Goal: Transaction & Acquisition: Book appointment/travel/reservation

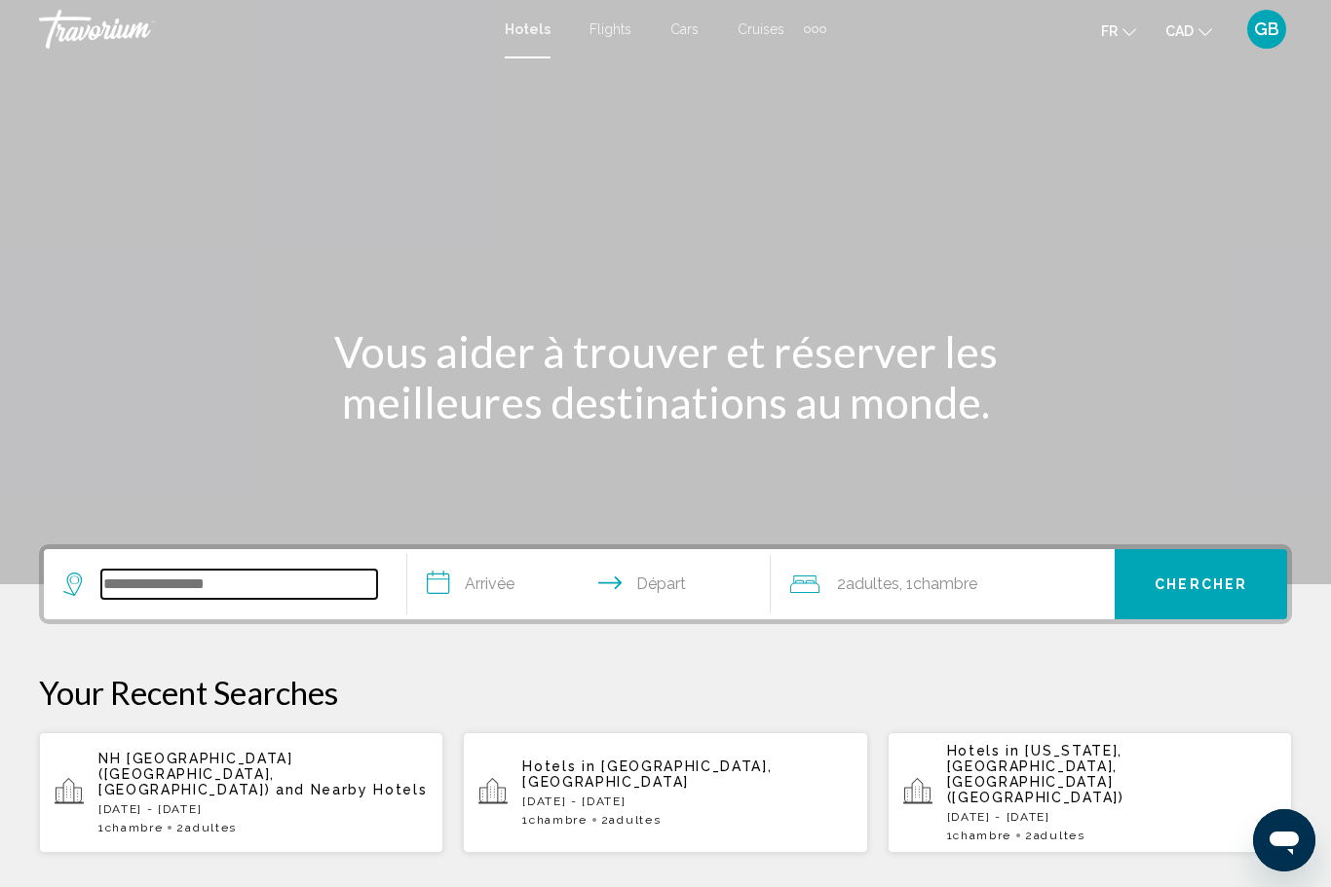
click at [124, 596] on input "Search widget" at bounding box center [239, 584] width 276 height 29
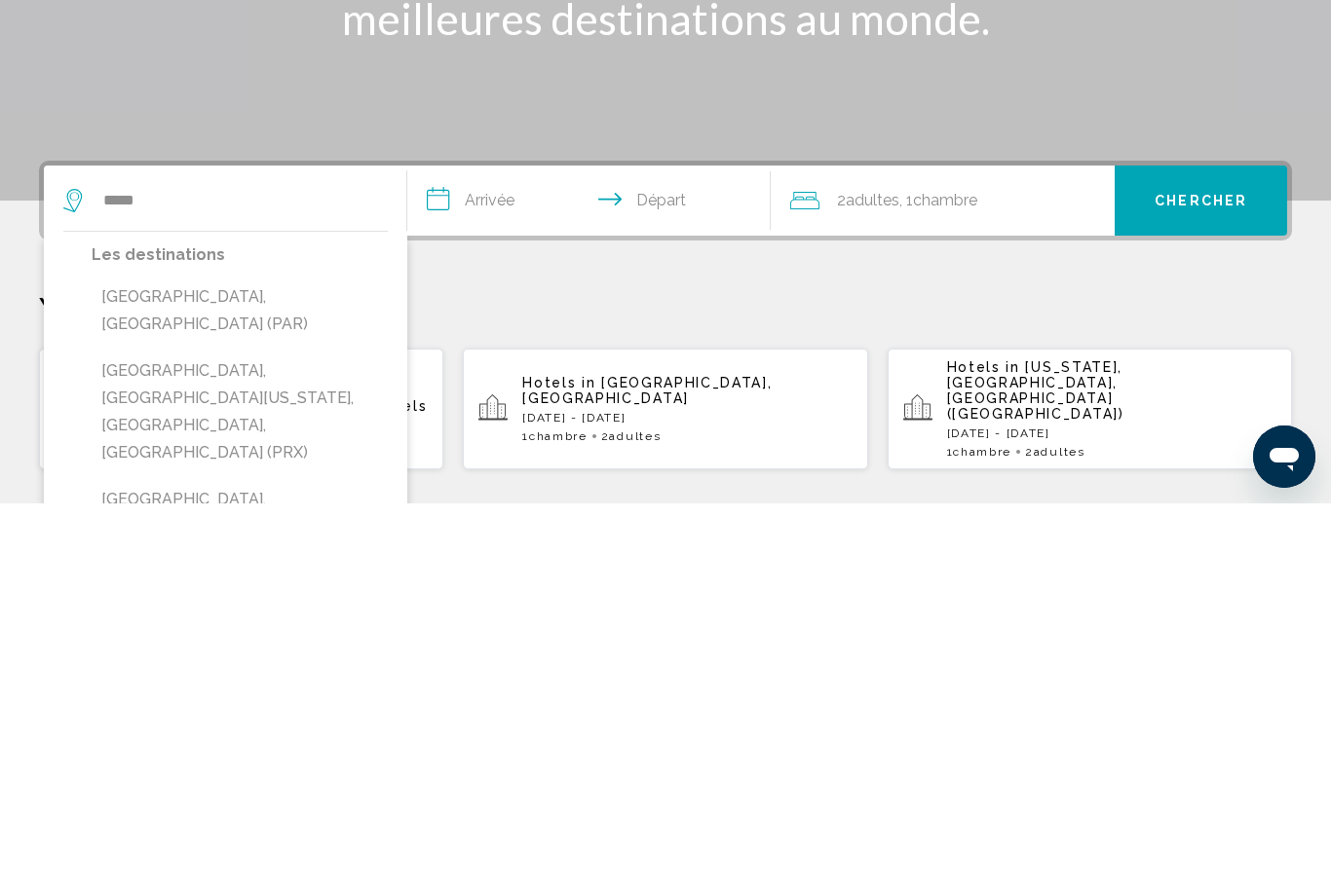
click at [134, 662] on button "Paris, France (PAR)" at bounding box center [240, 694] width 296 height 64
type input "**********"
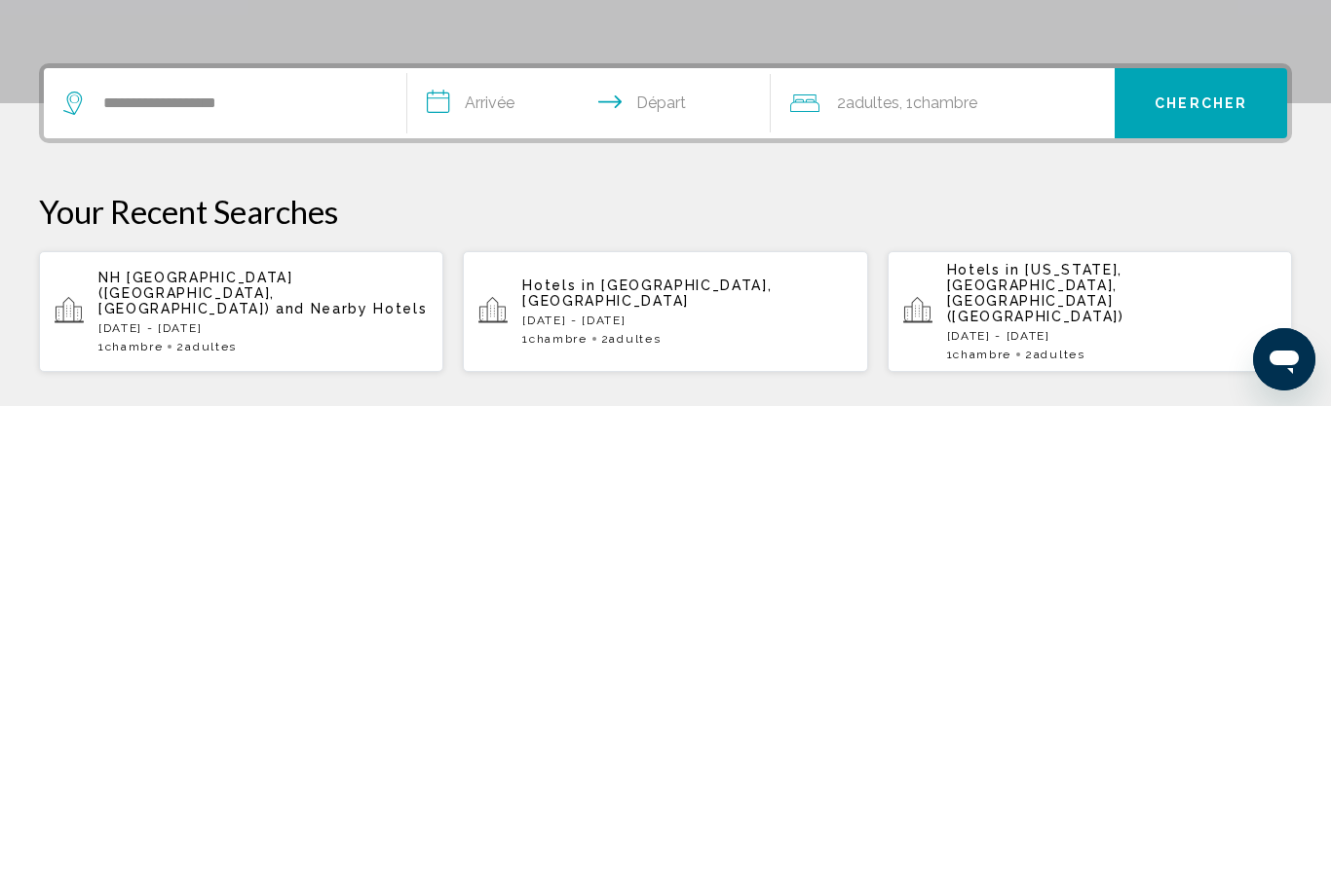
click at [474, 549] on input "**********" at bounding box center [592, 587] width 371 height 76
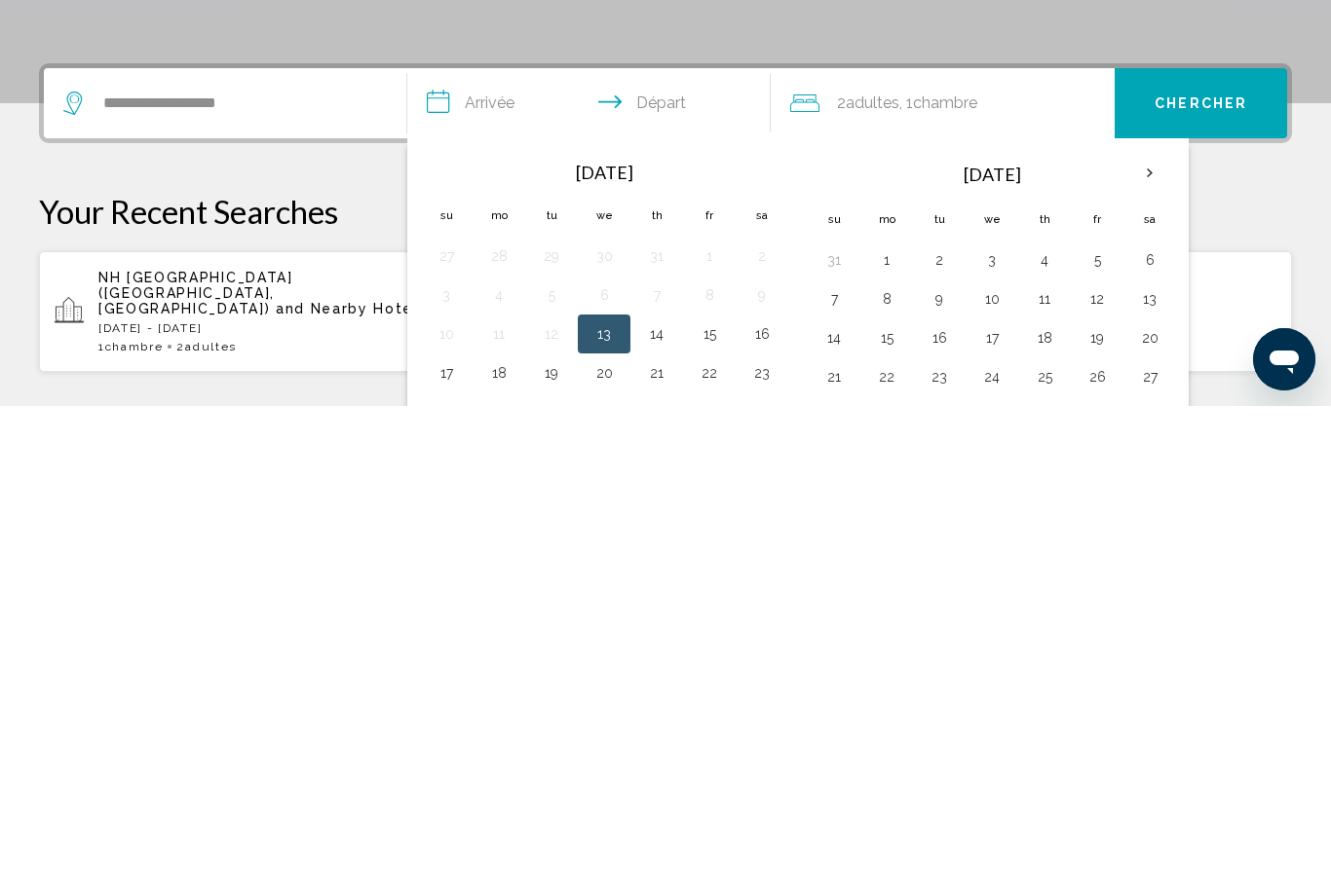
scroll to position [481, 0]
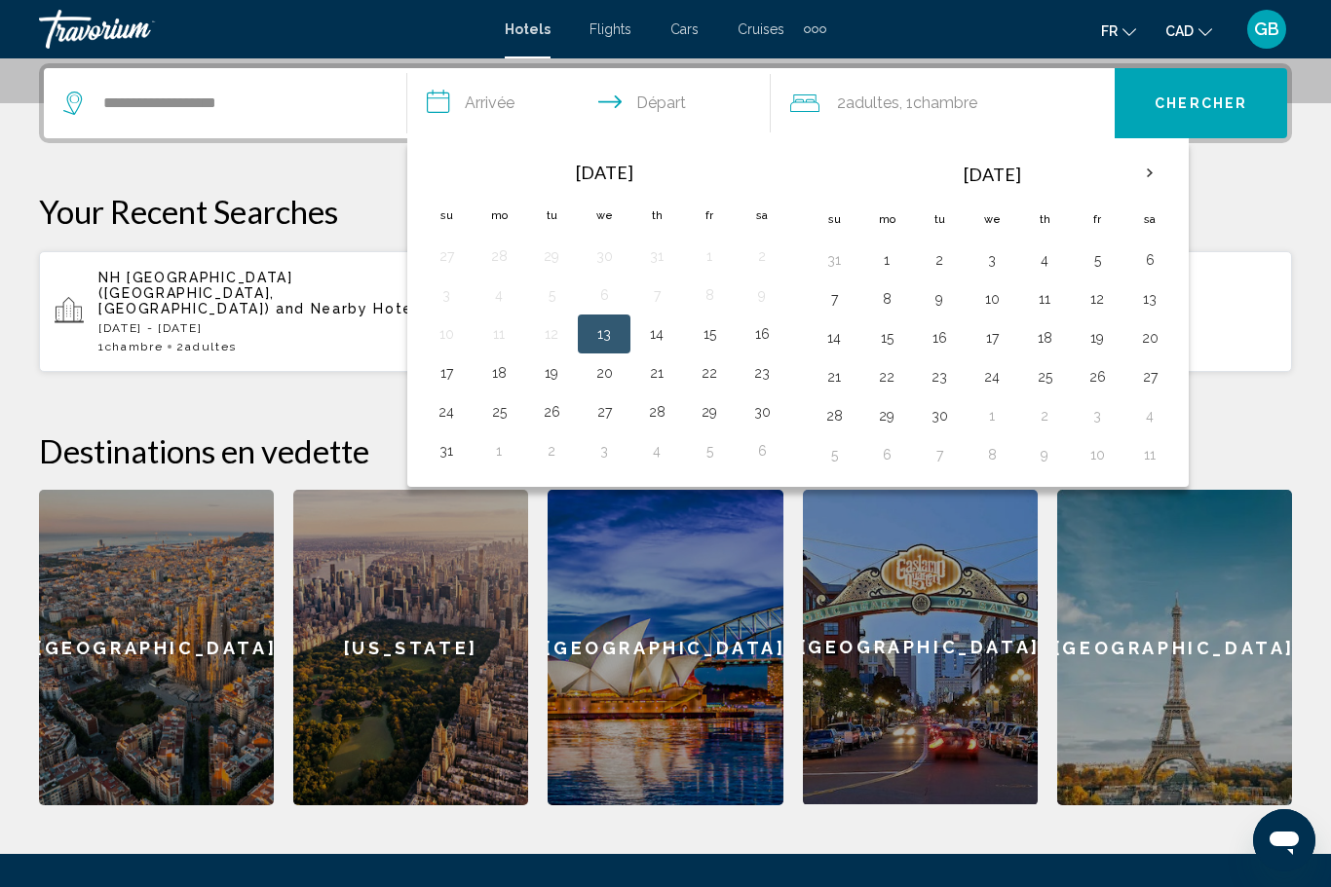
click at [1153, 165] on th "Next month" at bounding box center [1149, 173] width 53 height 43
click at [1154, 168] on th "Next month" at bounding box center [1149, 173] width 53 height 43
click at [1089, 422] on button "28" at bounding box center [1096, 415] width 31 height 27
click at [824, 464] on button "30" at bounding box center [833, 454] width 31 height 27
type input "**********"
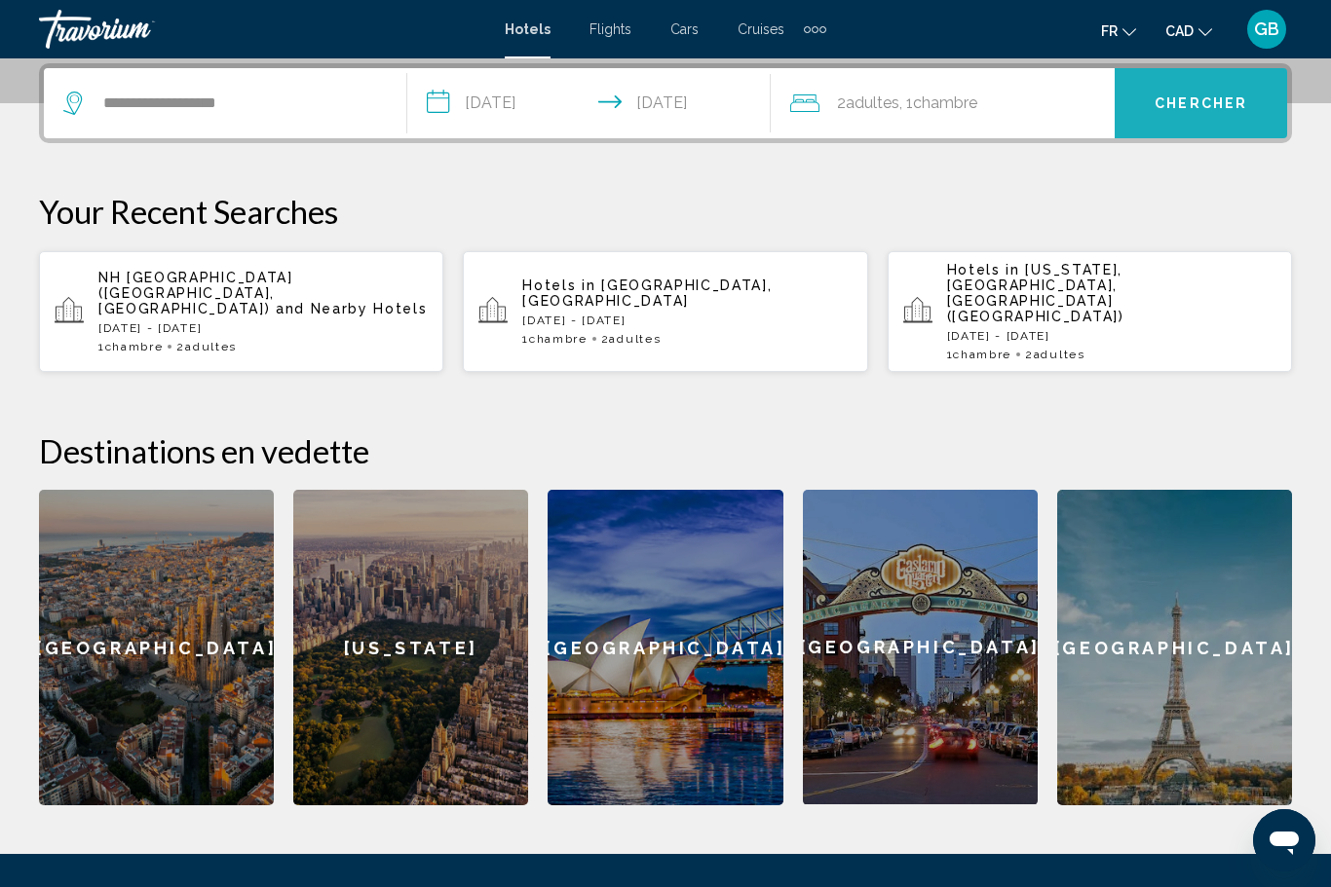
click at [1195, 114] on button "Chercher" at bounding box center [1200, 103] width 172 height 70
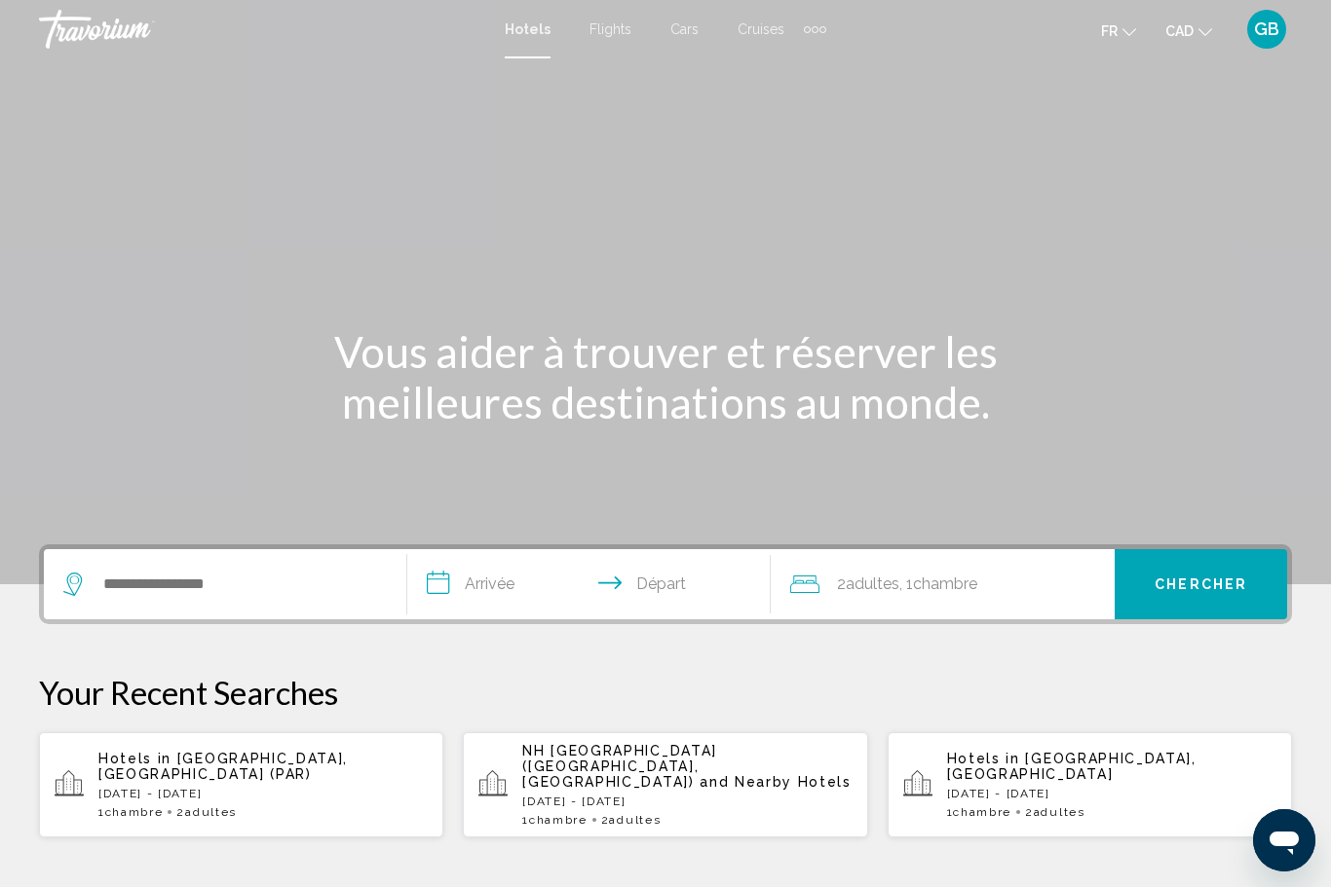
click at [94, 579] on div "Search widget" at bounding box center [220, 584] width 314 height 29
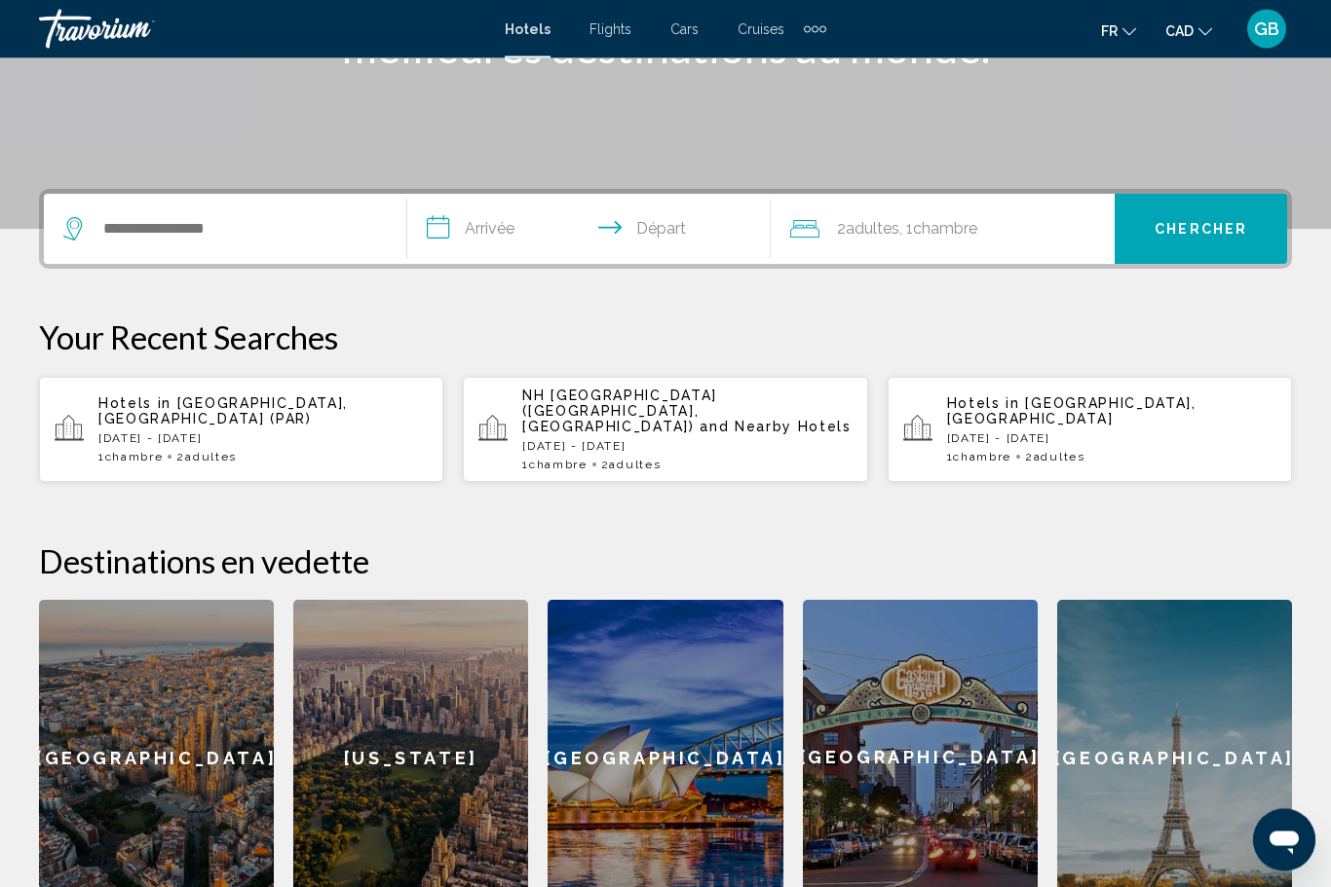
scroll to position [480, 0]
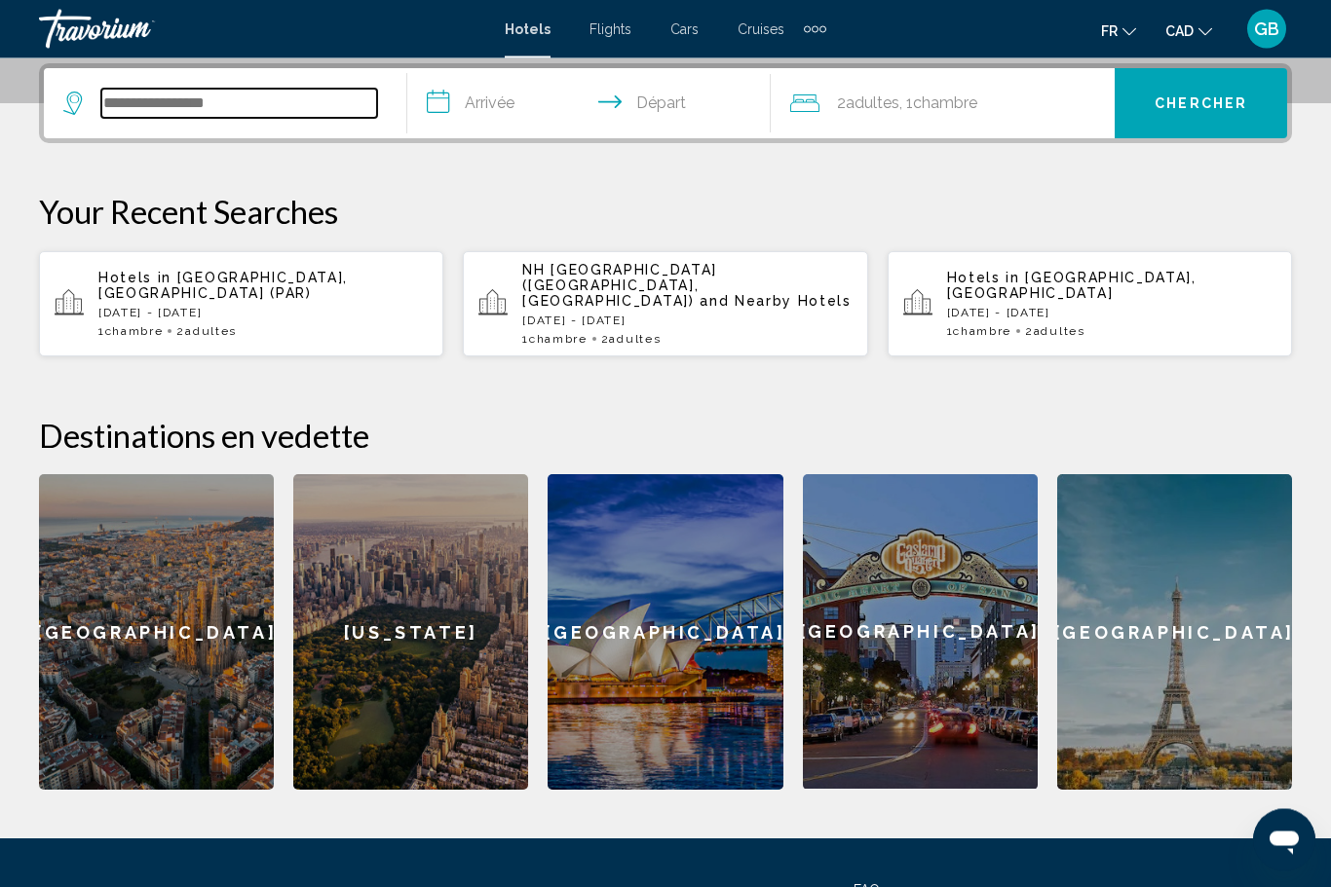
click at [132, 103] on input "Search widget" at bounding box center [239, 104] width 276 height 29
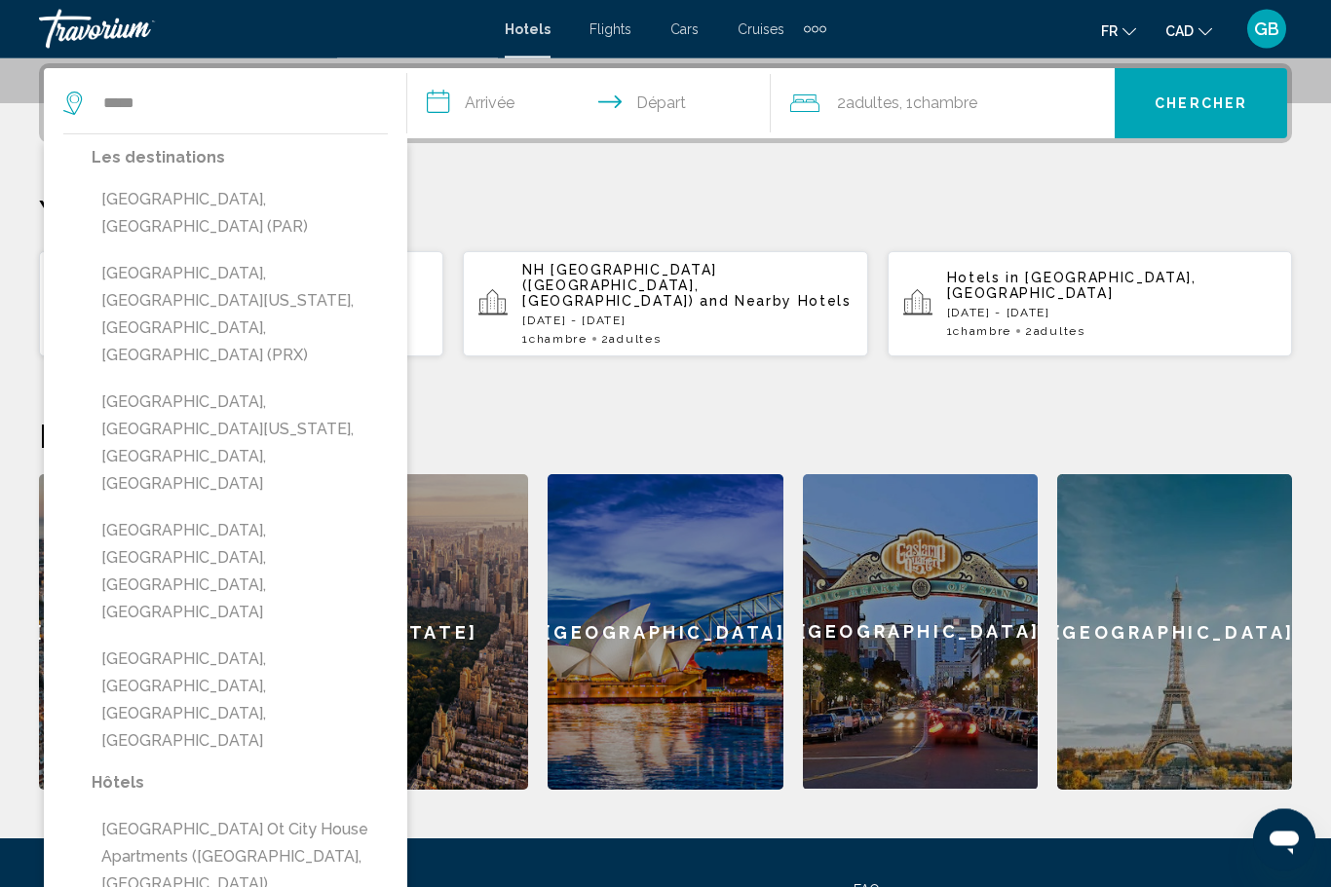
click at [153, 201] on button "Paris, France (PAR)" at bounding box center [240, 214] width 296 height 64
type input "**********"
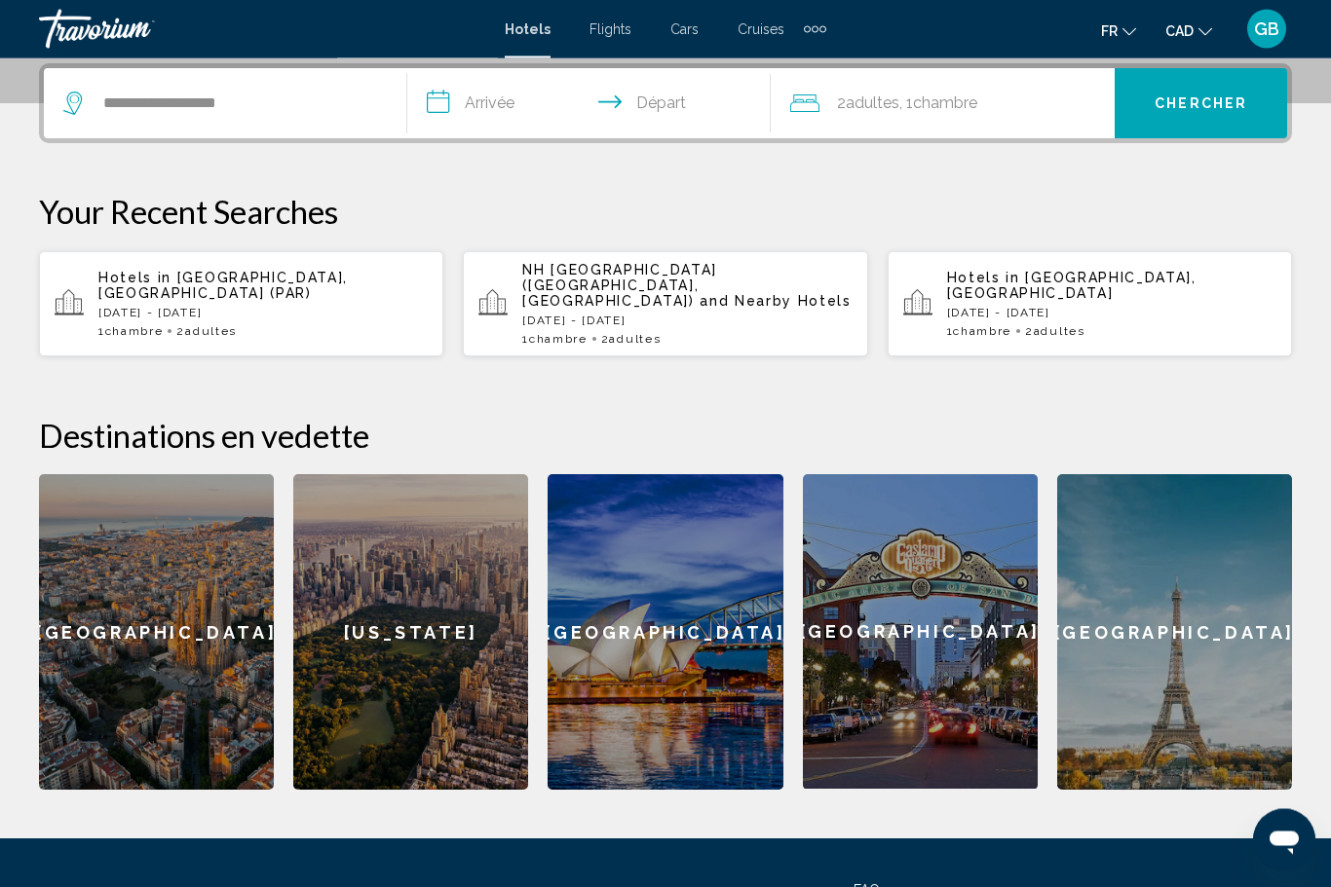
click at [487, 100] on input "**********" at bounding box center [592, 107] width 371 height 76
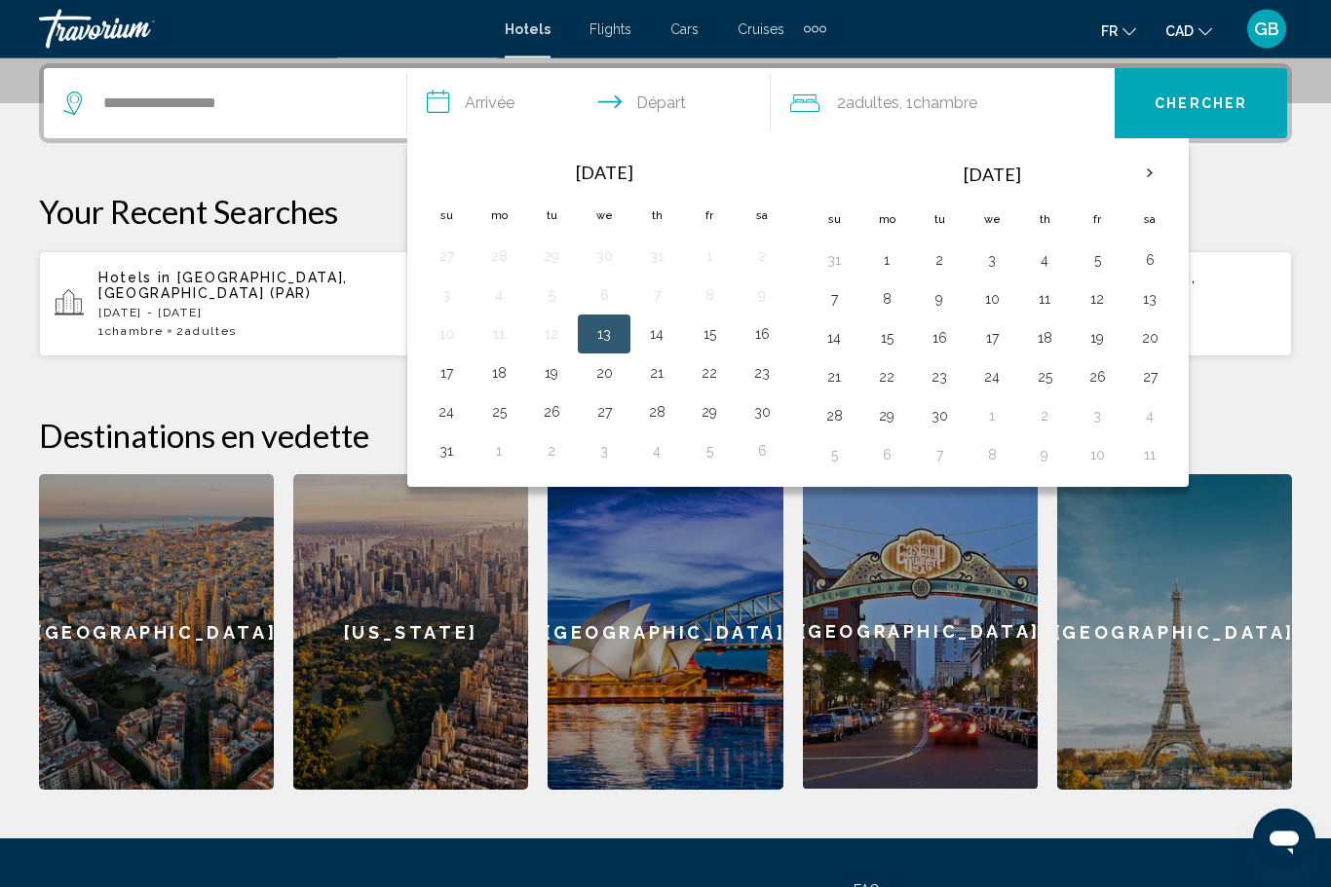
scroll to position [481, 0]
click at [1152, 167] on th "Next month" at bounding box center [1149, 173] width 53 height 43
click at [1158, 168] on th "Next month" at bounding box center [1149, 173] width 53 height 43
click at [1167, 168] on th "Next month" at bounding box center [1149, 173] width 53 height 43
click at [705, 424] on button "28" at bounding box center [709, 415] width 31 height 27
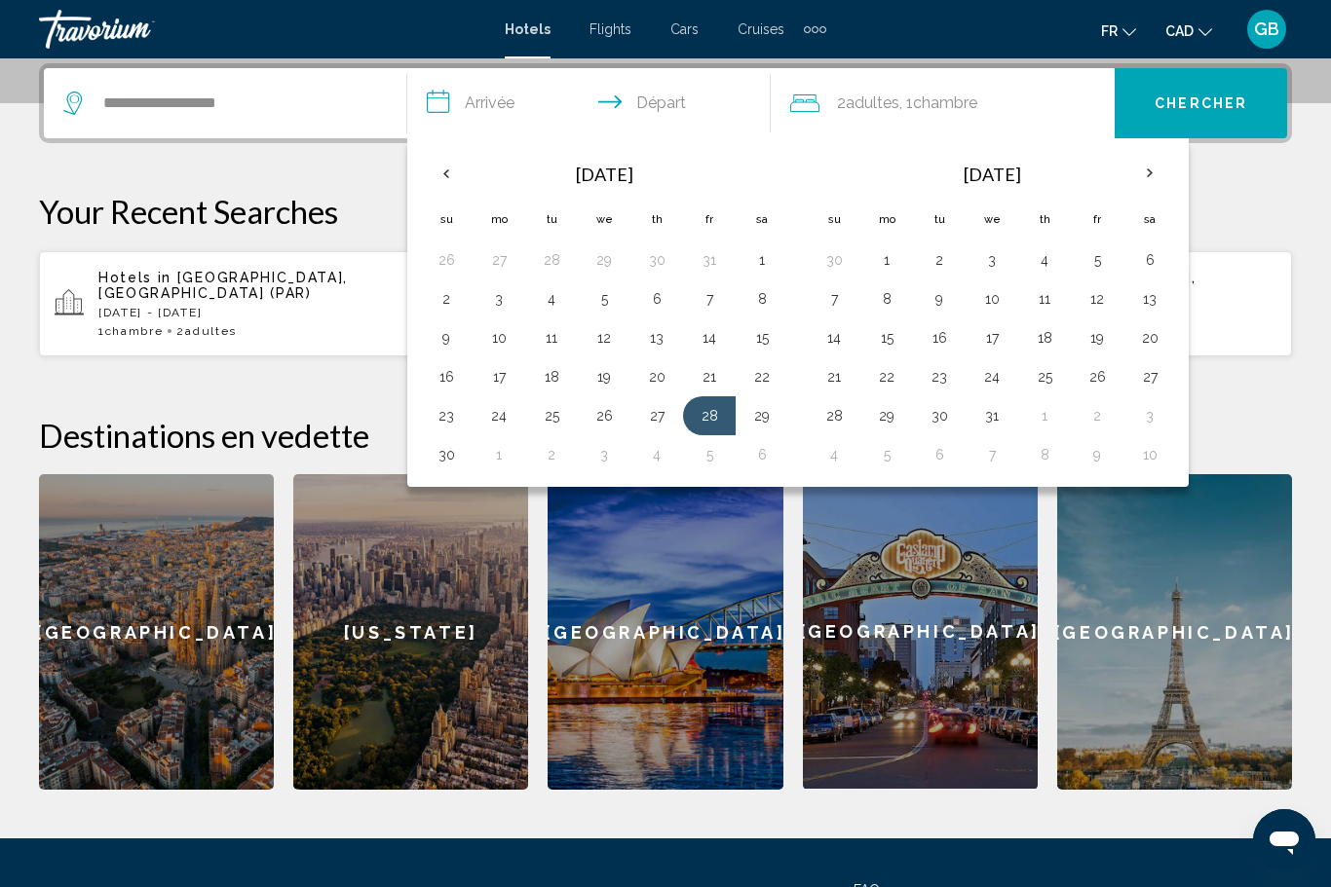
click at [437, 463] on button "30" at bounding box center [446, 454] width 31 height 27
type input "**********"
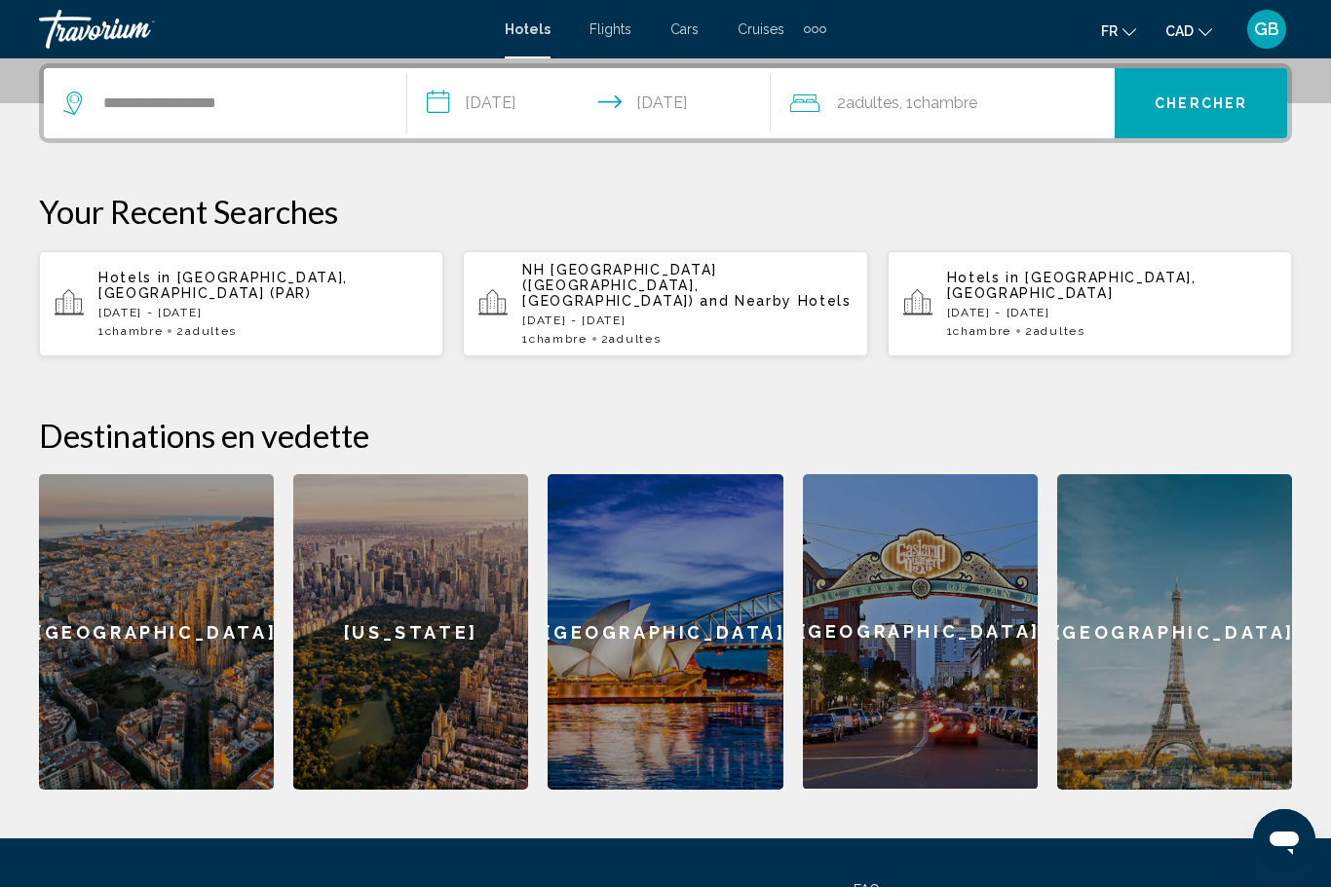
click at [1201, 101] on span "Chercher" at bounding box center [1200, 104] width 93 height 16
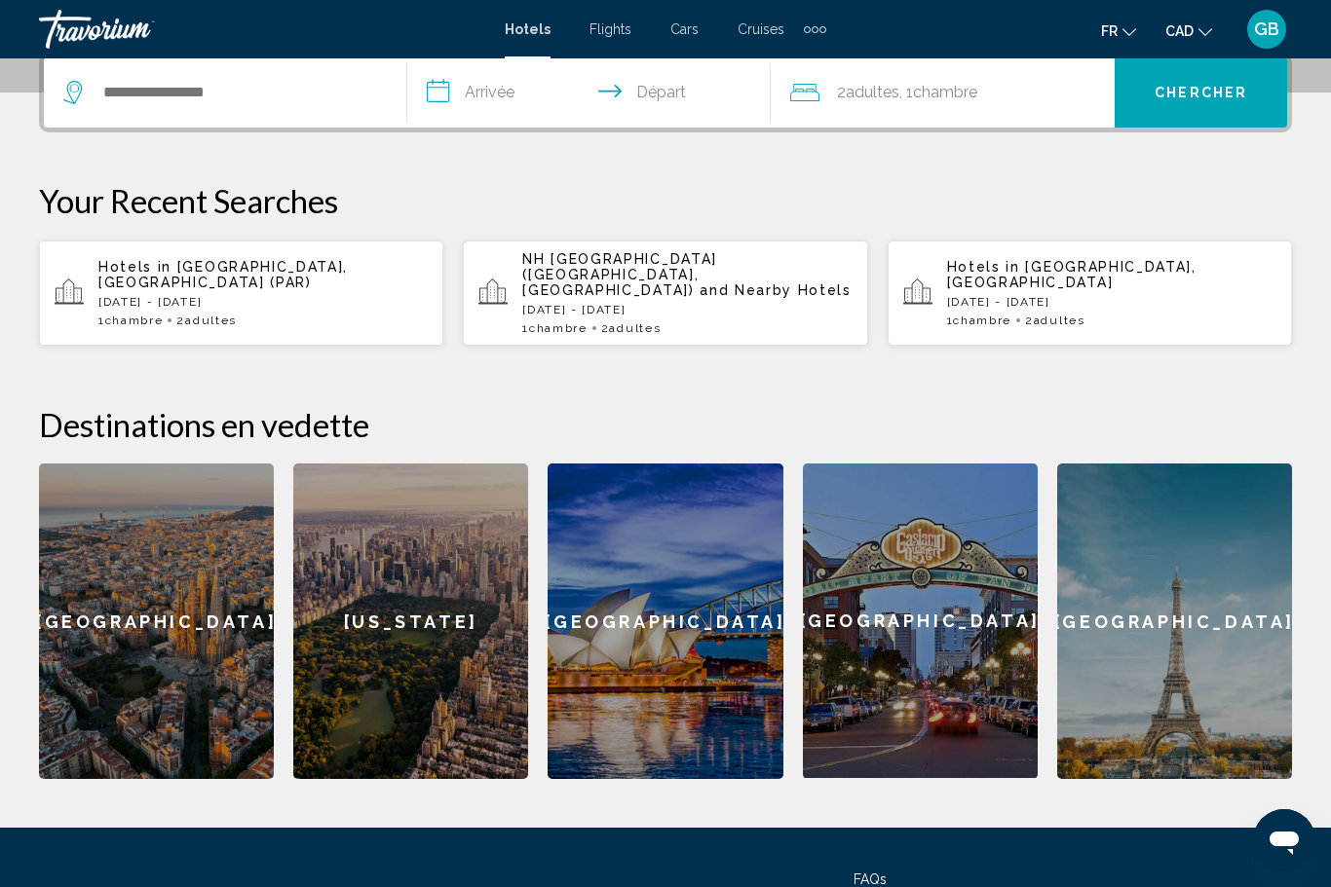
scroll to position [502, 0]
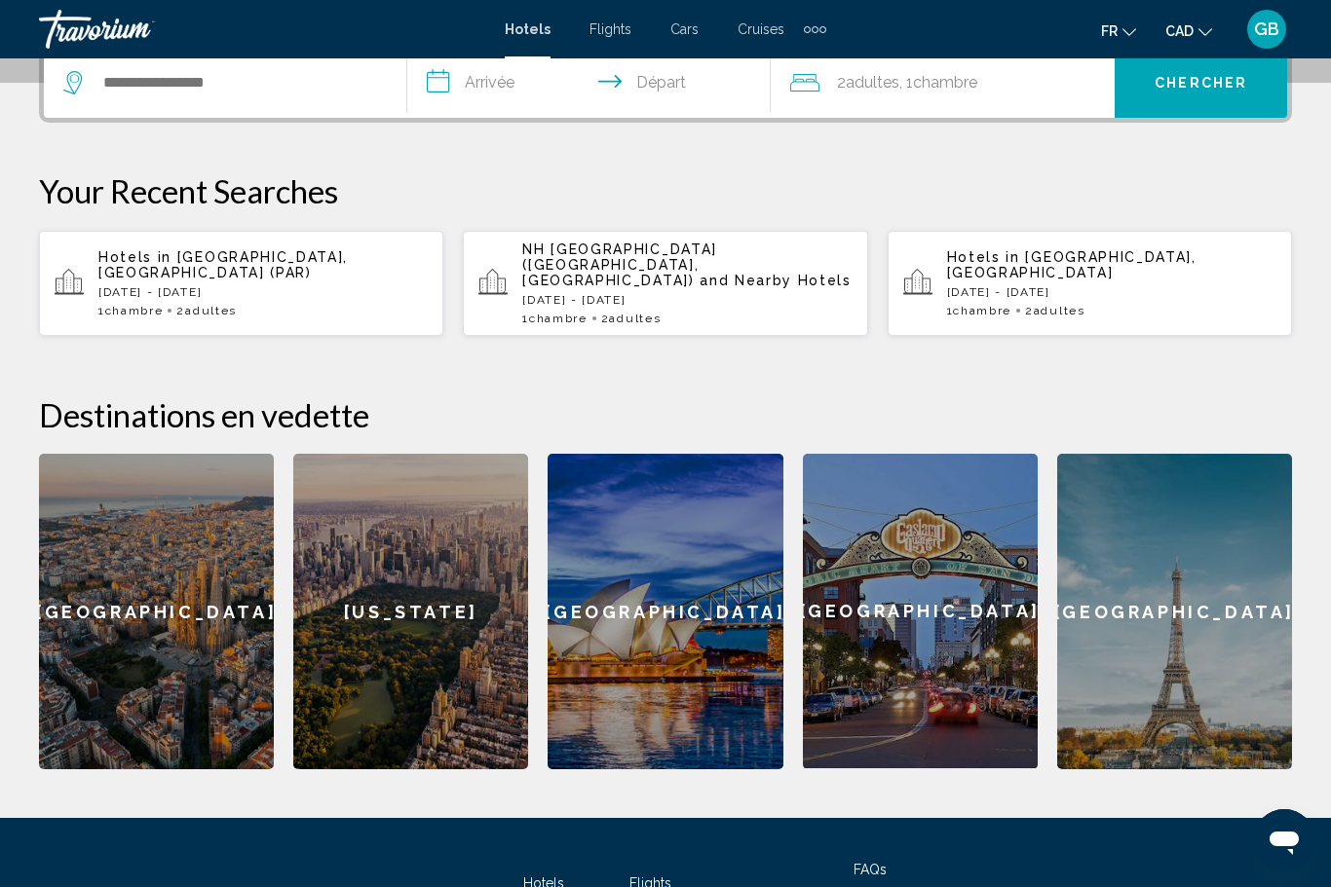
click at [169, 304] on div "1 Chambre pièces 2 Adulte Adultes" at bounding box center [262, 311] width 329 height 14
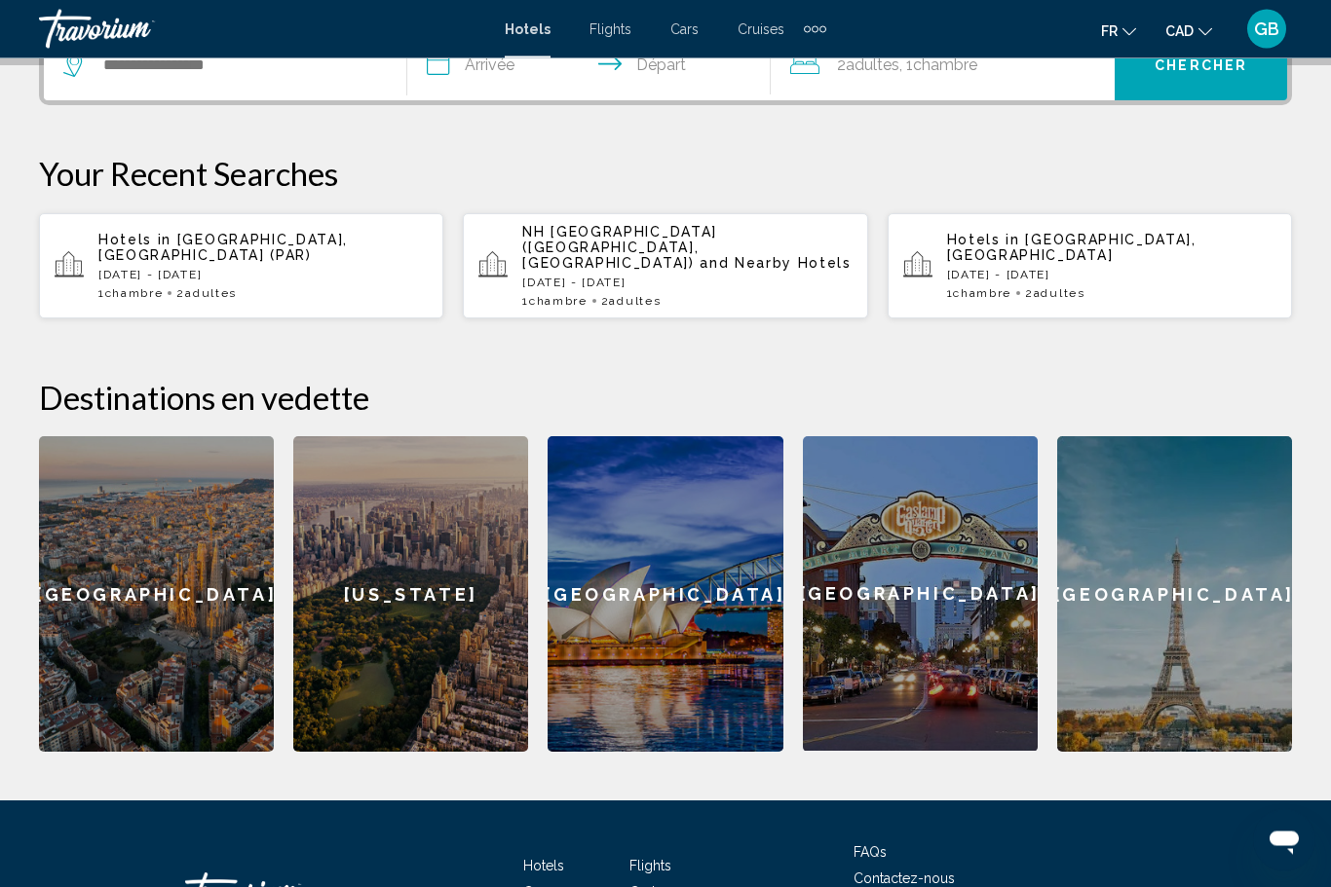
scroll to position [588, 0]
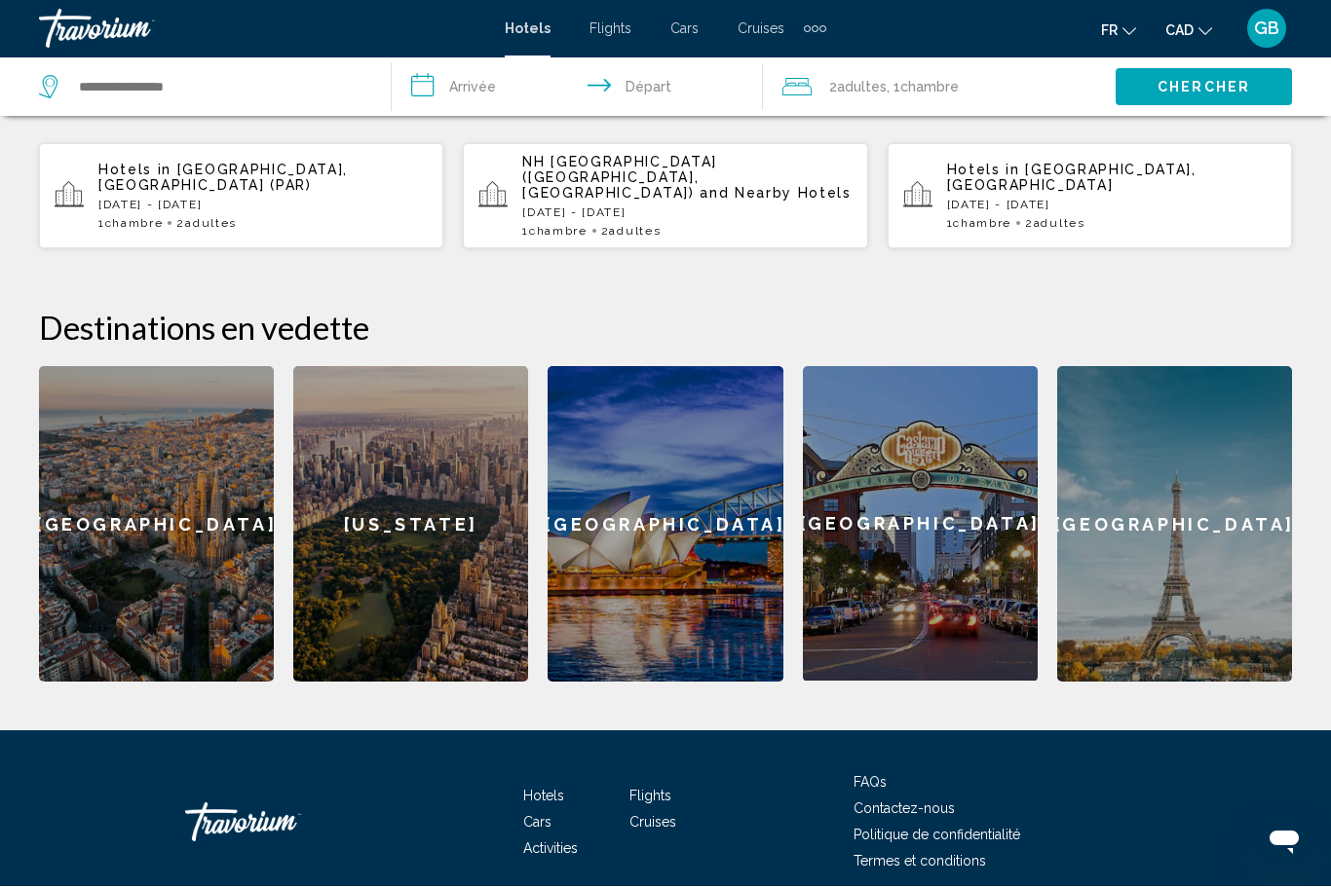
click at [1167, 565] on div "Paris" at bounding box center [1174, 525] width 235 height 316
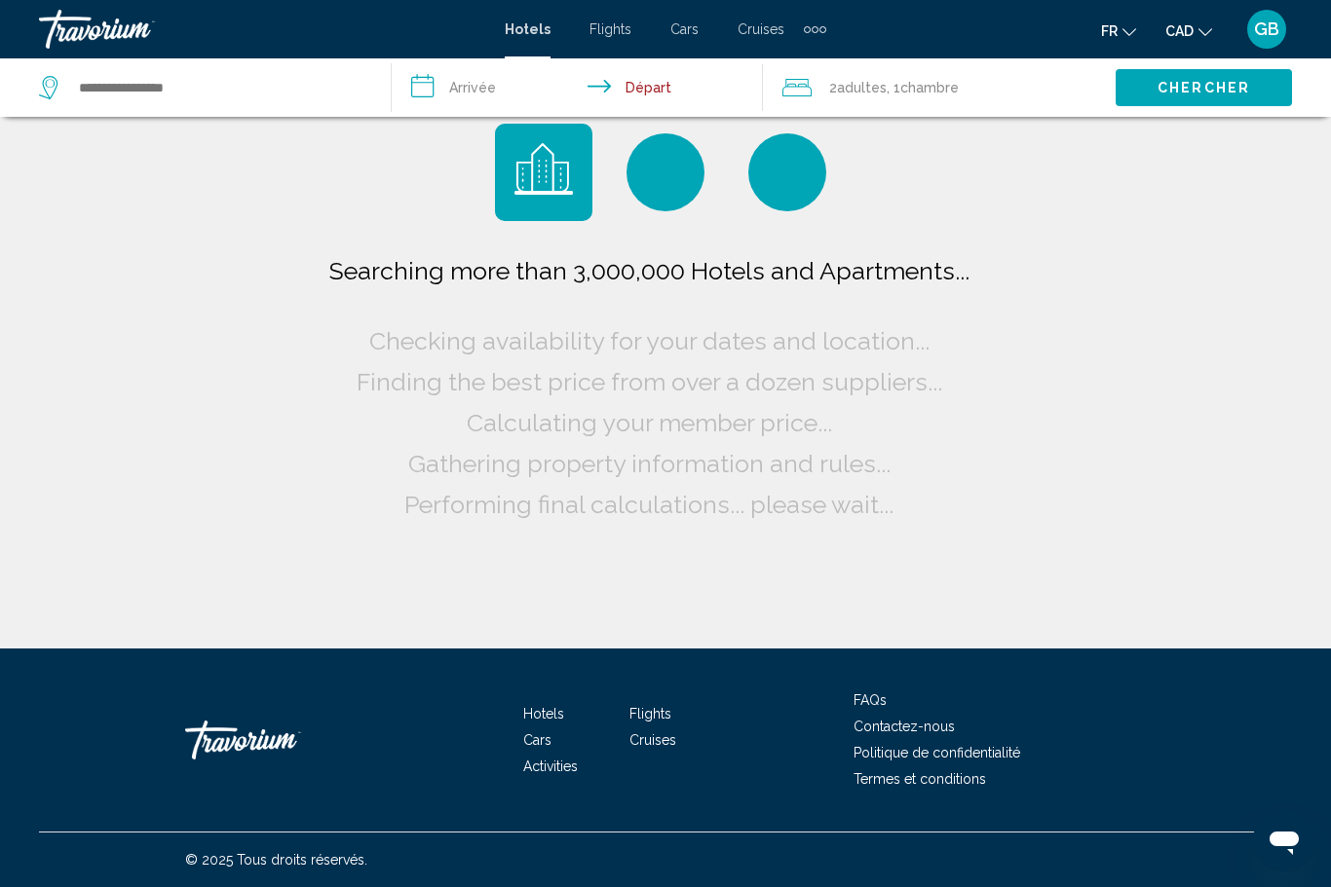
scroll to position [64, 0]
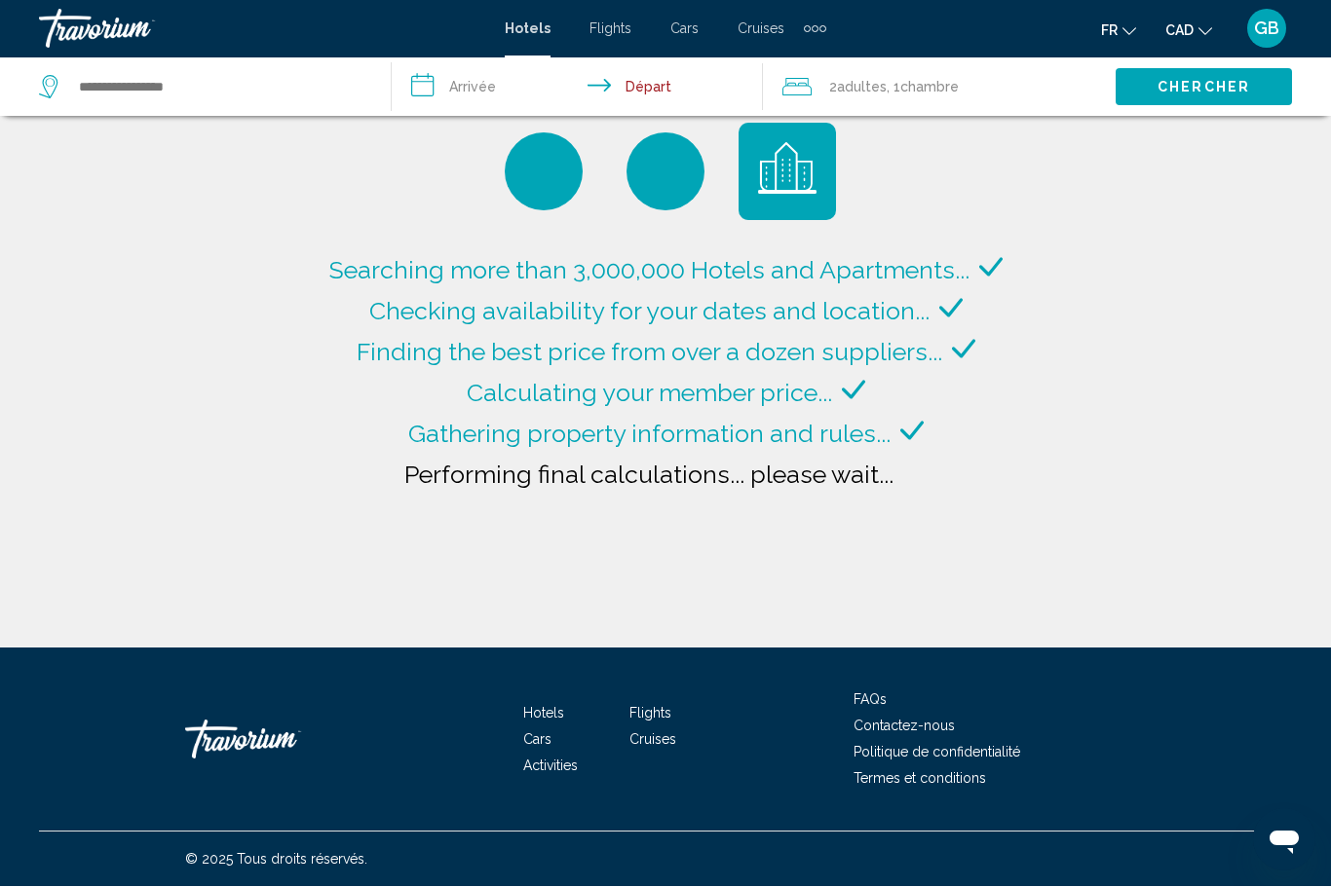
type input "**********"
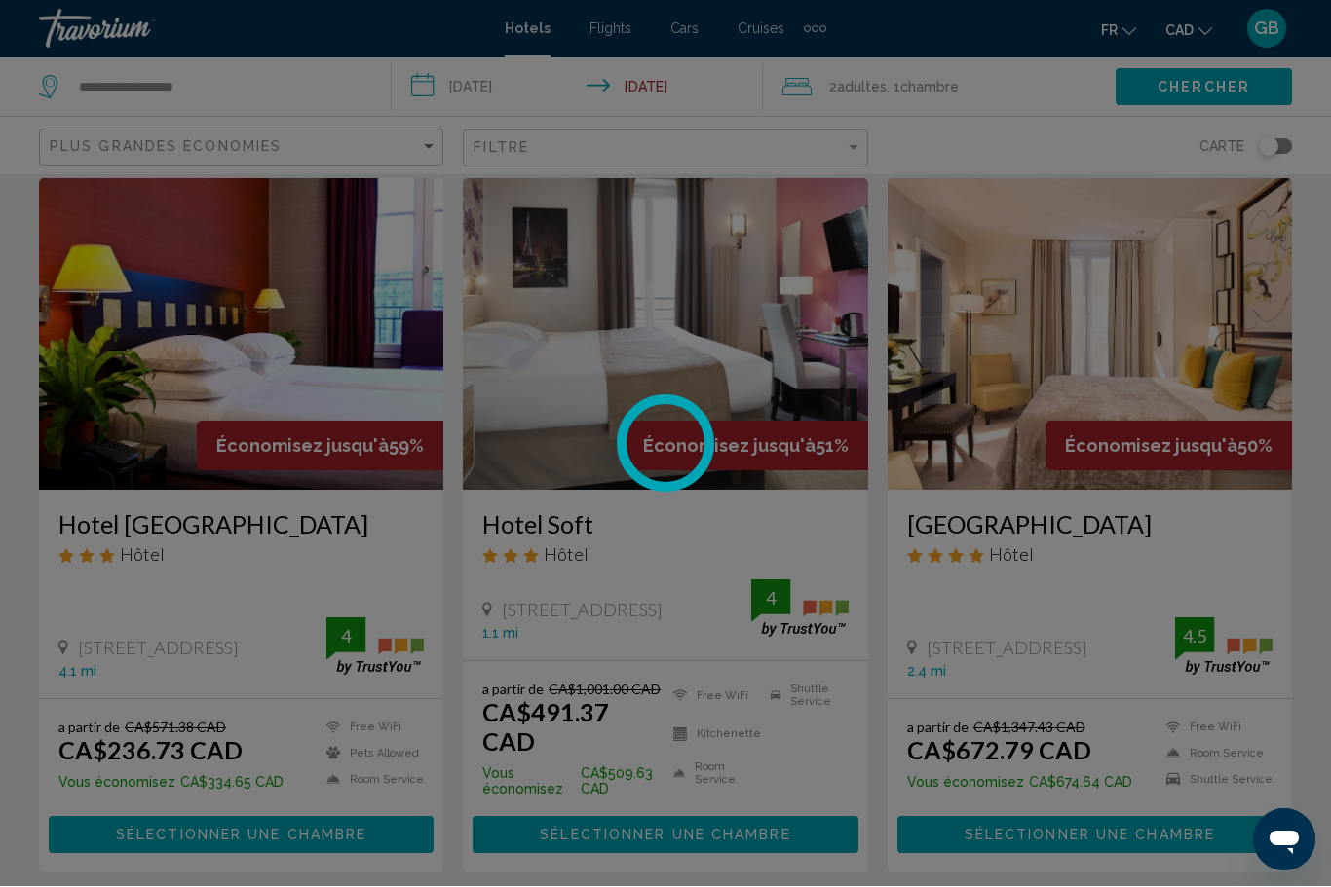
scroll to position [65, 0]
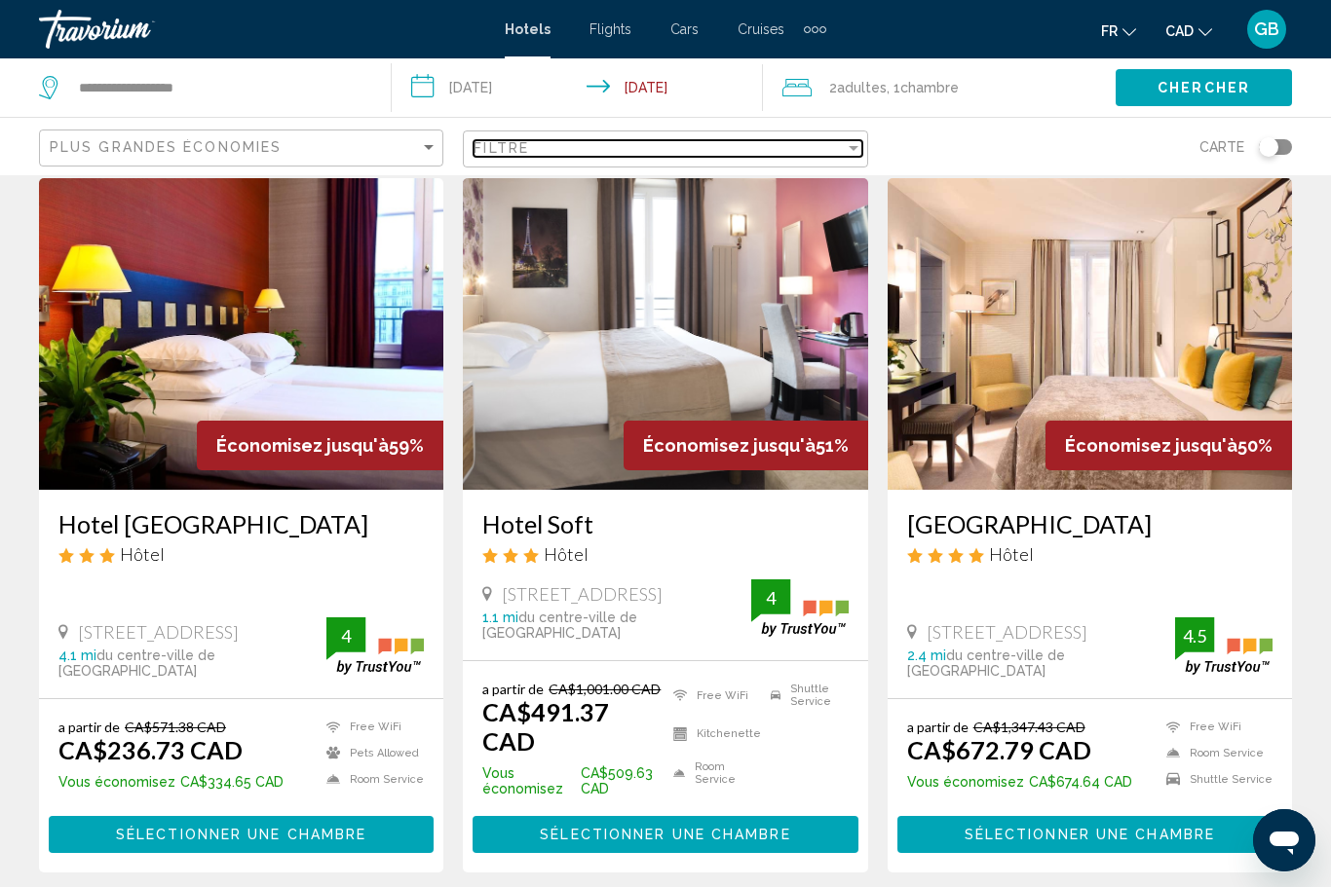
click at [572, 150] on div "Filtre" at bounding box center [658, 148] width 370 height 16
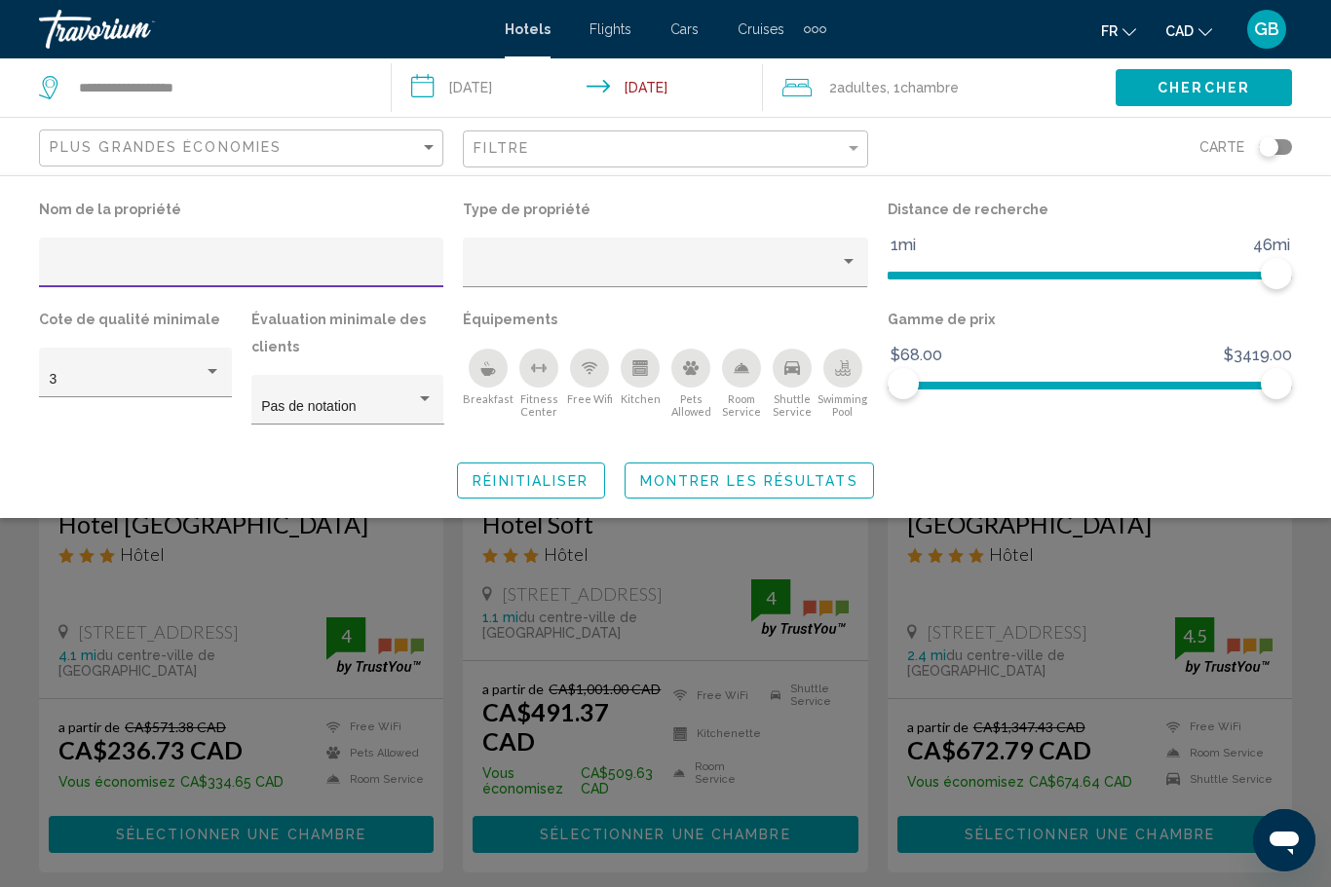
scroll to position [64, 0]
type input "**********"
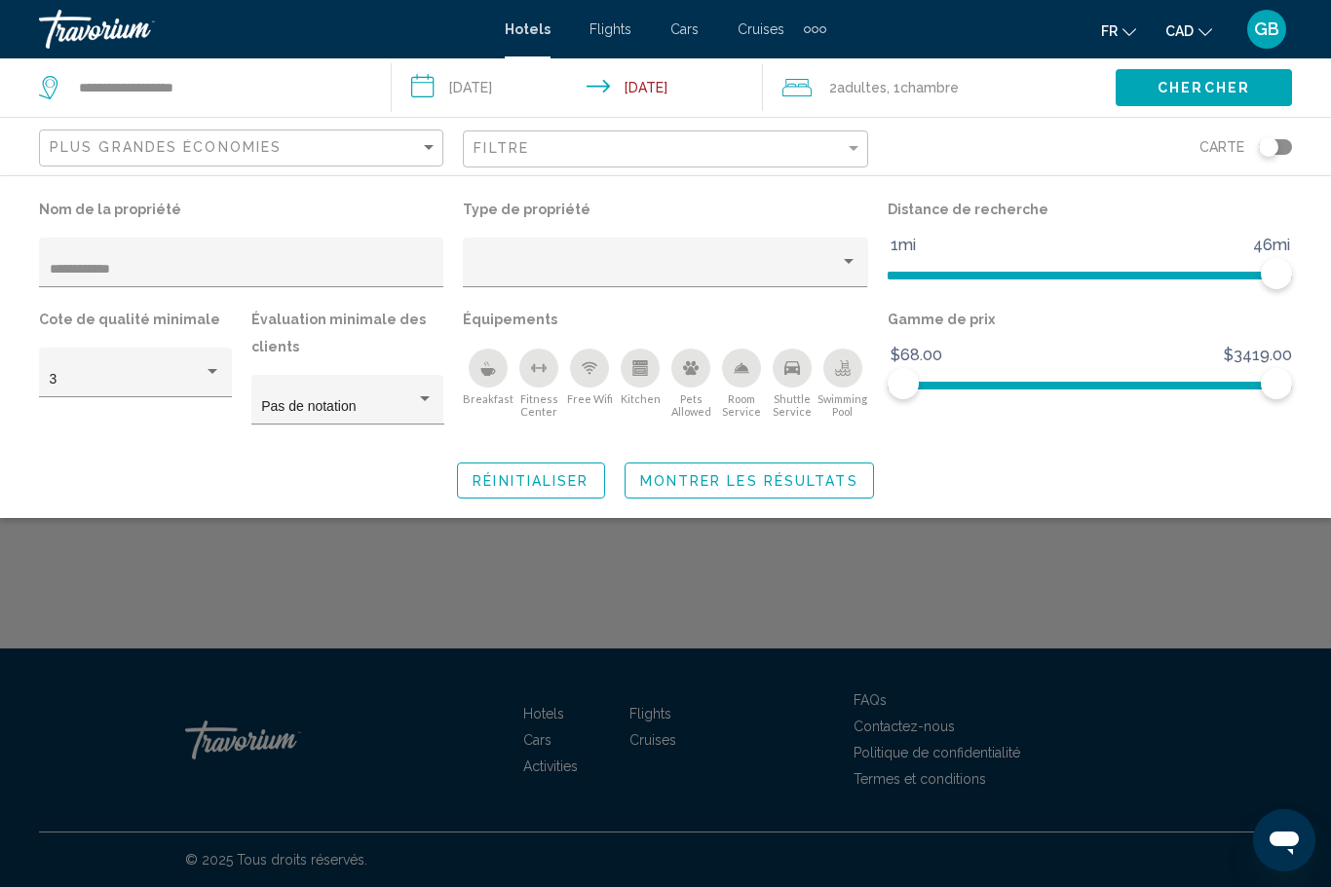
click at [762, 489] on span "Montrer les résultats" at bounding box center [749, 481] width 218 height 16
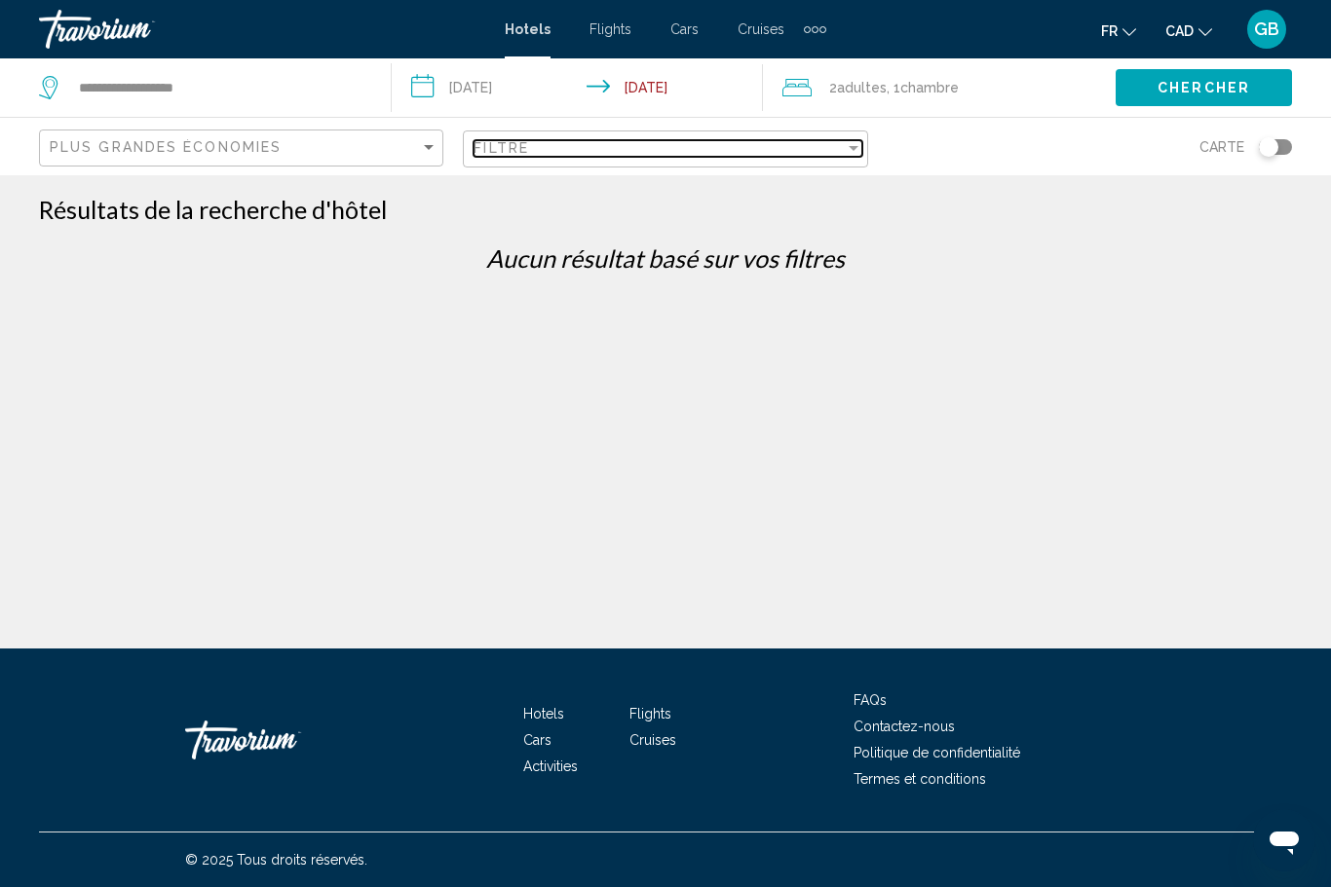
click at [541, 144] on div "Filtre" at bounding box center [658, 148] width 370 height 16
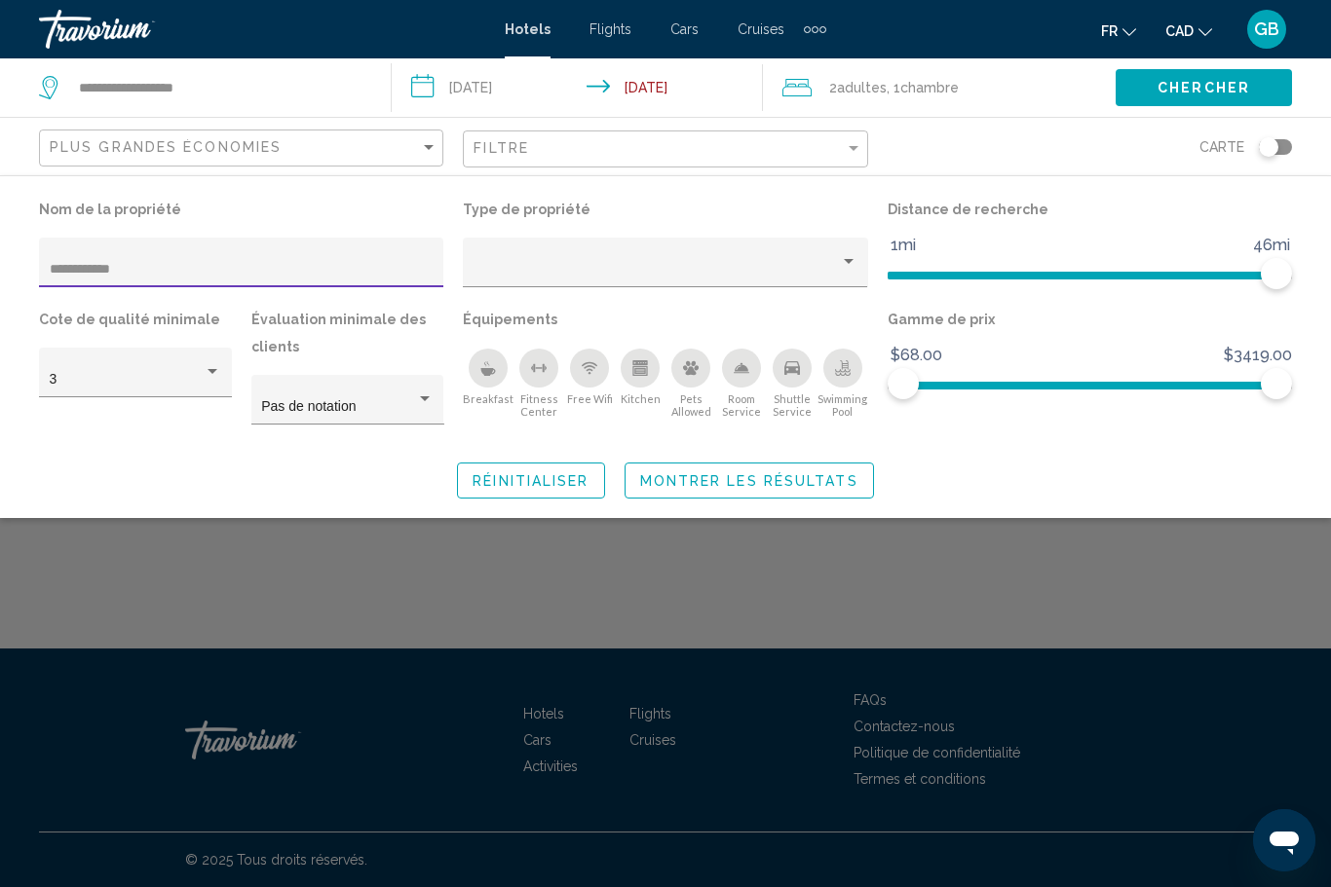
click at [197, 262] on input "**********" at bounding box center [242, 270] width 384 height 16
type input "*"
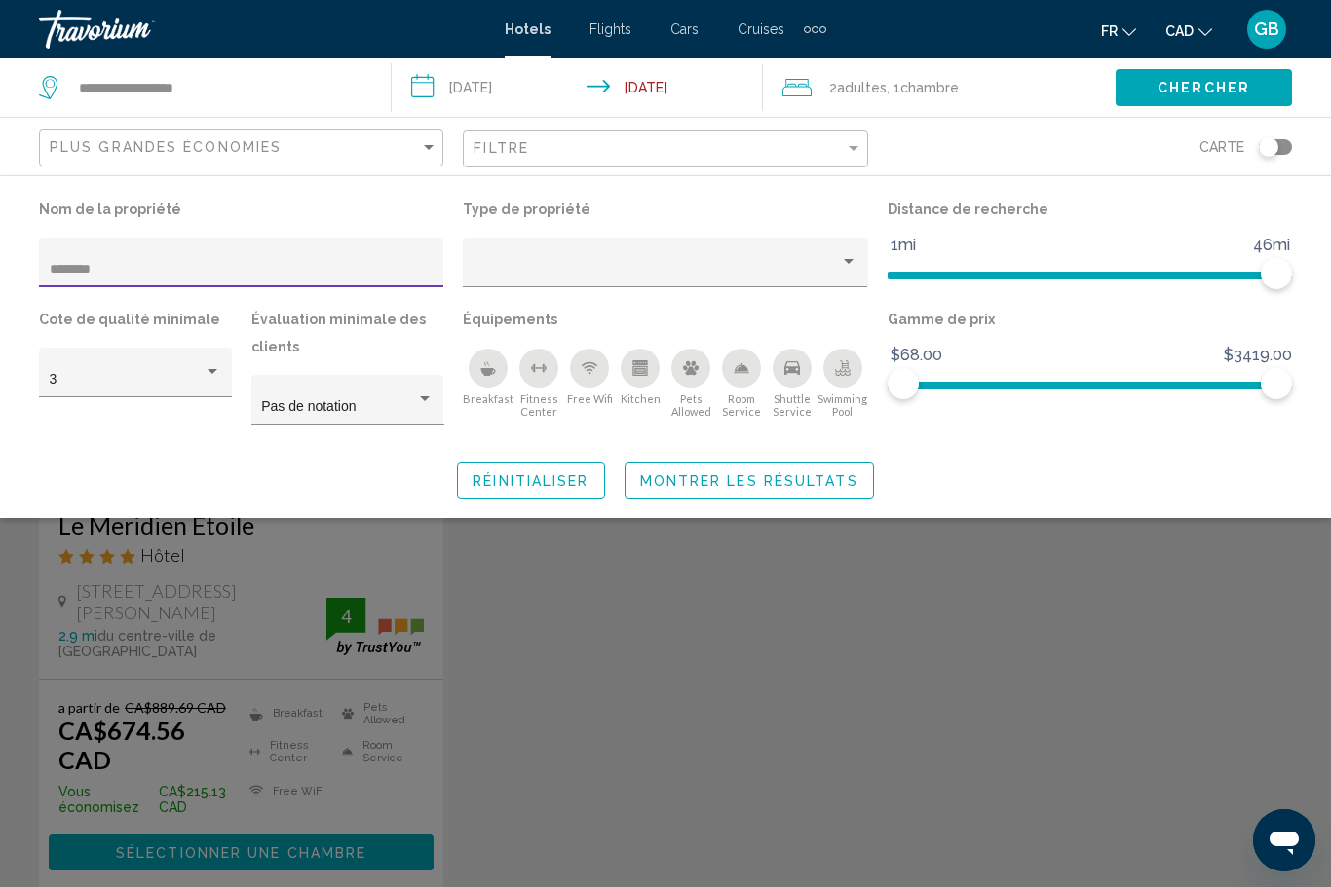
type input "********"
click at [733, 486] on span "Montrer les résultats" at bounding box center [749, 481] width 218 height 16
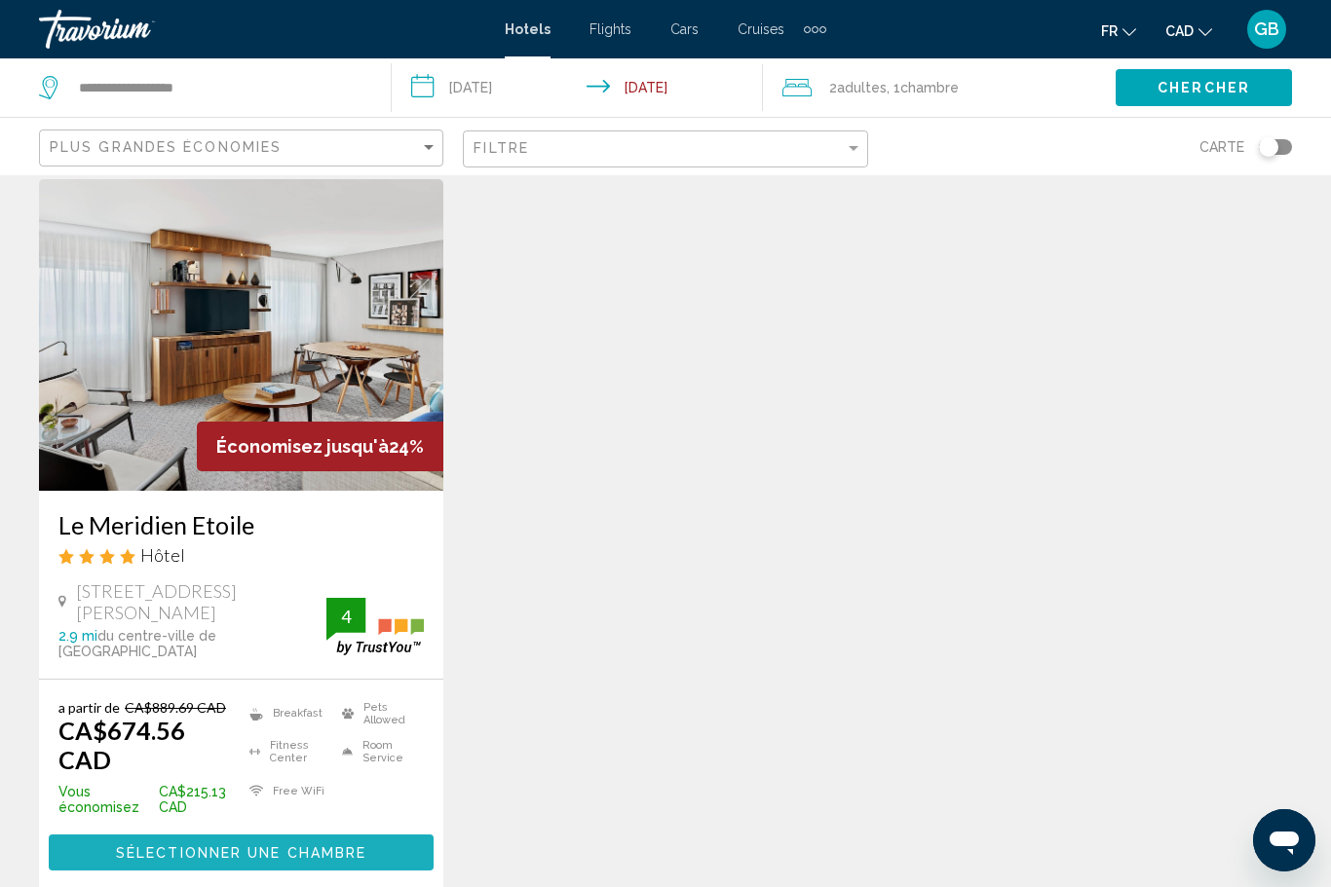
click at [181, 846] on span "Sélectionner une chambre" at bounding box center [241, 854] width 250 height 16
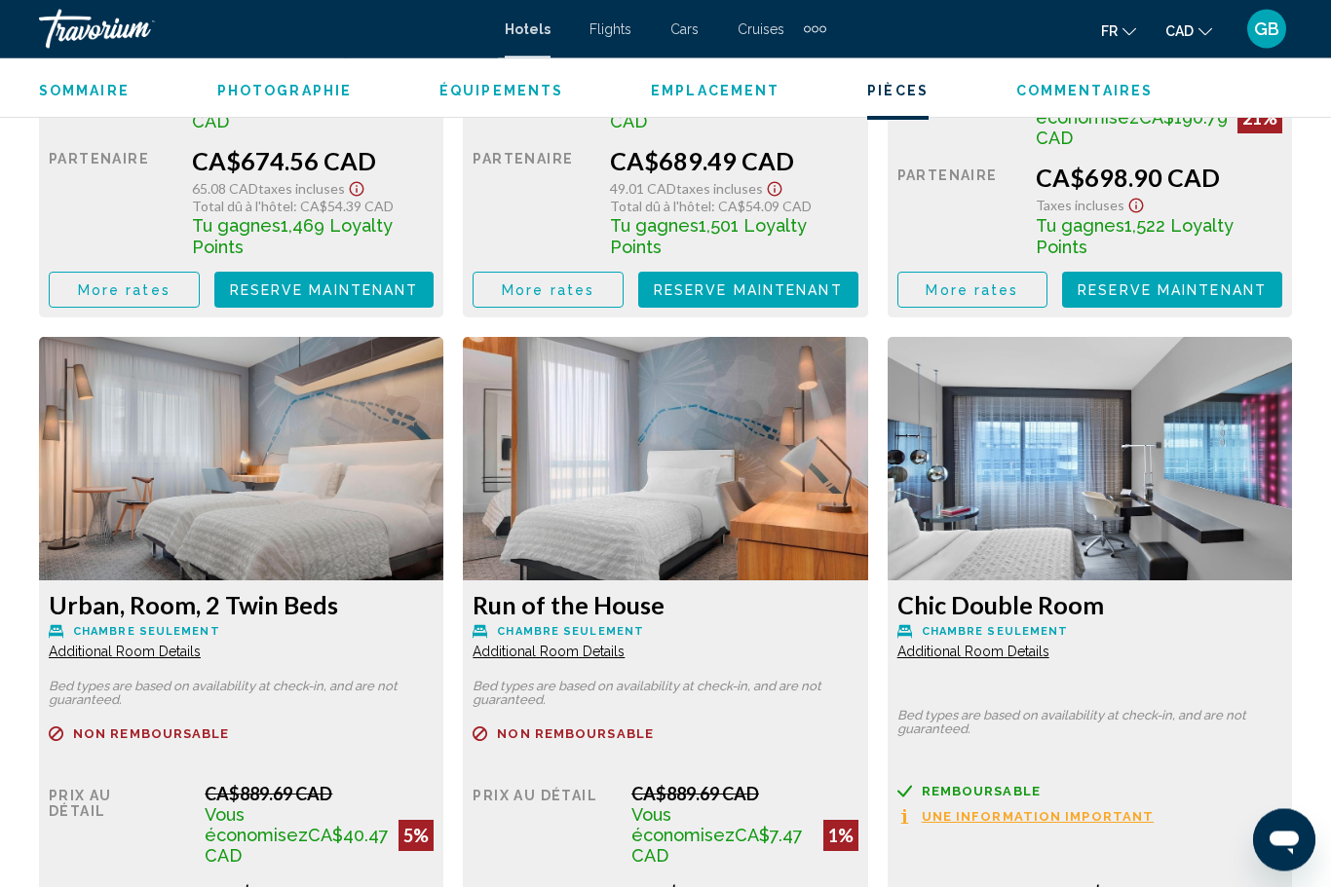
scroll to position [3498, 0]
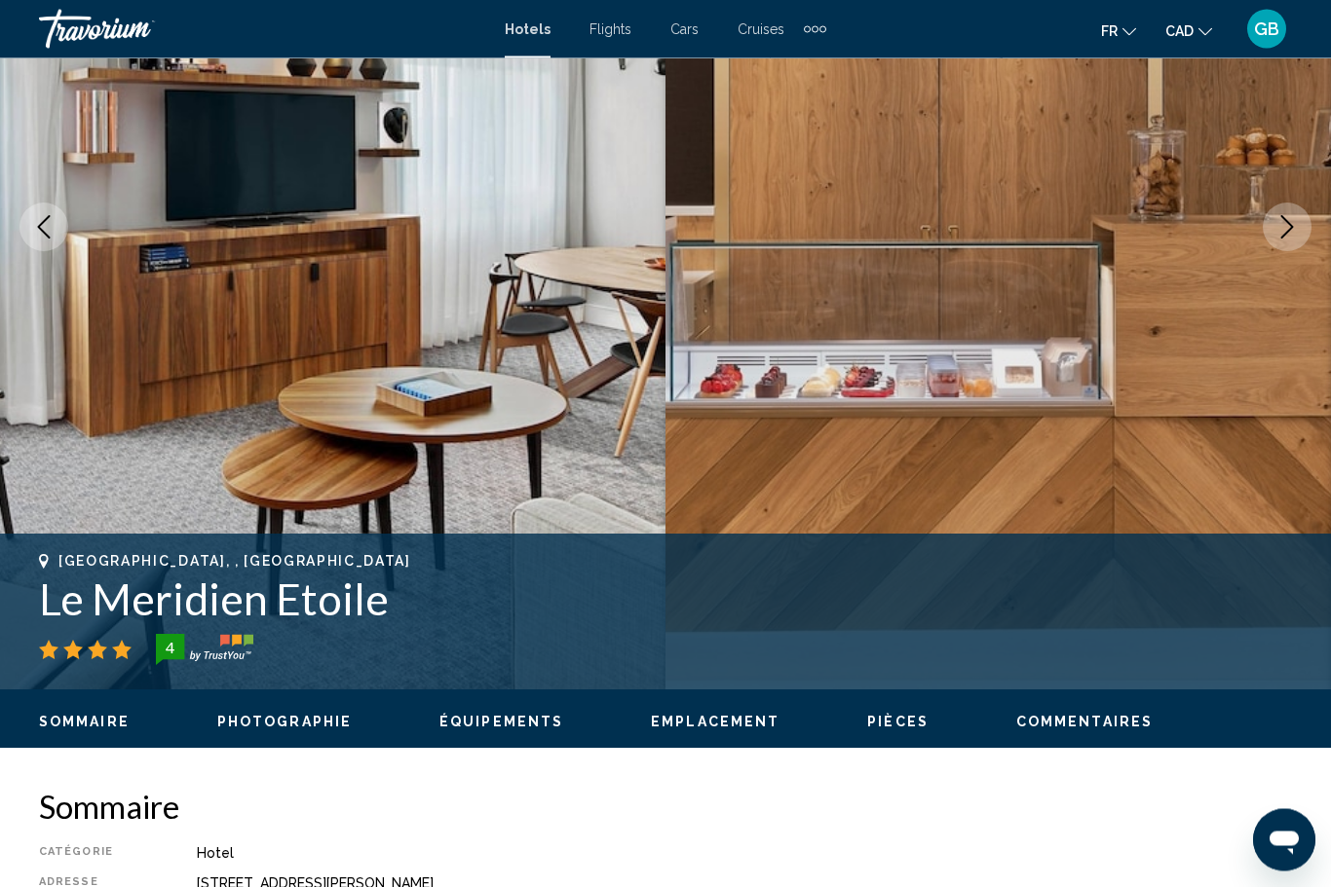
scroll to position [64, 0]
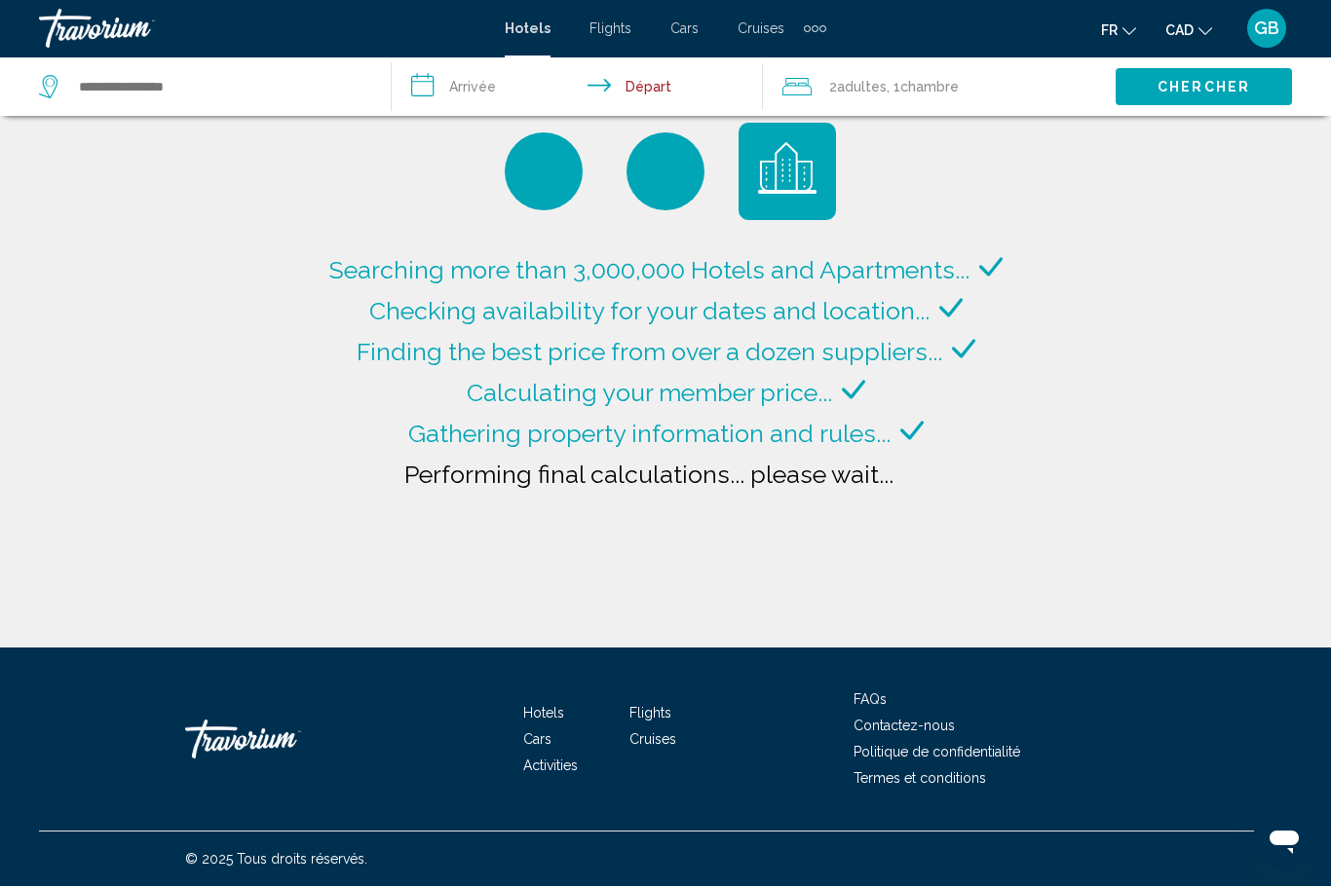
type input "**********"
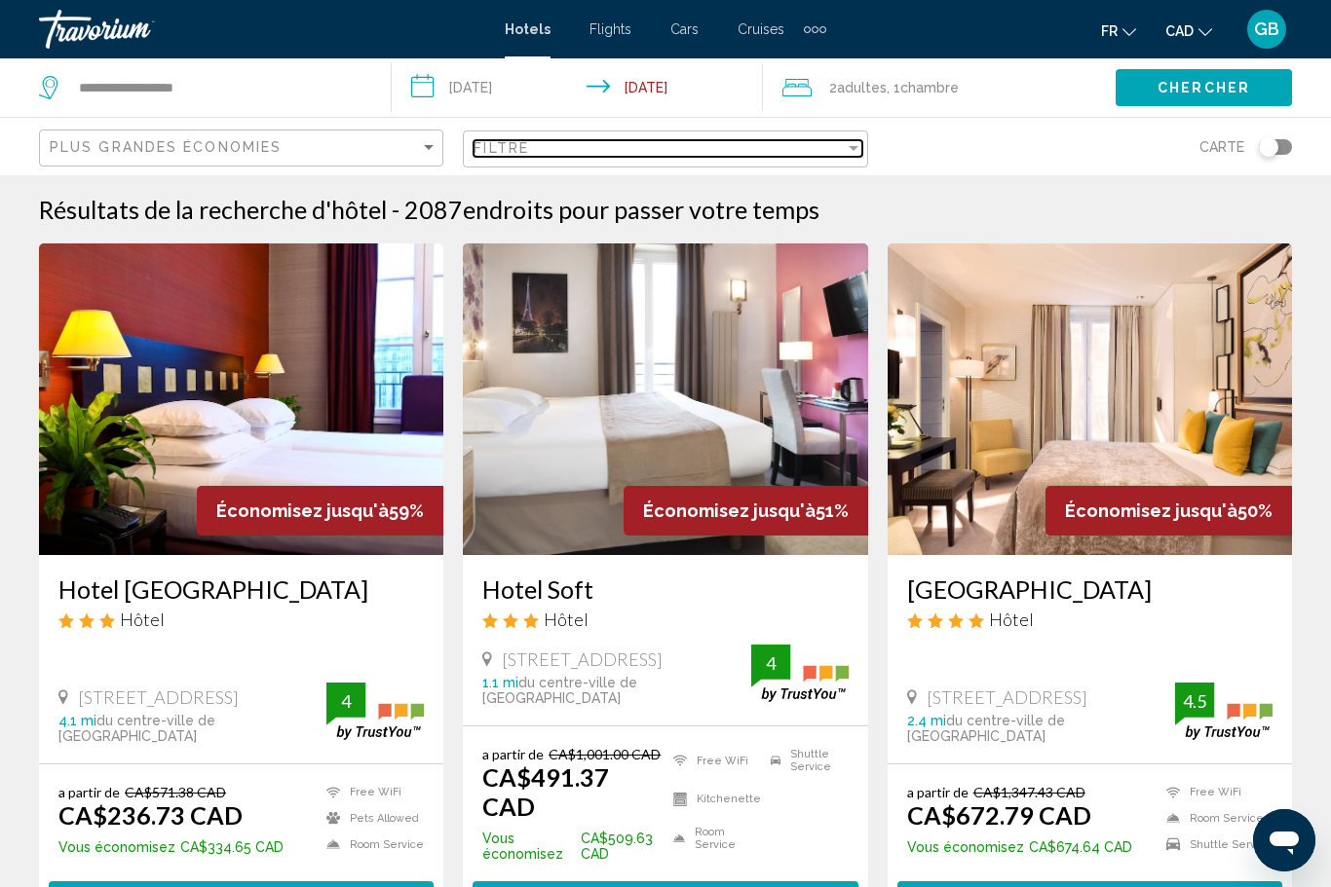
click at [553, 153] on div "Filtre" at bounding box center [658, 148] width 370 height 16
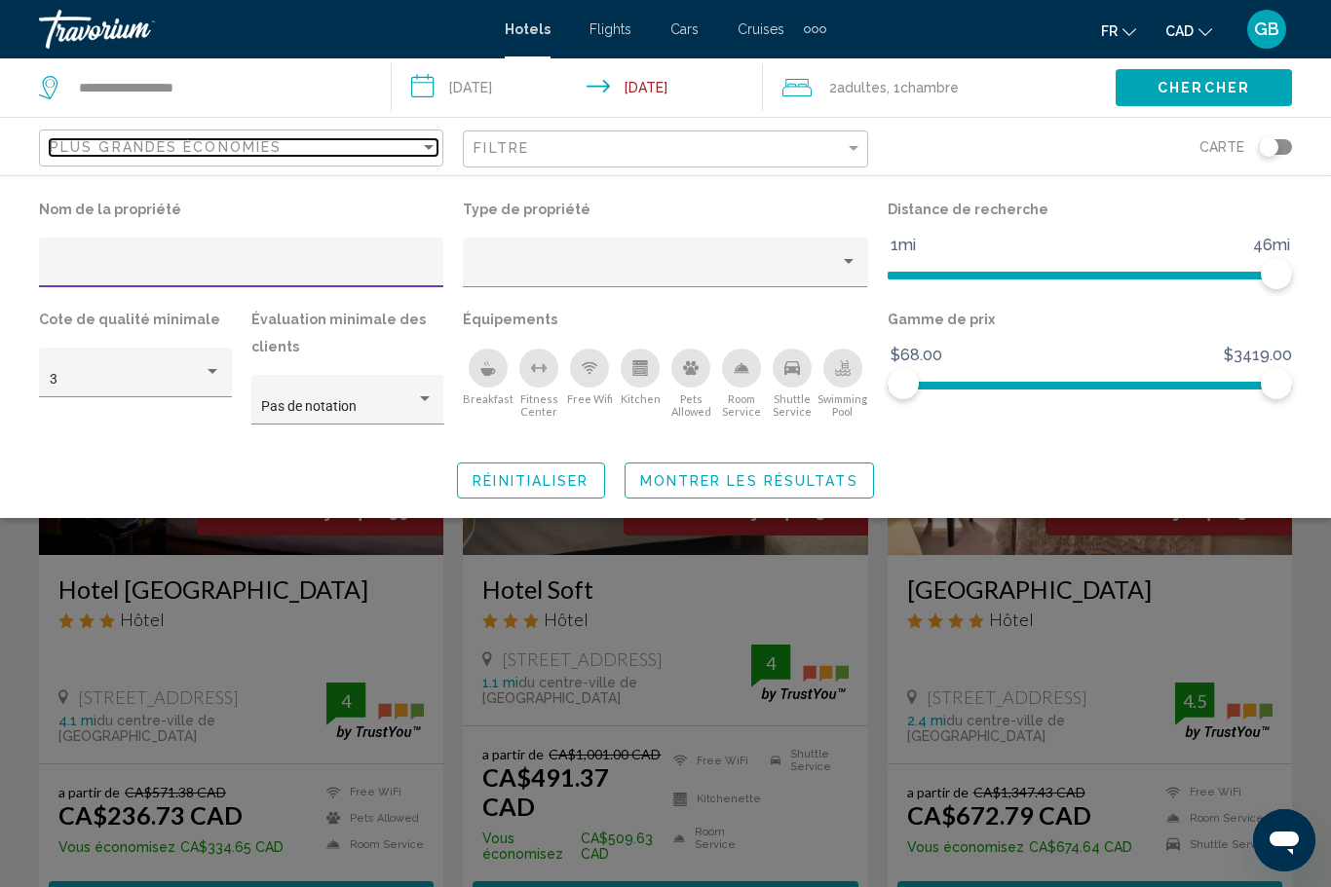
click at [179, 141] on span "Plus grandes économies" at bounding box center [166, 147] width 232 height 16
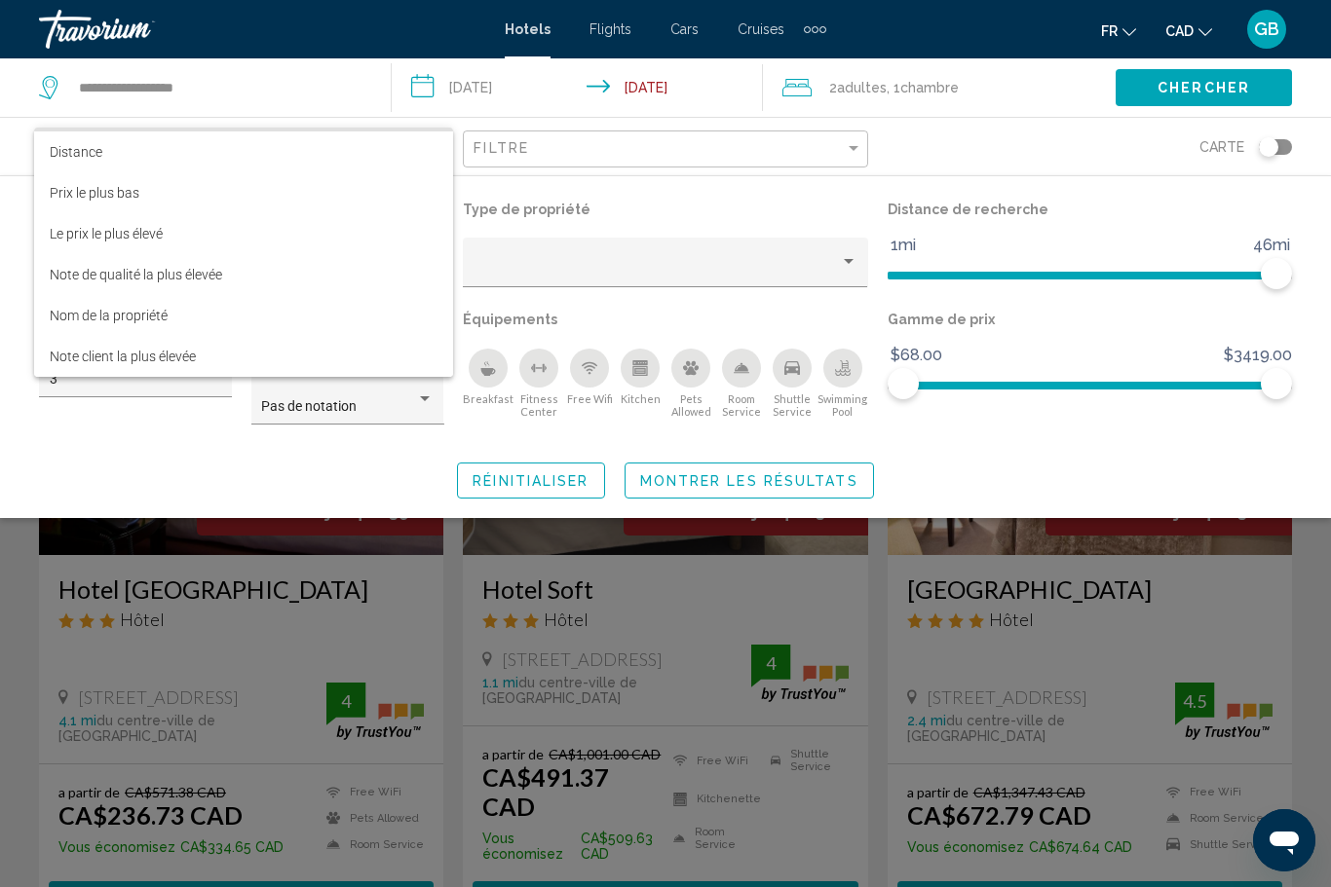
scroll to position [37, 0]
click at [2, 302] on div at bounding box center [665, 443] width 1331 height 887
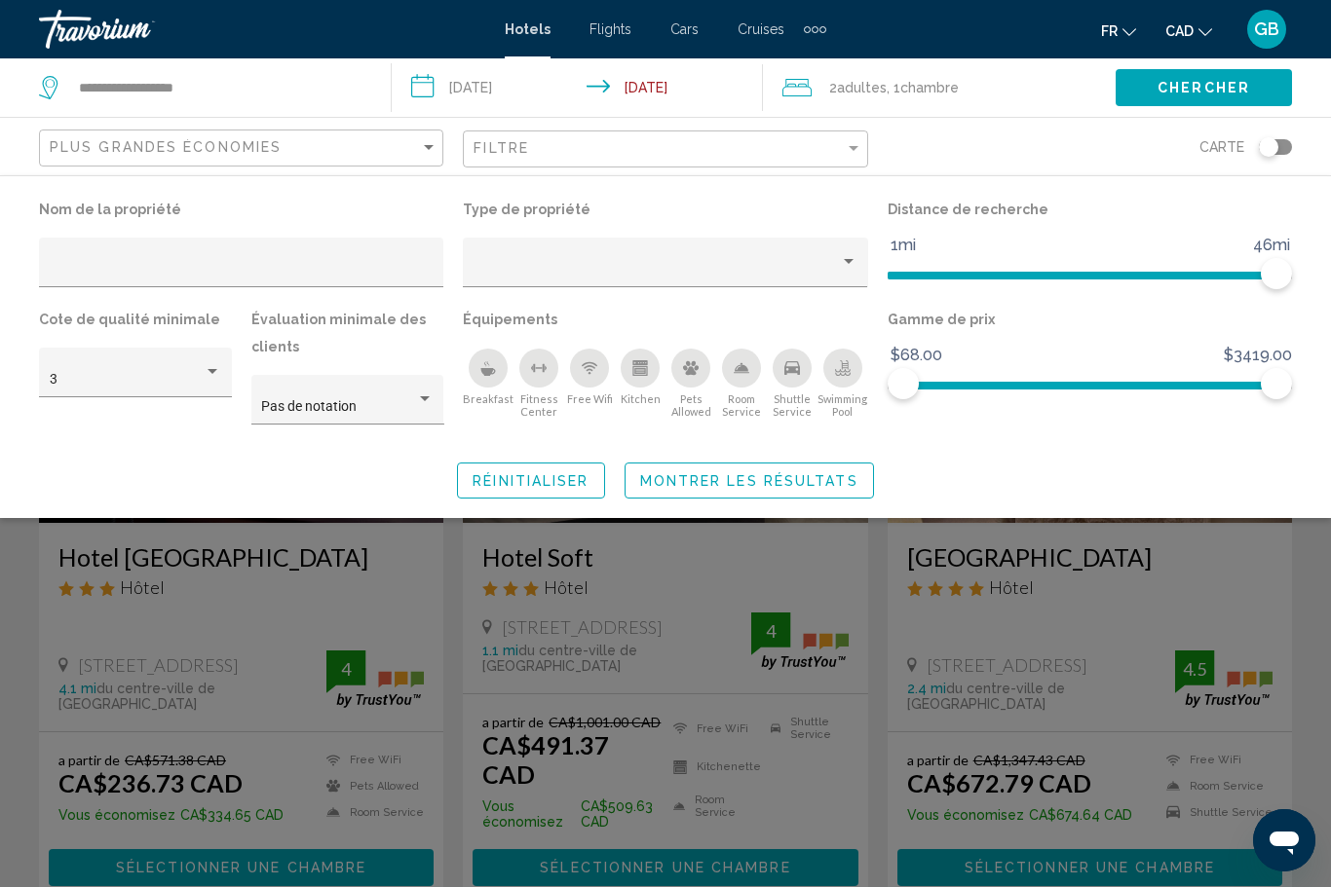
scroll to position [0, 0]
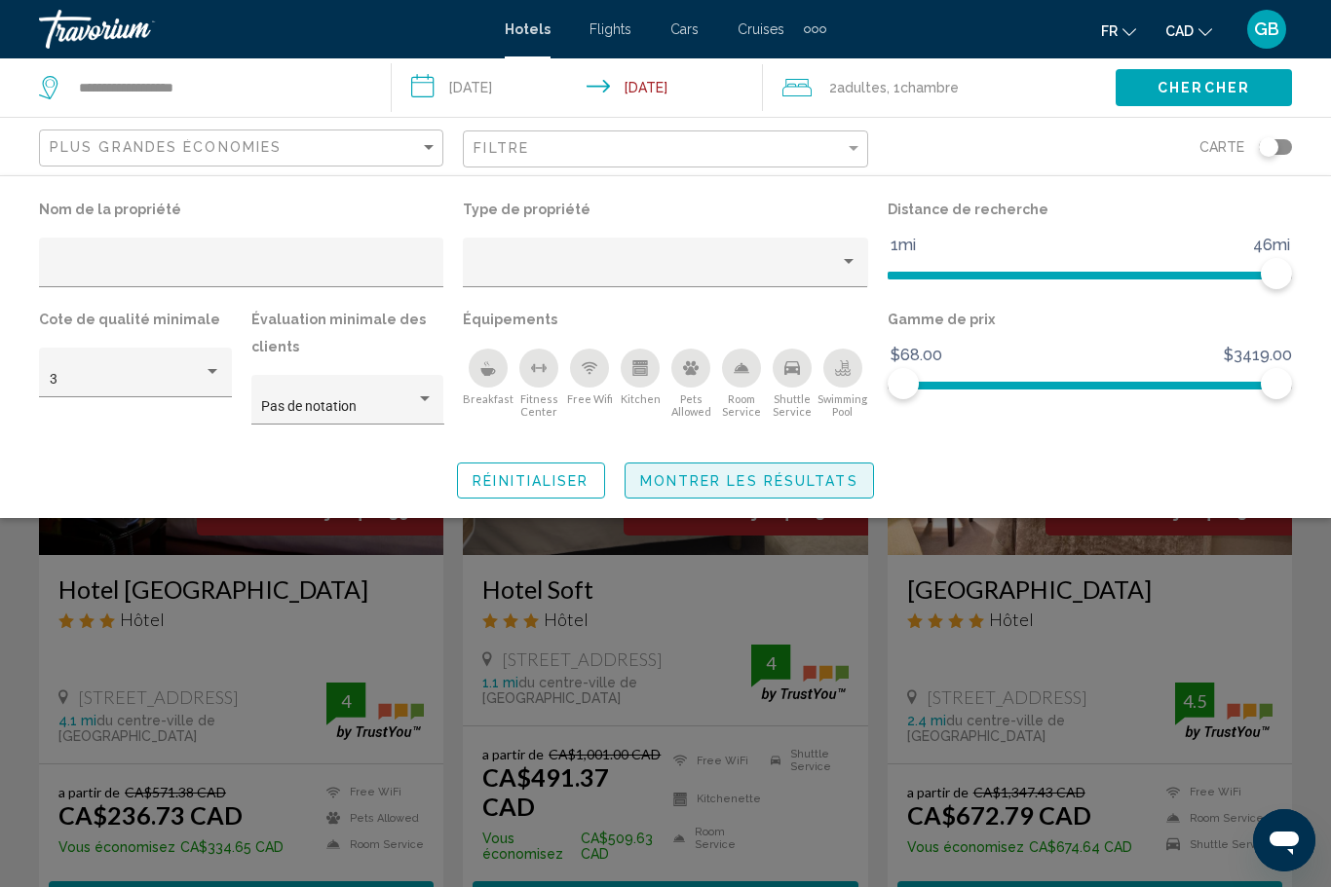
click at [697, 477] on span "Montrer les résultats" at bounding box center [749, 481] width 218 height 16
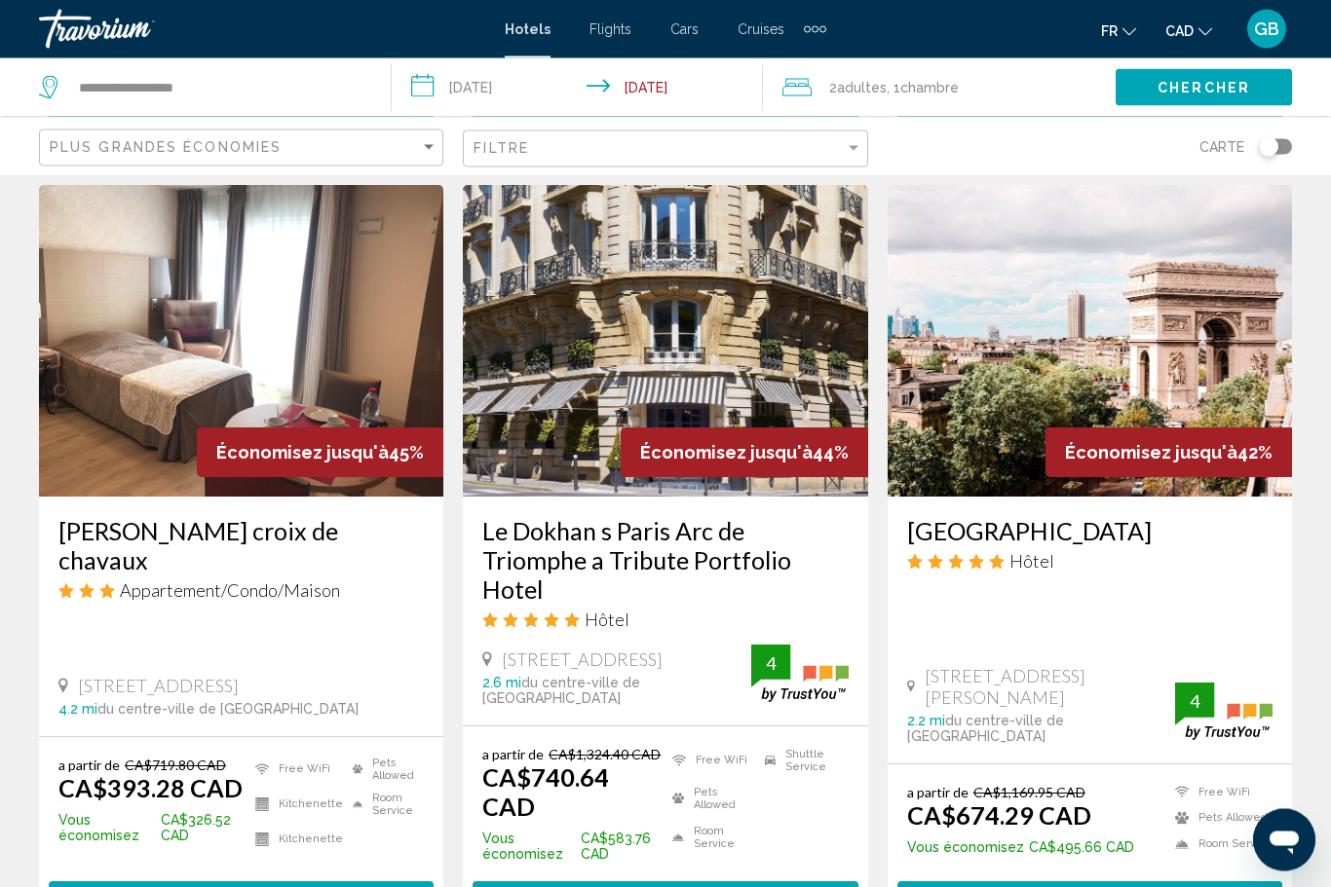
scroll to position [1557, 0]
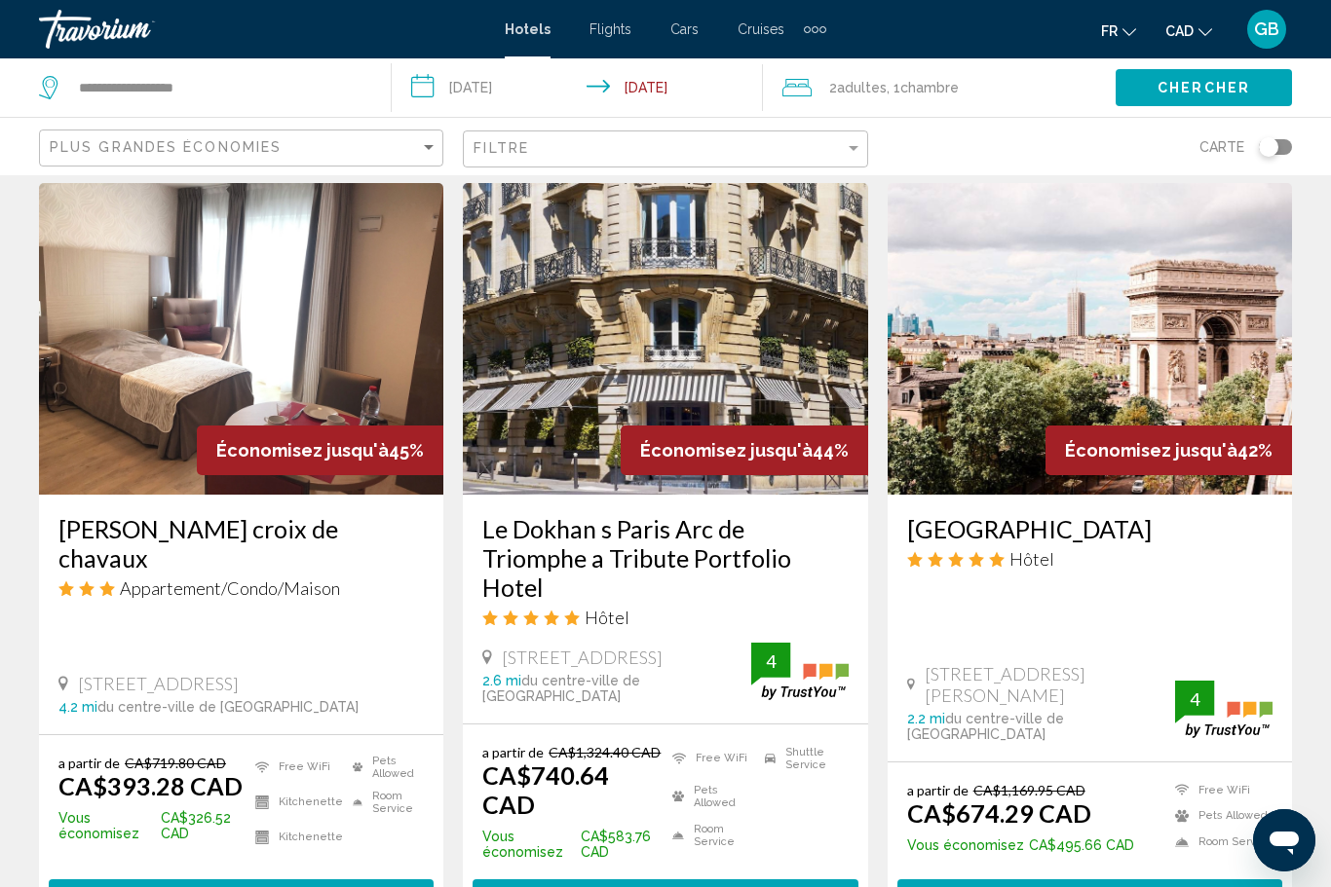
click at [1065, 886] on span "Sélectionner une chambre" at bounding box center [1089, 898] width 250 height 16
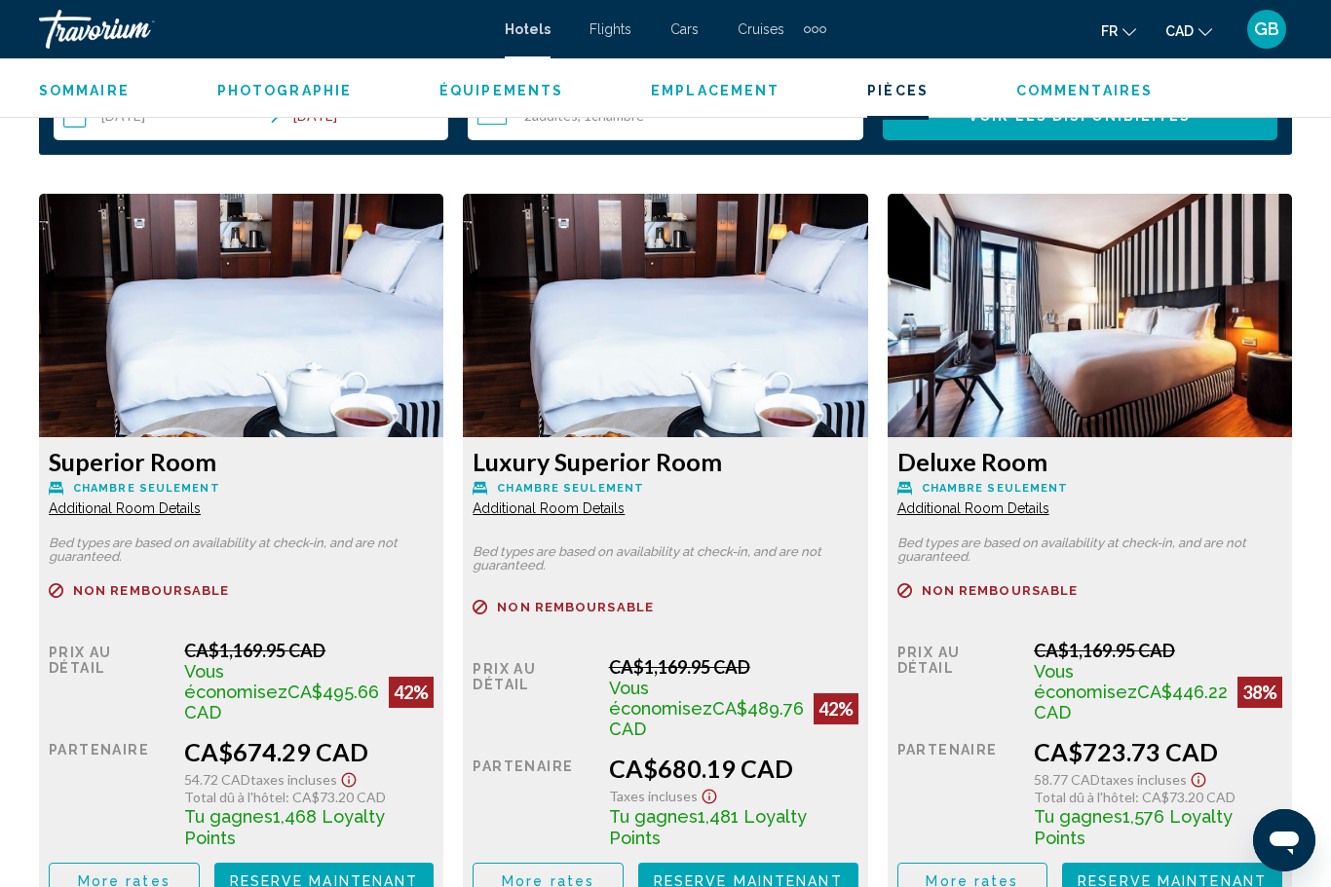
scroll to position [2905, 0]
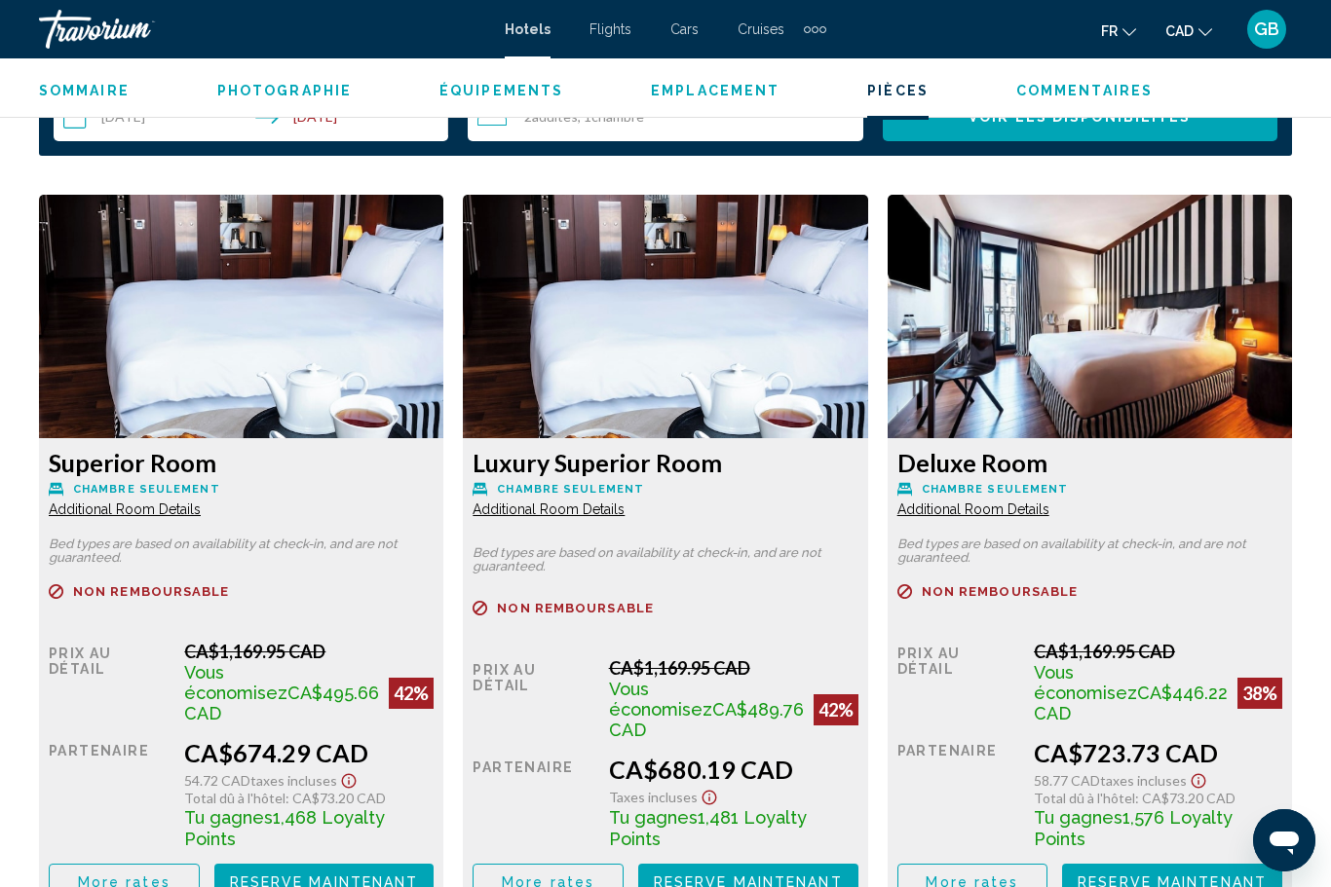
click at [201, 511] on span "Additional Room Details" at bounding box center [125, 510] width 152 height 16
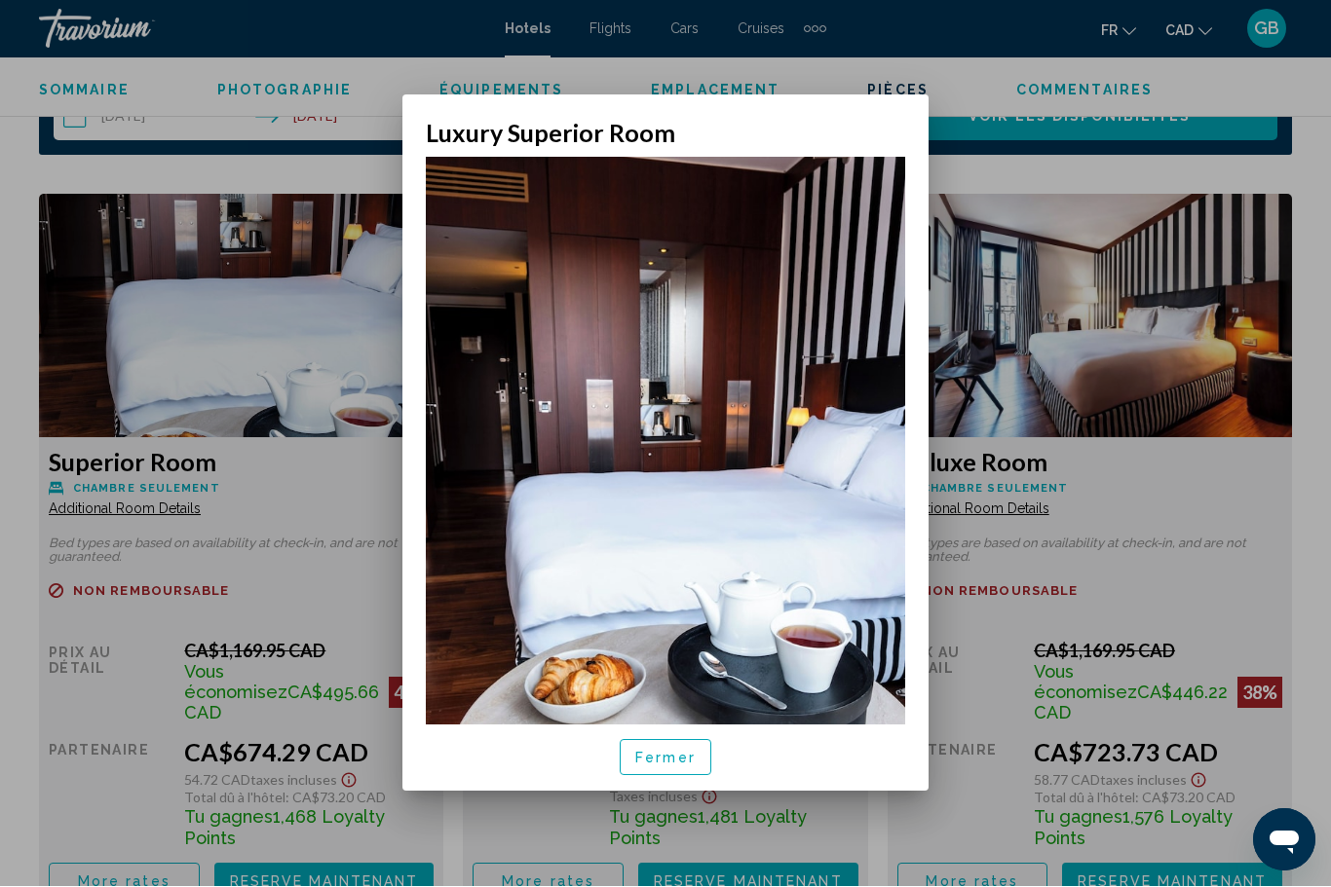
click at [669, 776] on button "Fermer" at bounding box center [666, 758] width 92 height 36
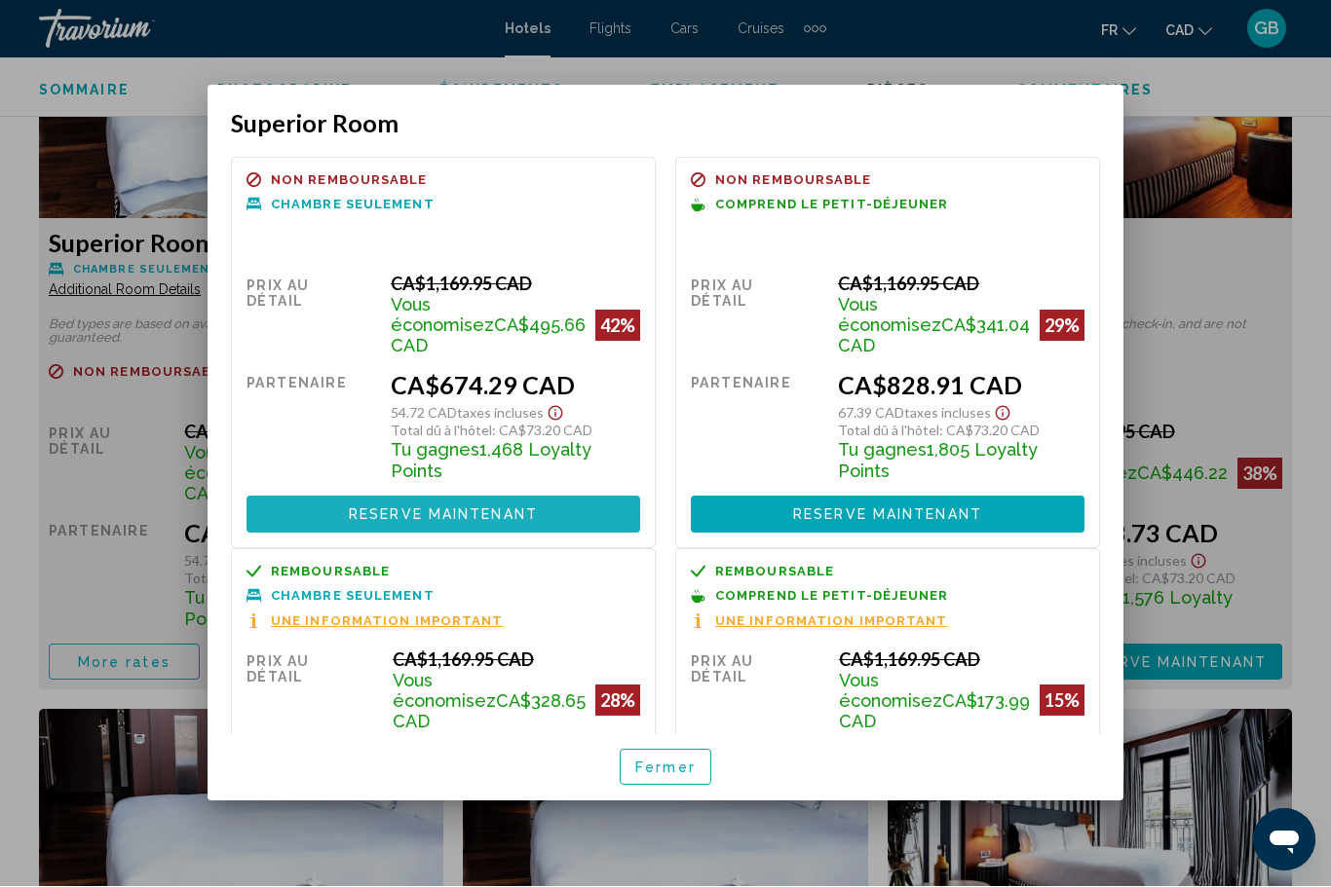
click at [405, 508] on span "Reserve maintenant" at bounding box center [443, 516] width 189 height 16
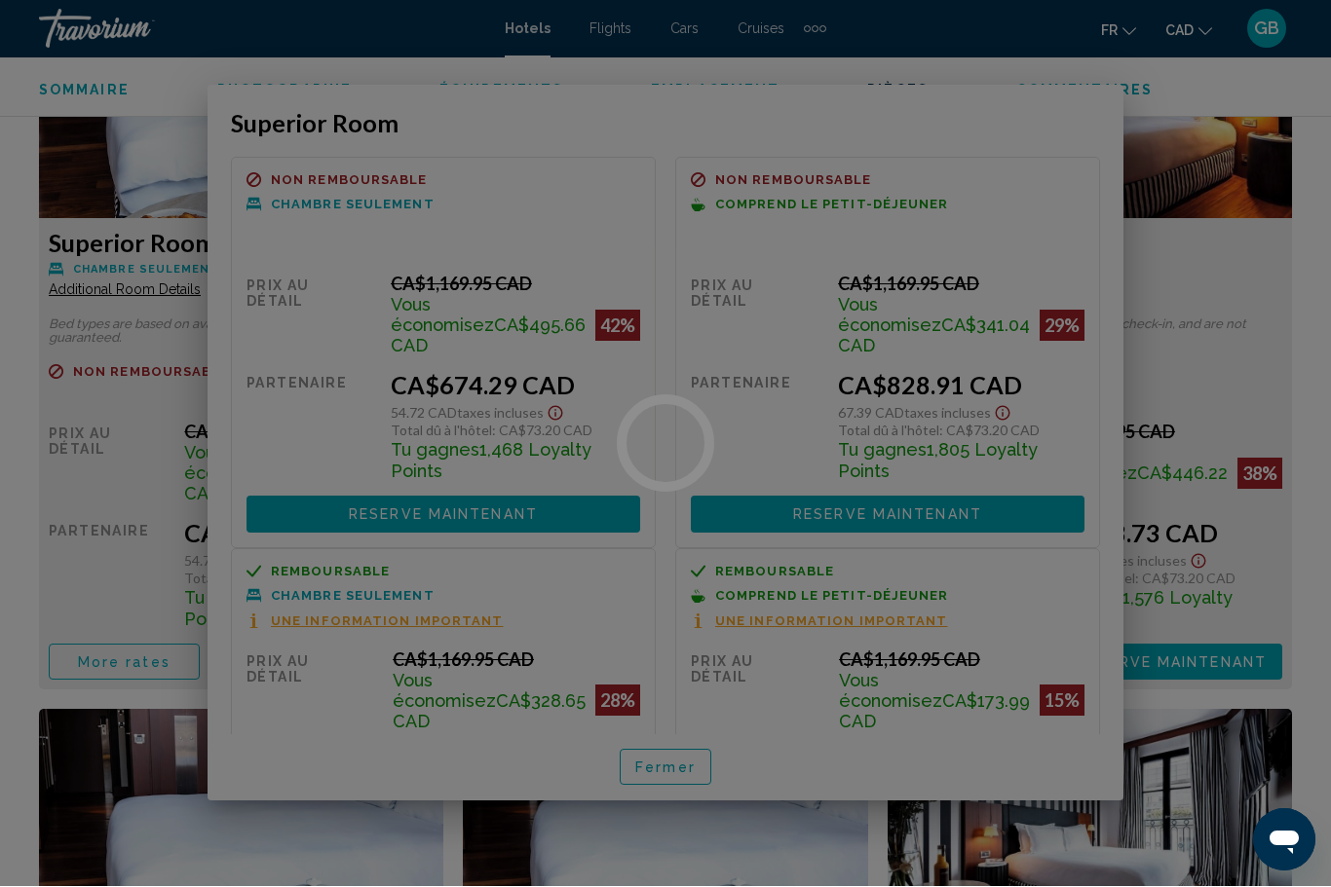
scroll to position [3124, 0]
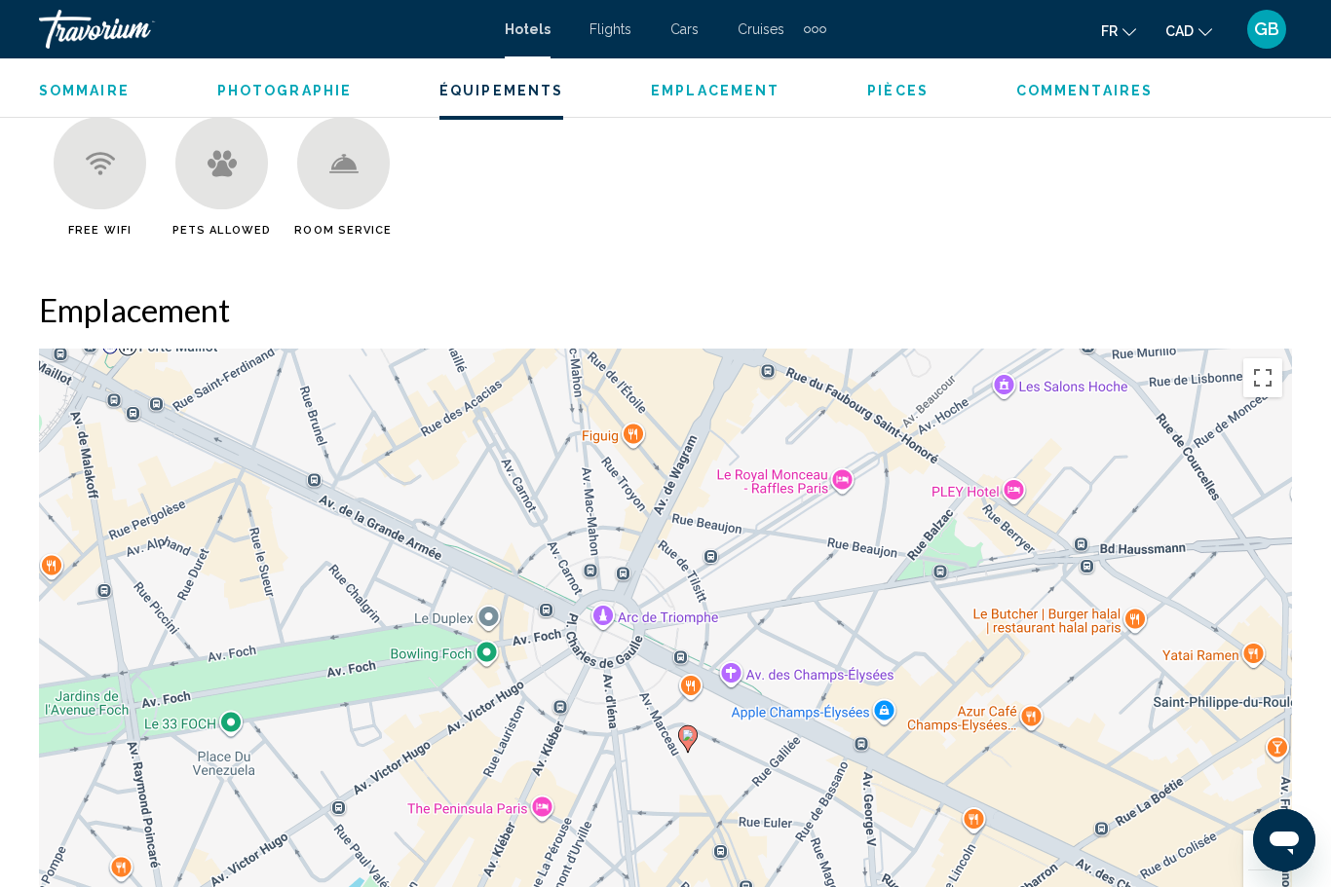
scroll to position [1951, 0]
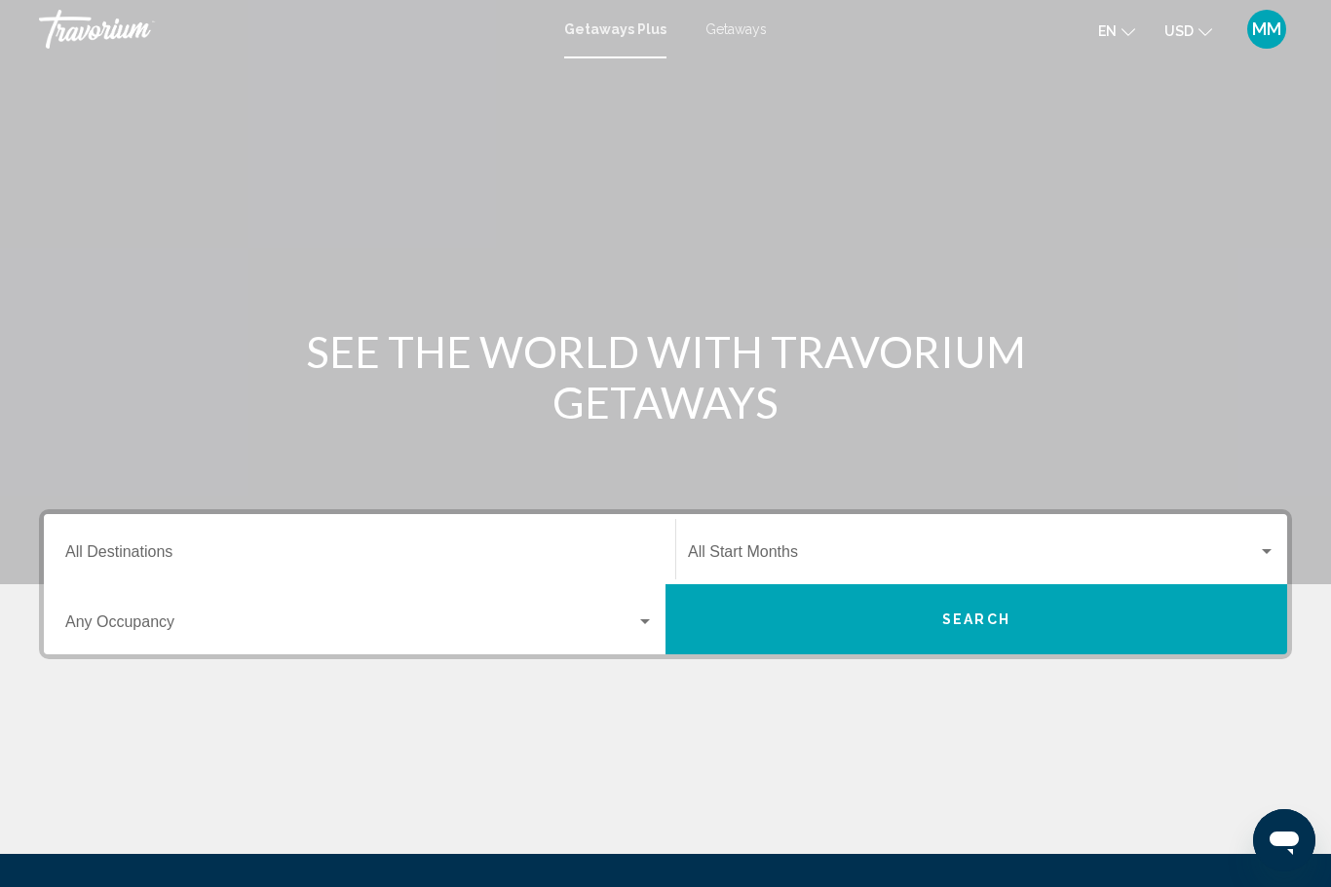
click at [108, 550] on input "Destination All Destinations" at bounding box center [359, 556] width 588 height 18
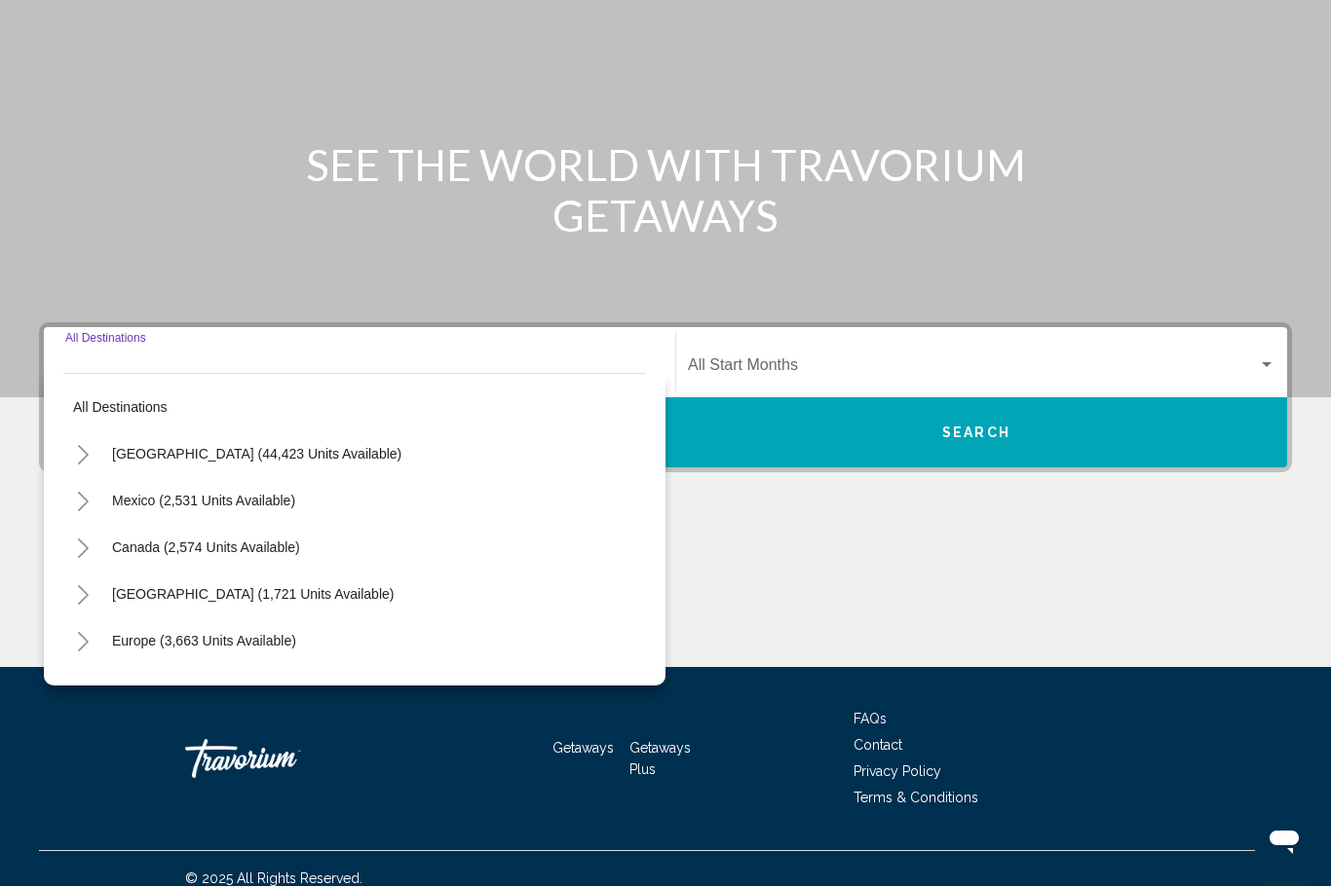
scroll to position [206, 0]
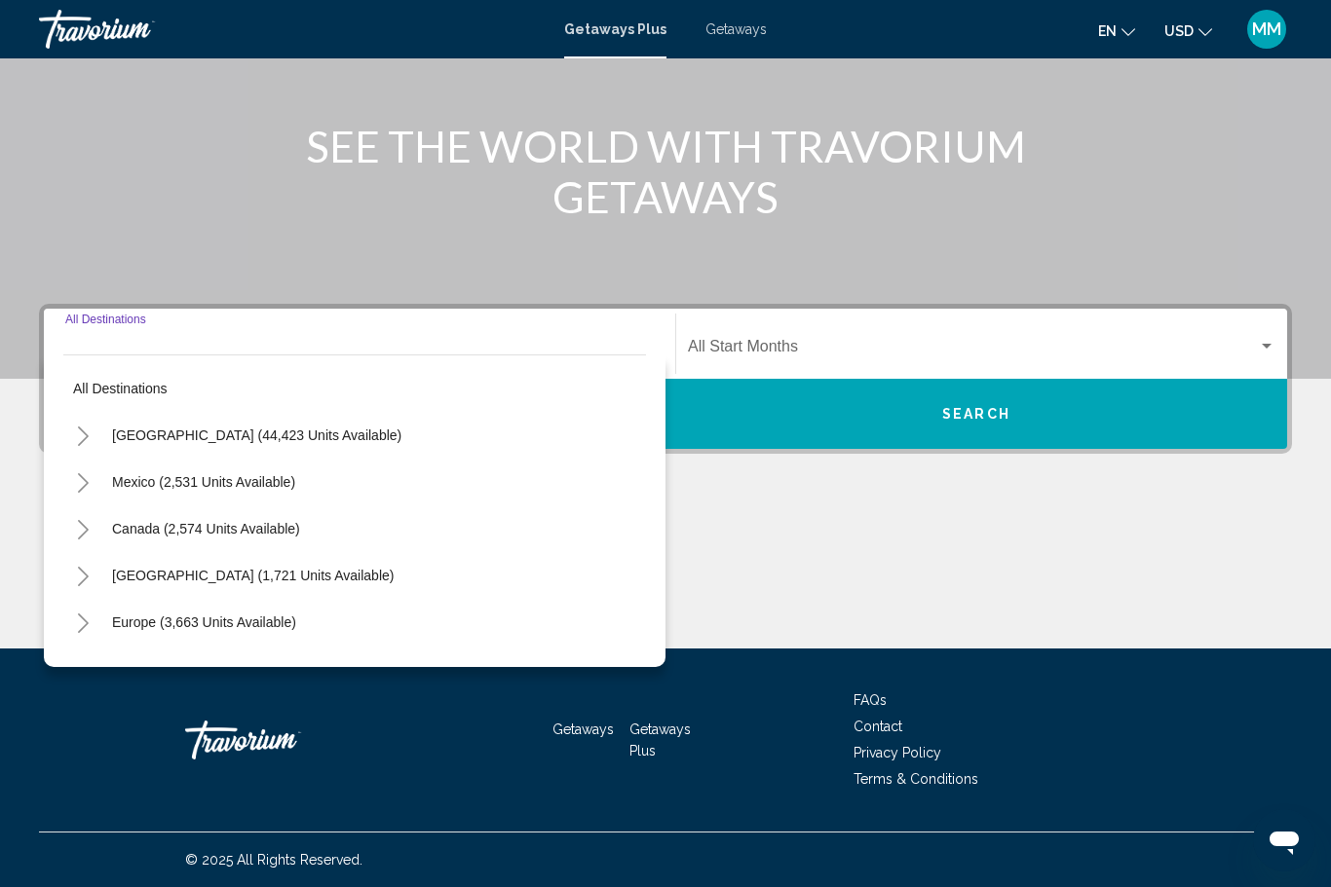
click at [77, 624] on icon "Toggle Europe (3,663 units available)" at bounding box center [83, 623] width 15 height 19
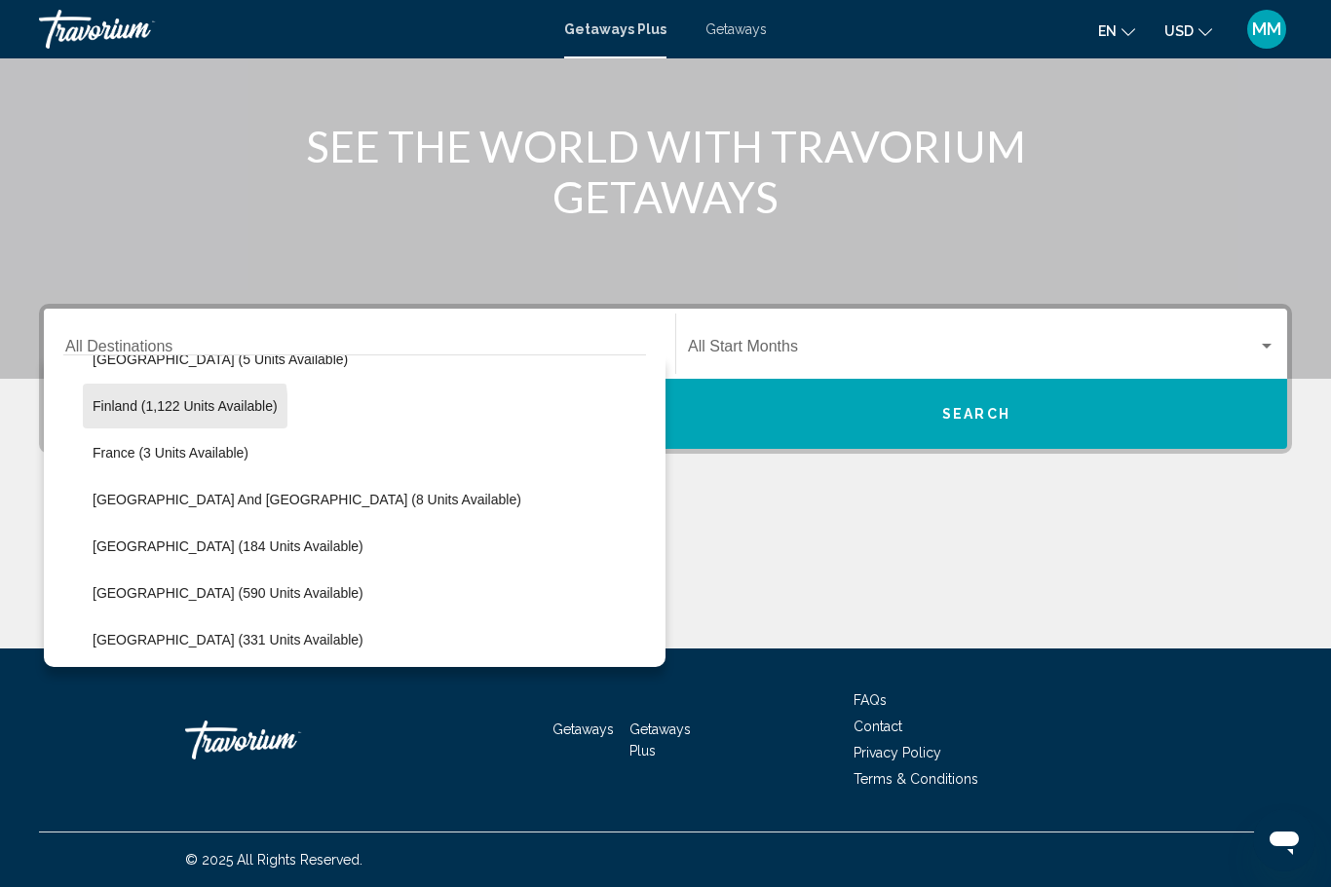
scroll to position [458, 0]
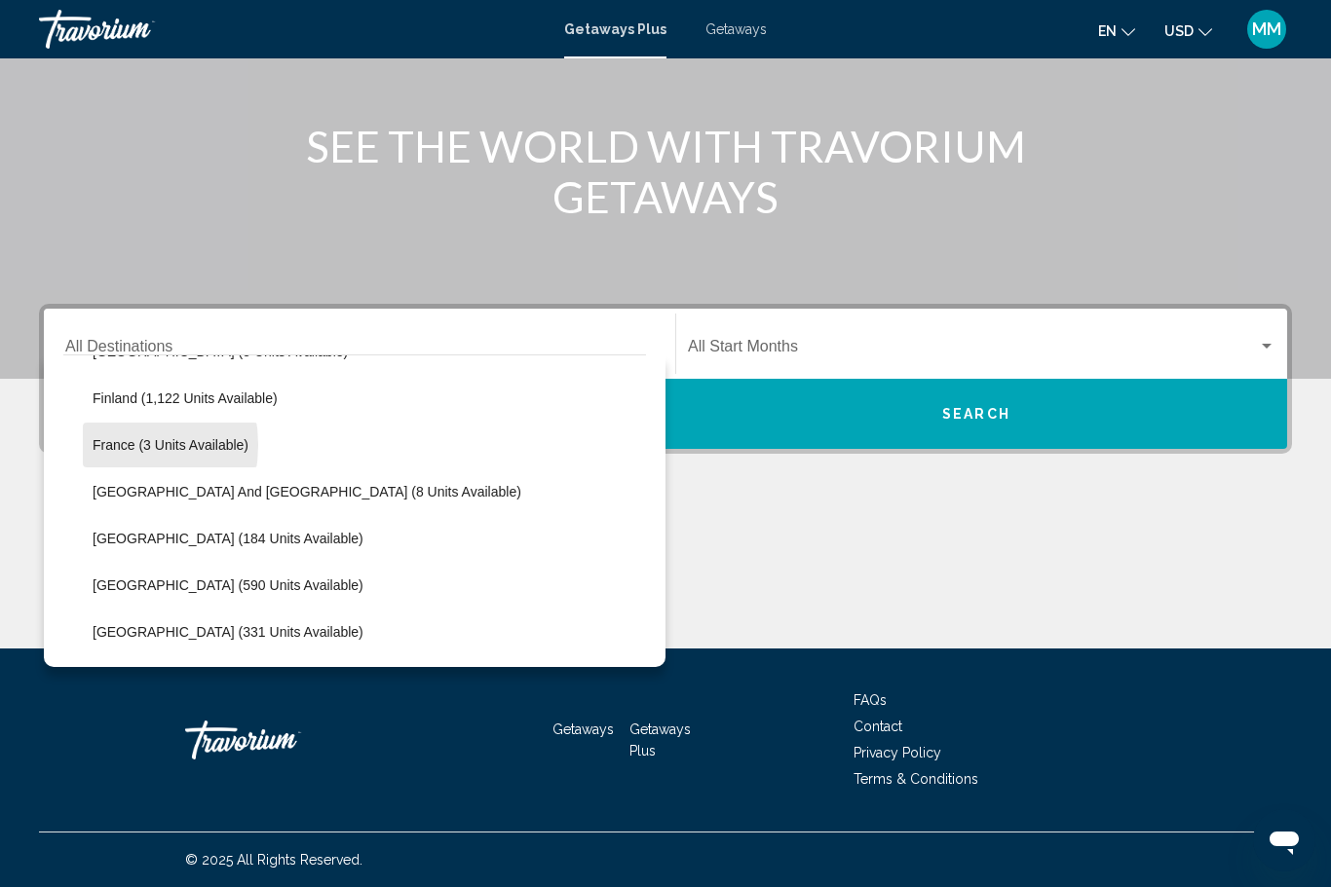
click at [100, 446] on span "France (3 units available)" at bounding box center [171, 445] width 156 height 16
type input "**********"
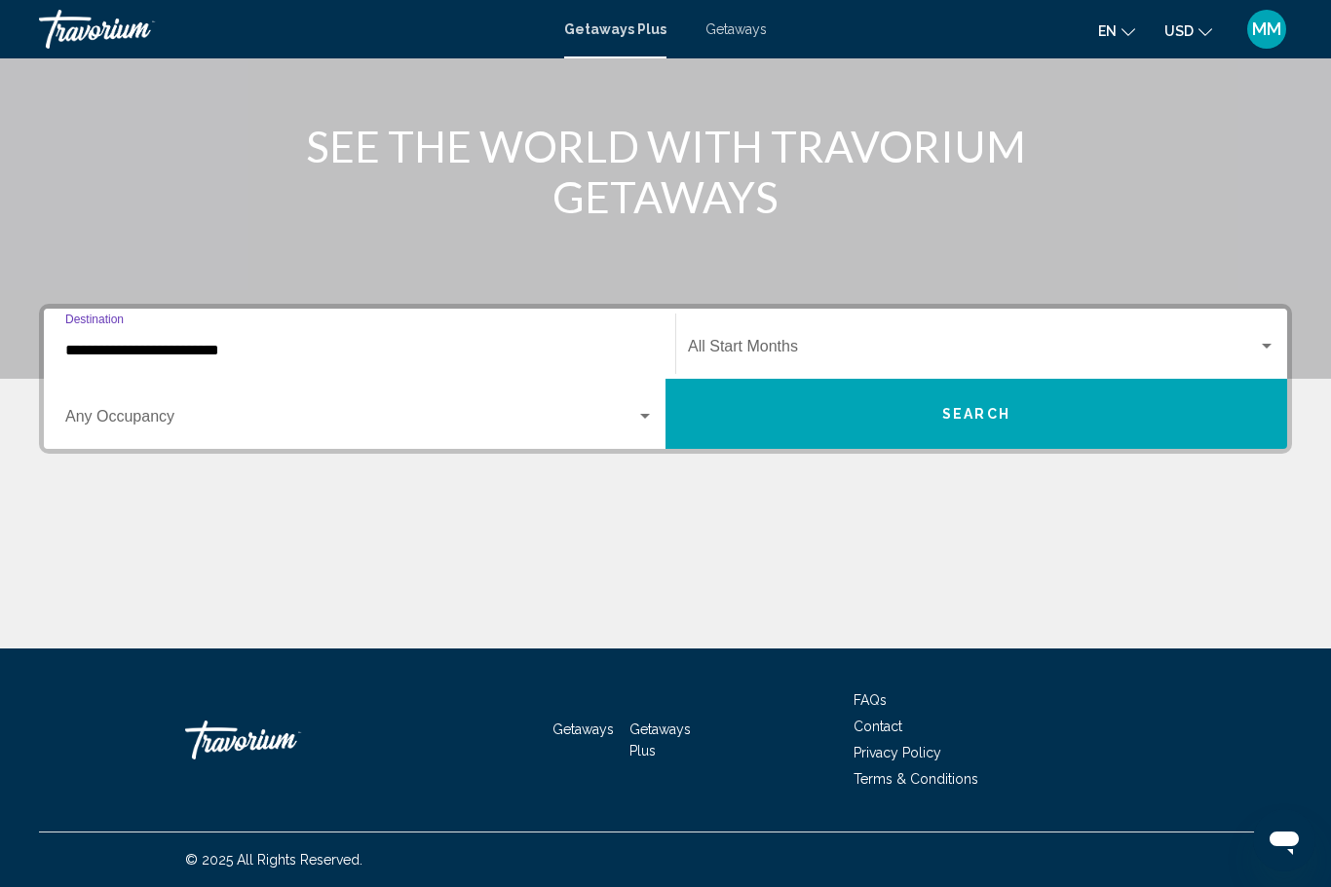
click at [717, 352] on span "Search widget" at bounding box center [973, 351] width 570 height 18
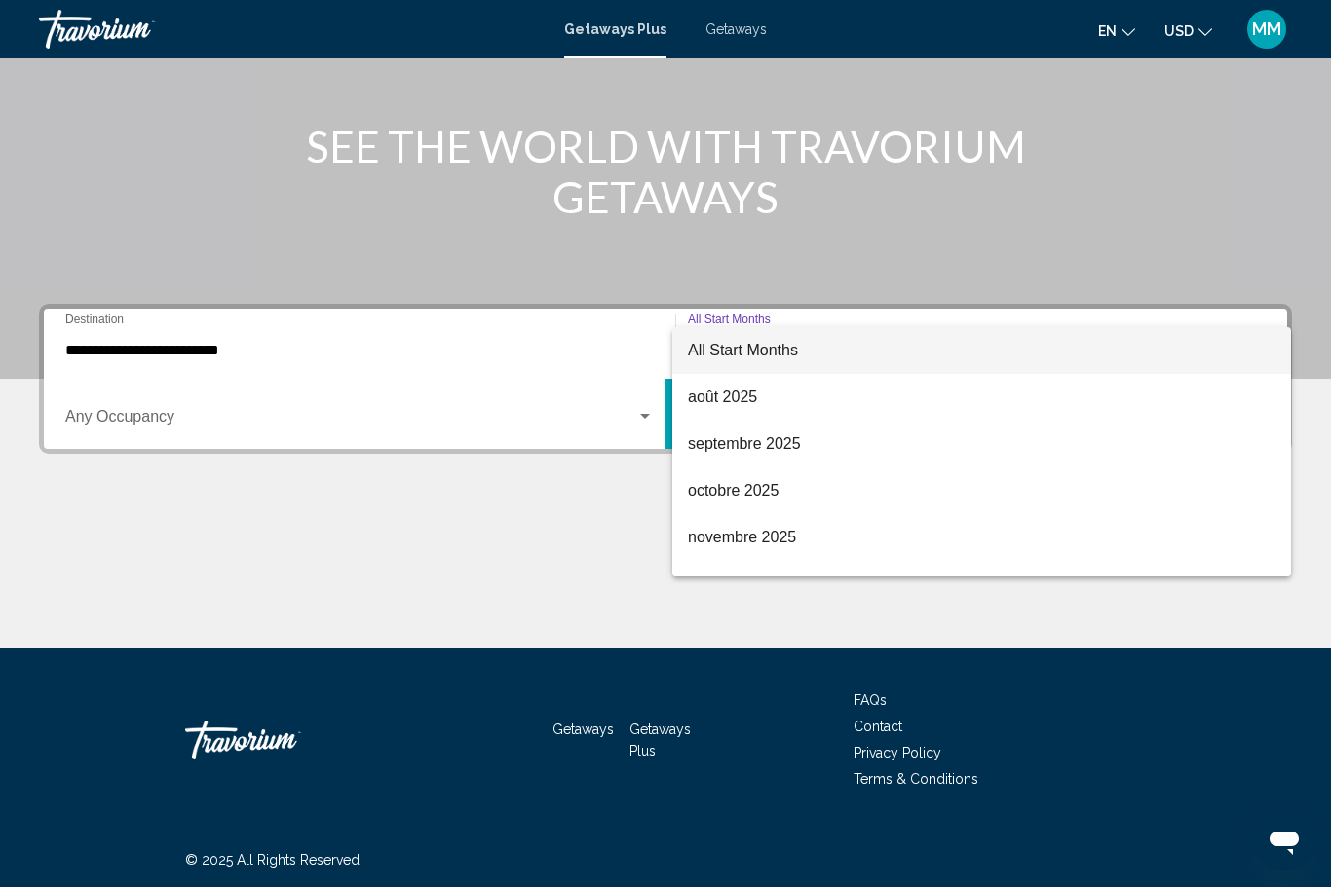
click at [708, 552] on span "novembre 2025" at bounding box center [981, 537] width 587 height 47
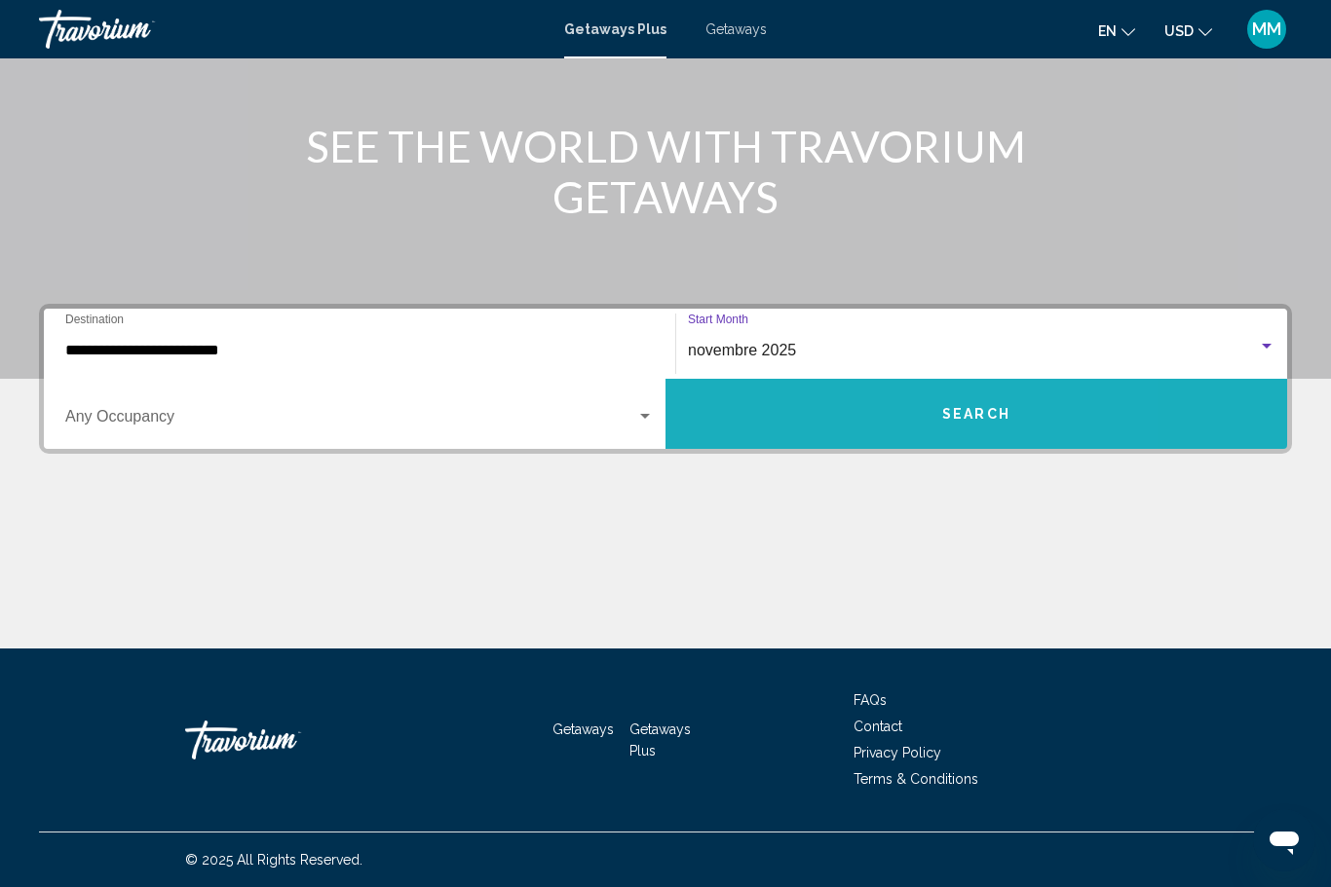
click at [979, 428] on button "Search" at bounding box center [975, 414] width 621 height 70
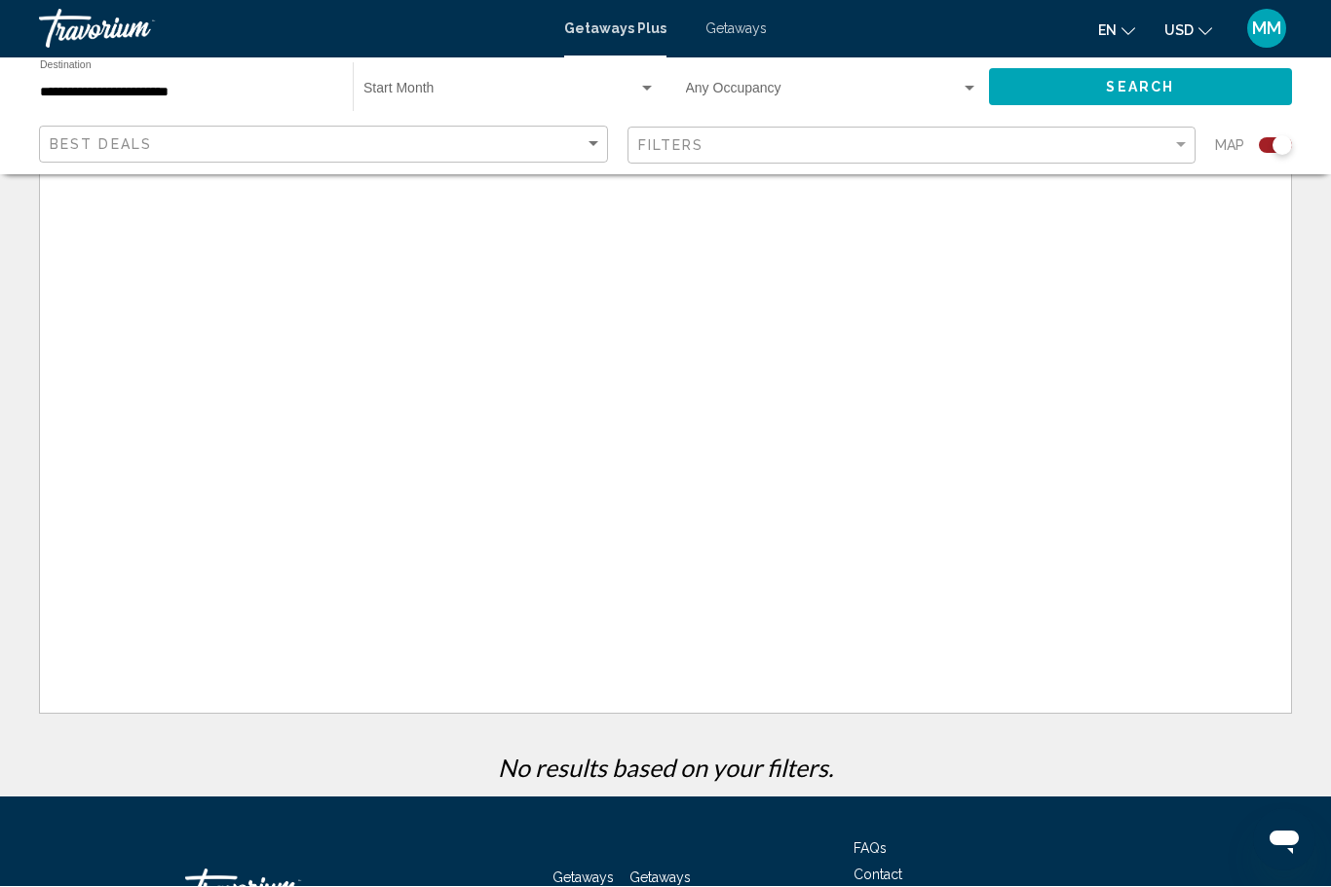
scroll to position [65, 0]
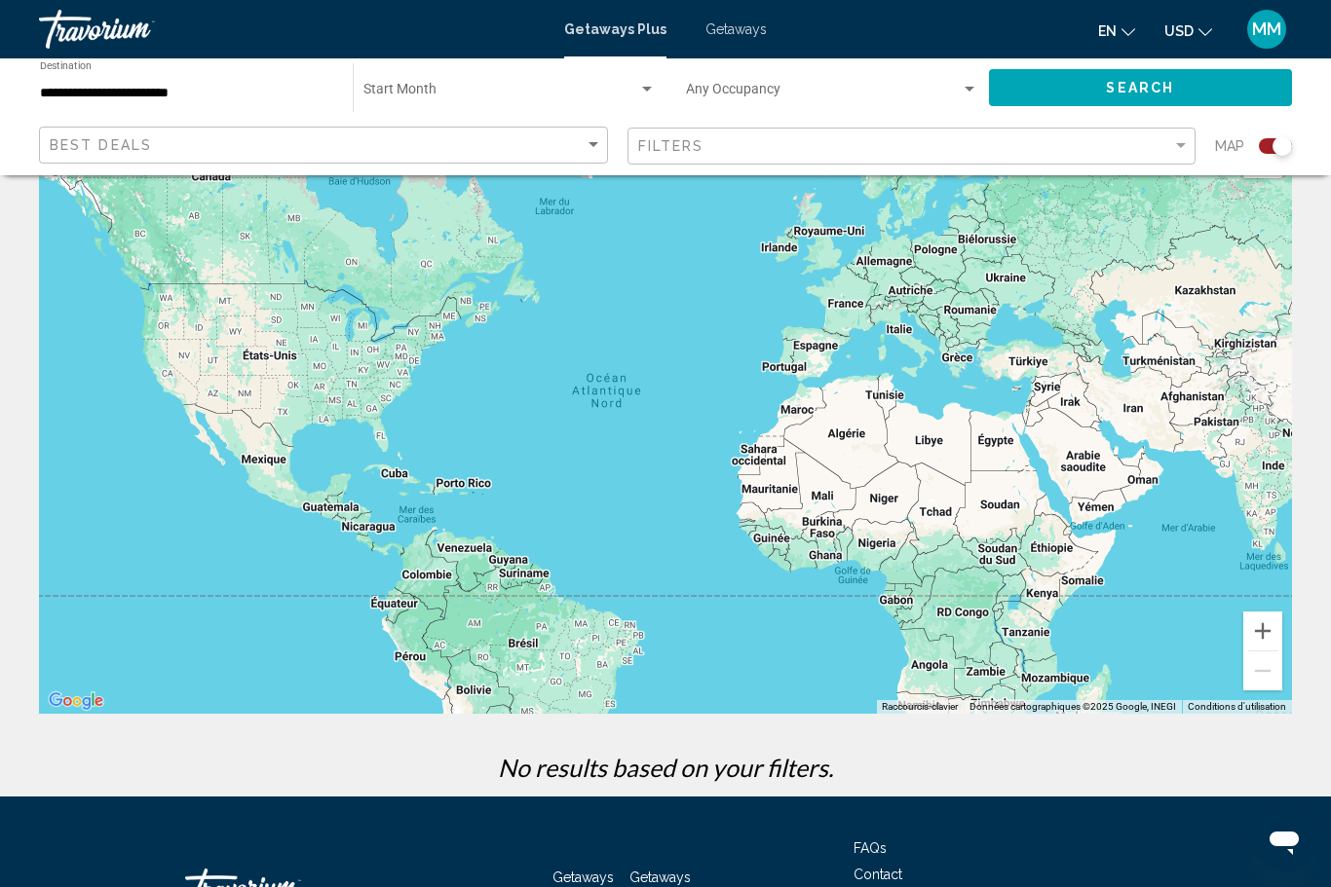
click at [731, 37] on span "Getaways" at bounding box center [735, 29] width 61 height 16
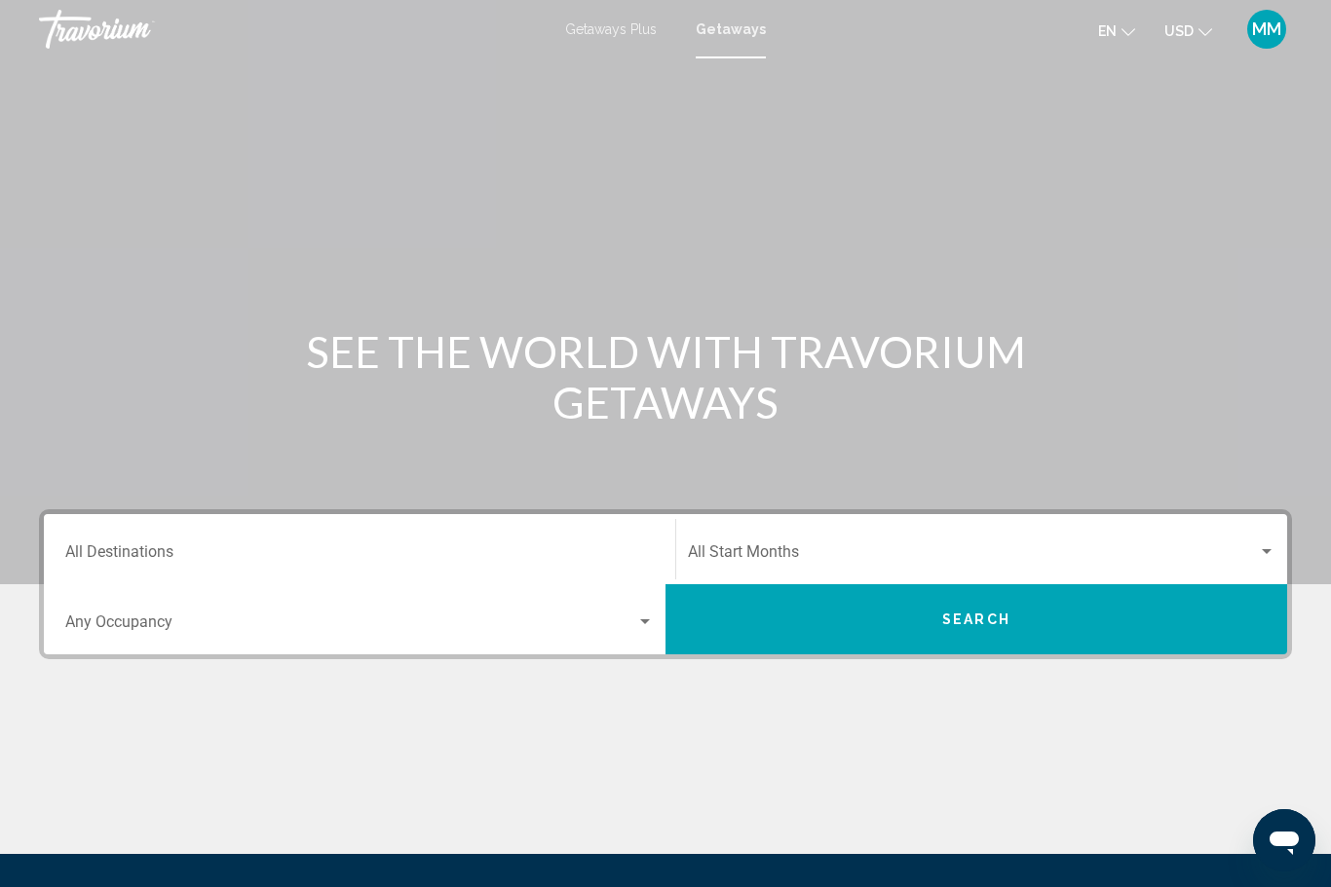
click at [100, 556] on input "Destination All Destinations" at bounding box center [359, 556] width 588 height 18
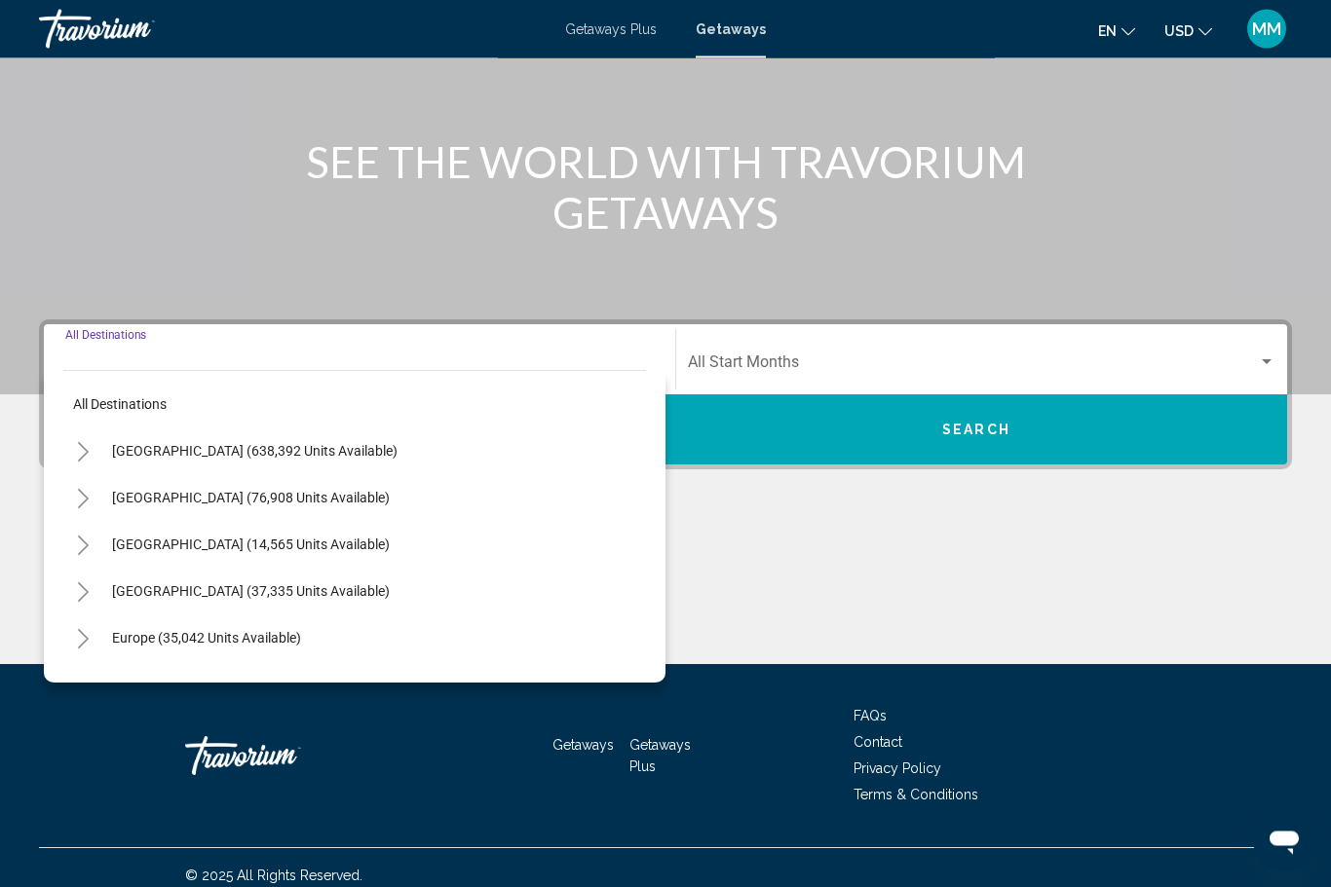
scroll to position [206, 0]
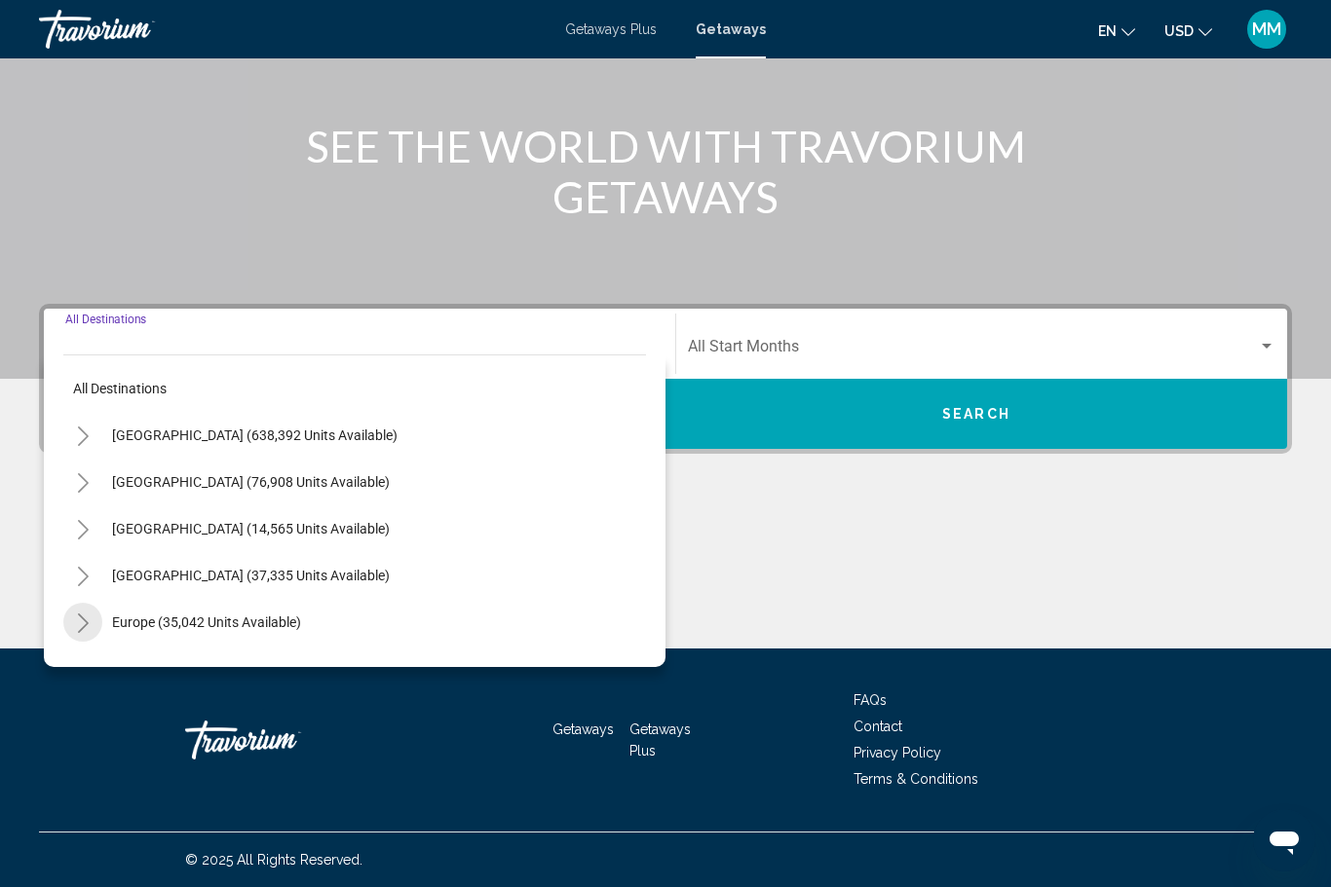
click at [76, 631] on icon "Toggle Europe (35,042 units available)" at bounding box center [83, 623] width 15 height 19
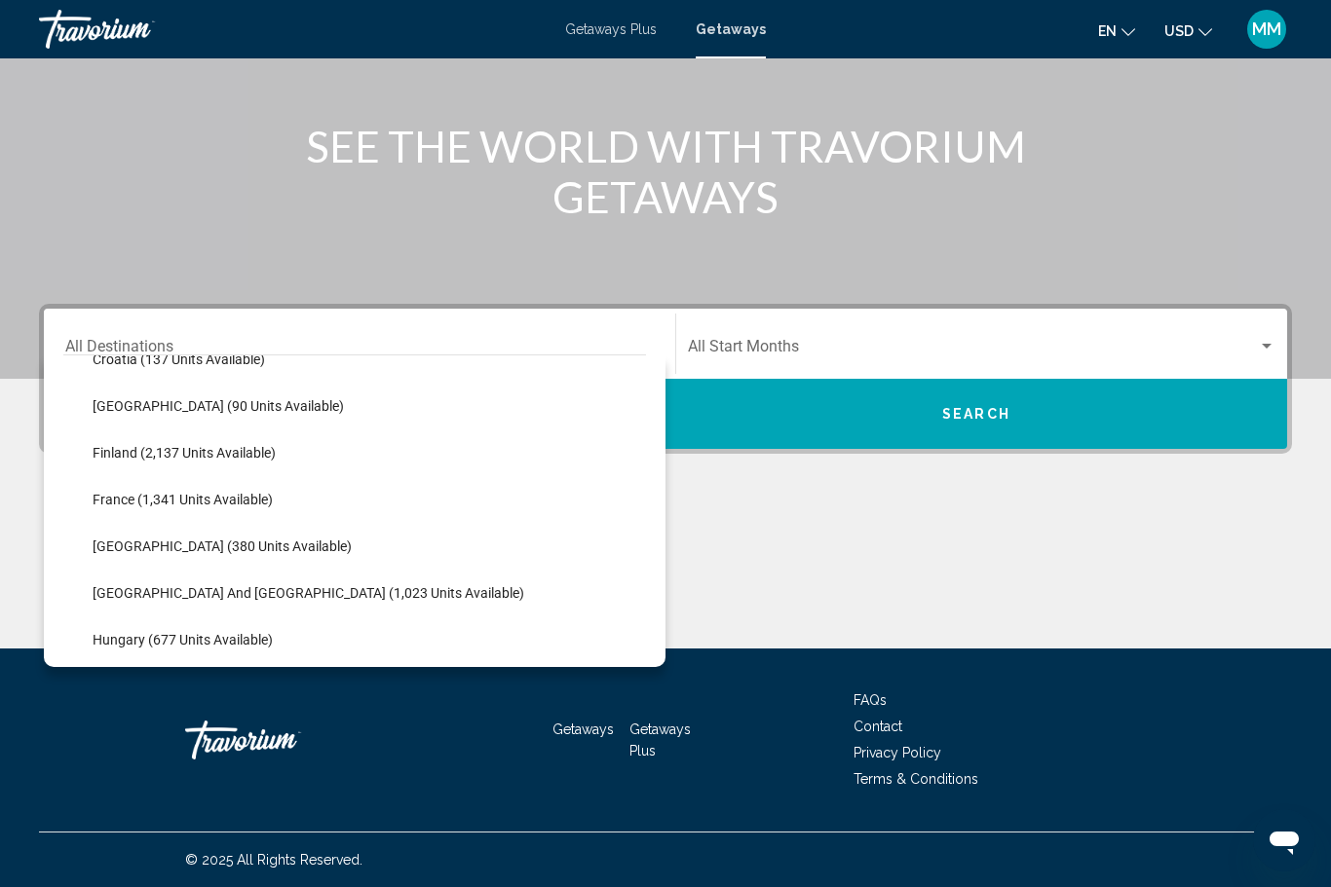
scroll to position [460, 0]
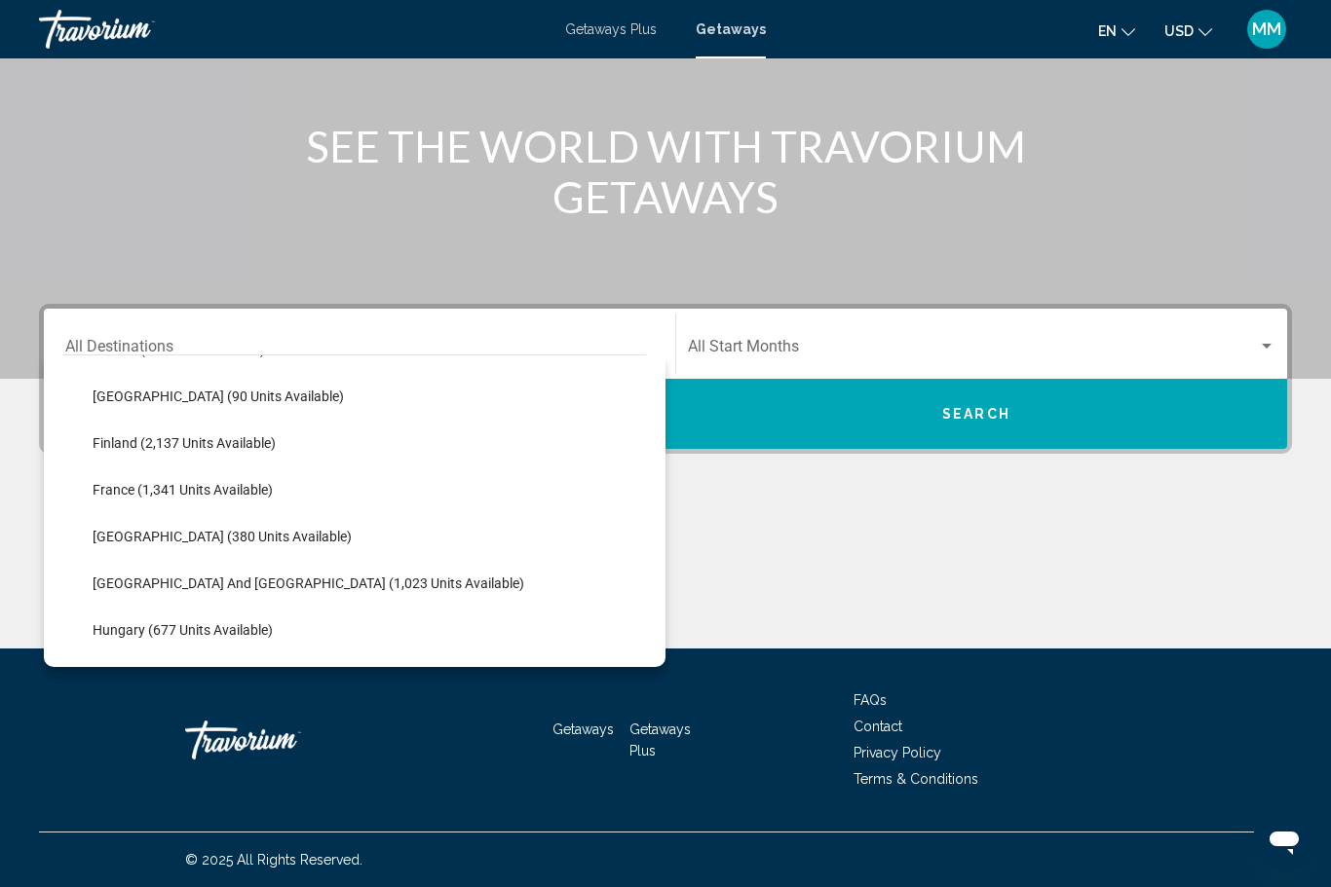
click at [131, 502] on button "France (1,341 units available)" at bounding box center [183, 490] width 200 height 45
type input "**********"
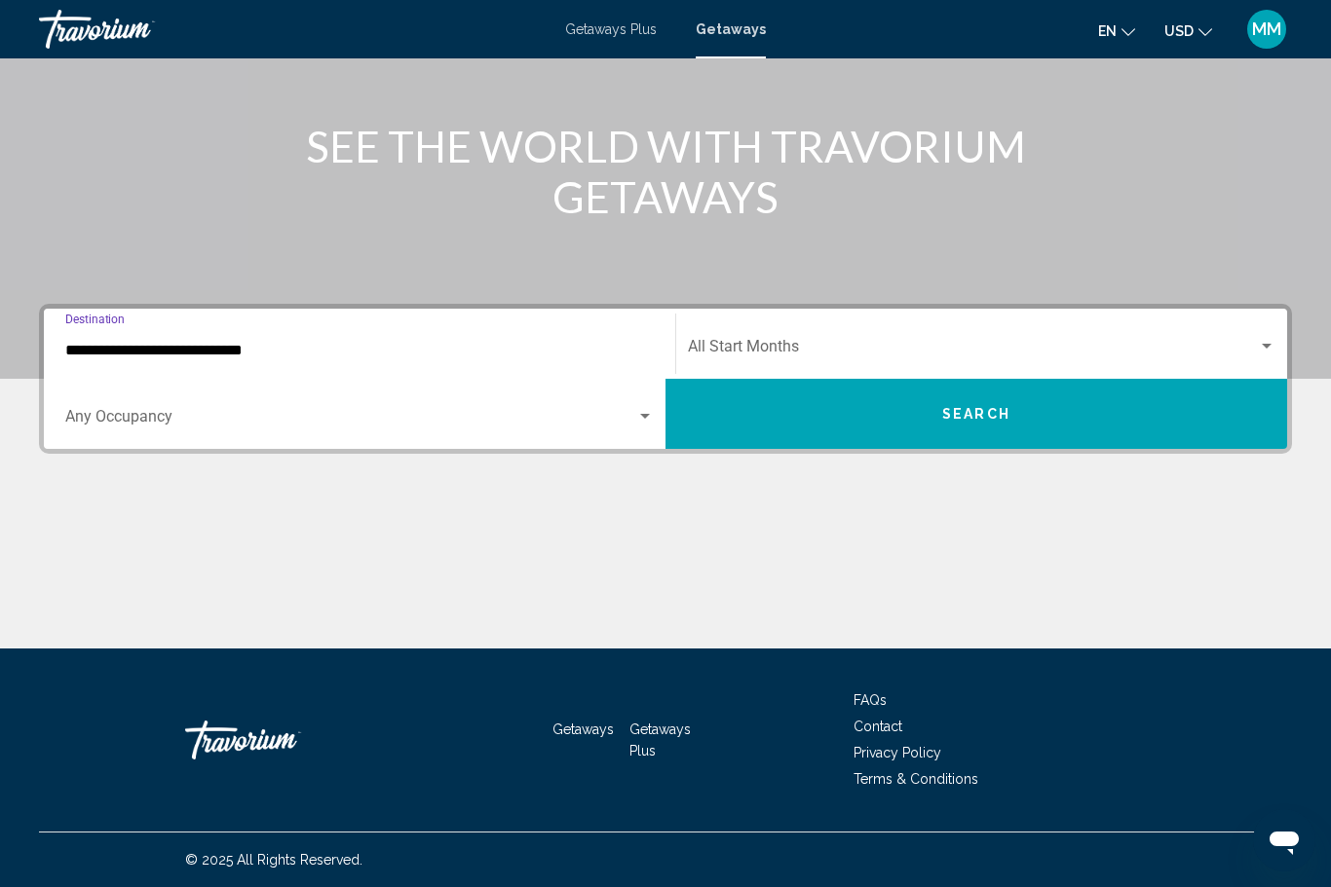
click at [738, 355] on span "Search widget" at bounding box center [973, 351] width 570 height 18
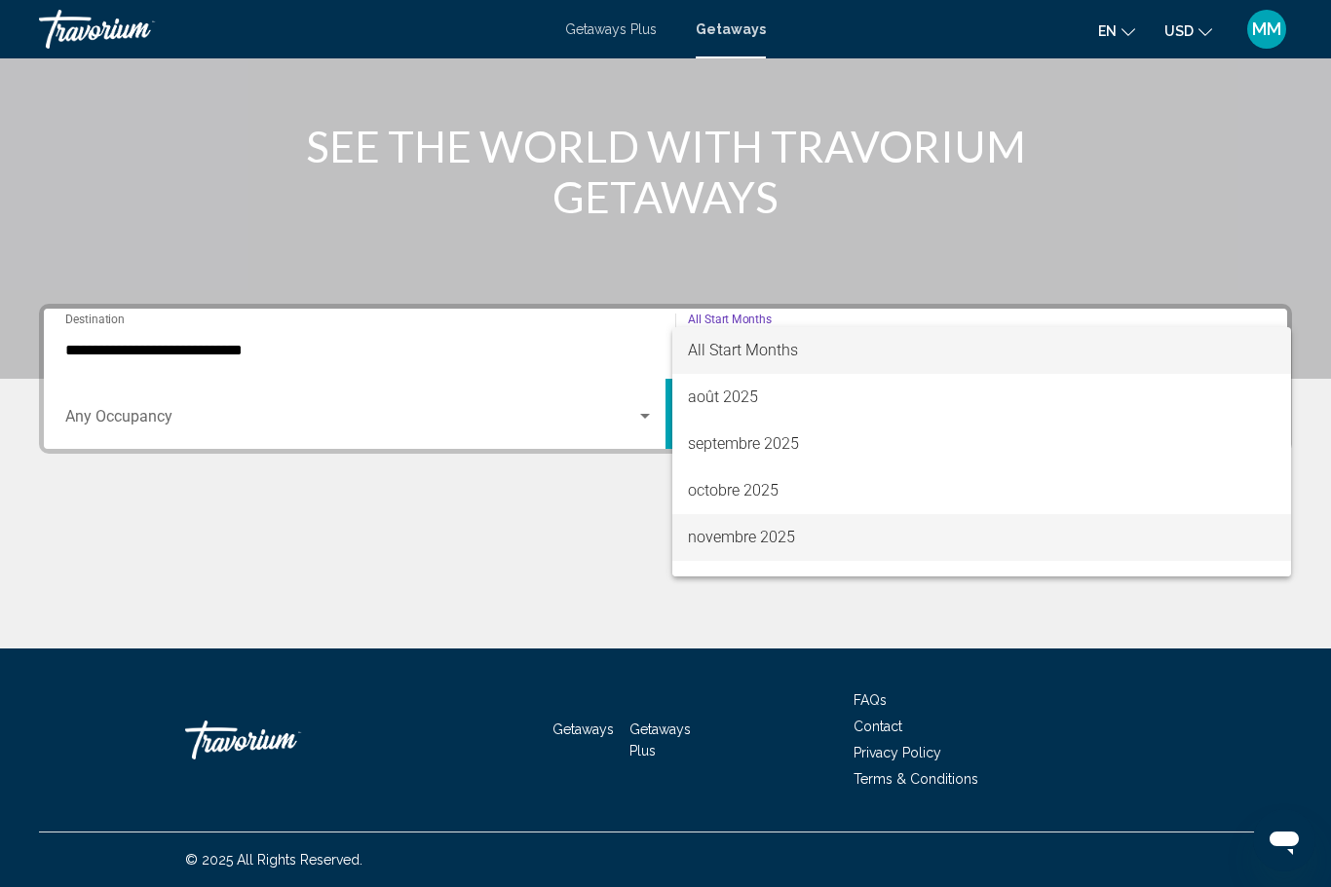
click at [705, 541] on span "novembre 2025" at bounding box center [981, 537] width 587 height 47
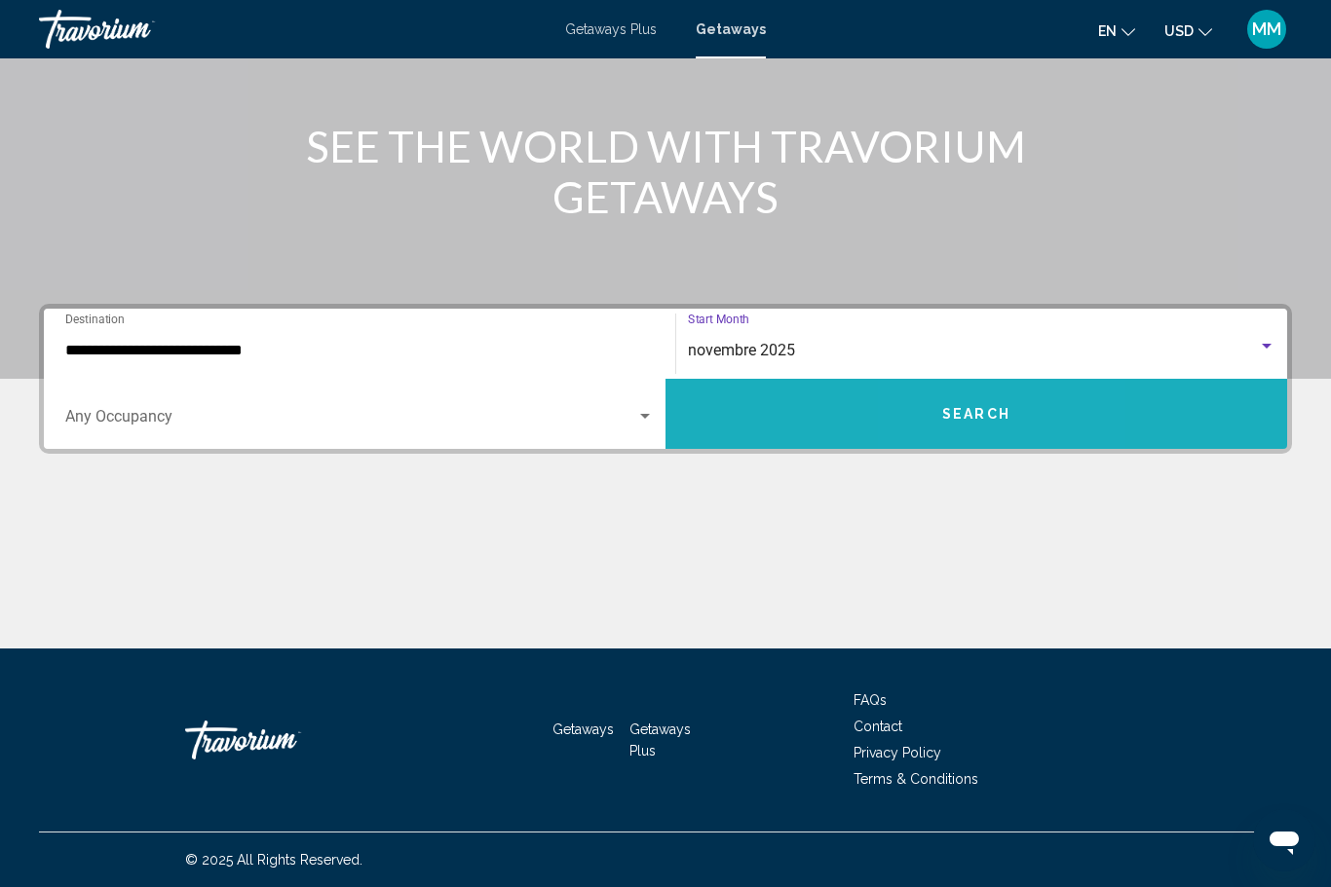
click at [960, 423] on span "Search" at bounding box center [976, 415] width 68 height 16
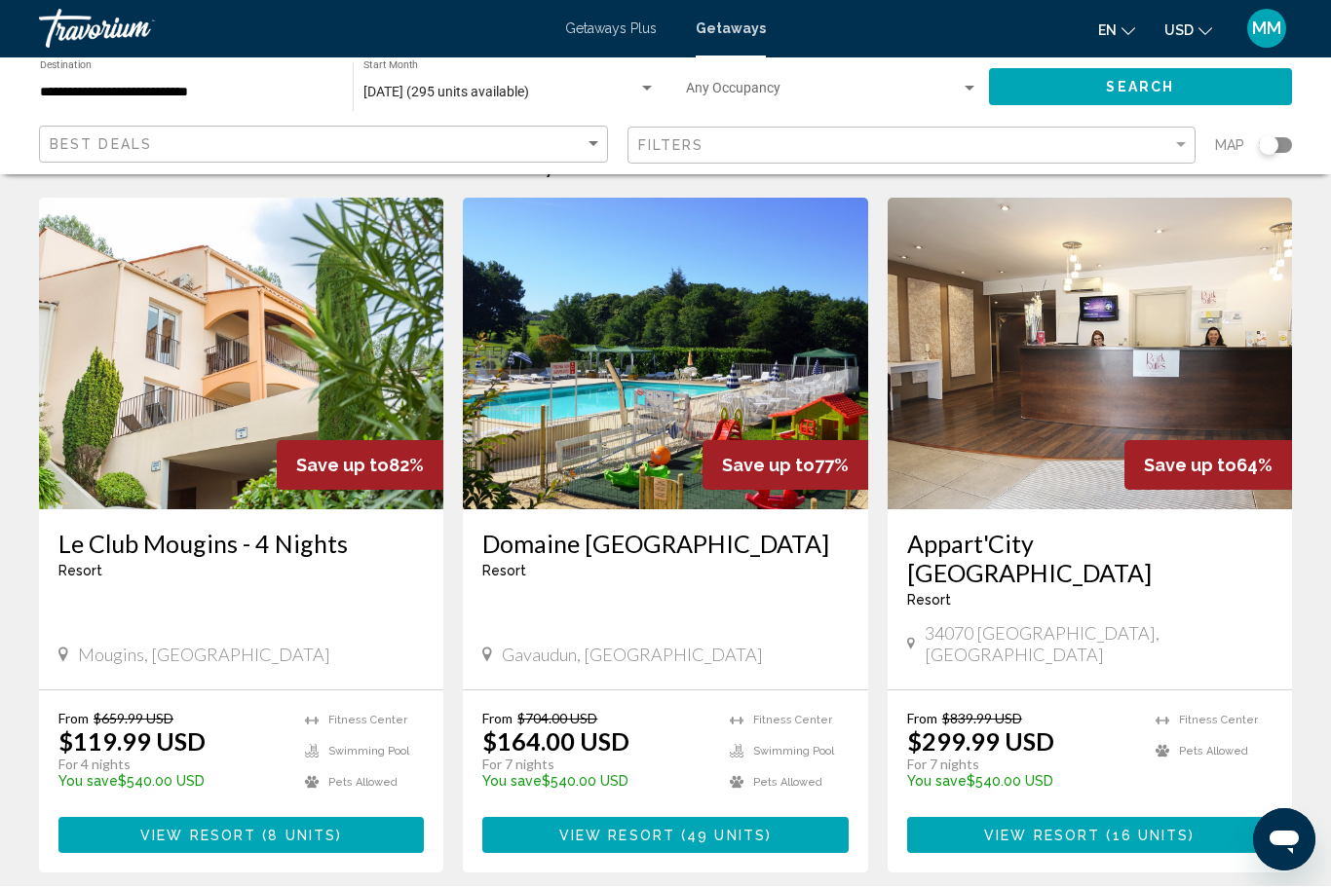
scroll to position [65, 0]
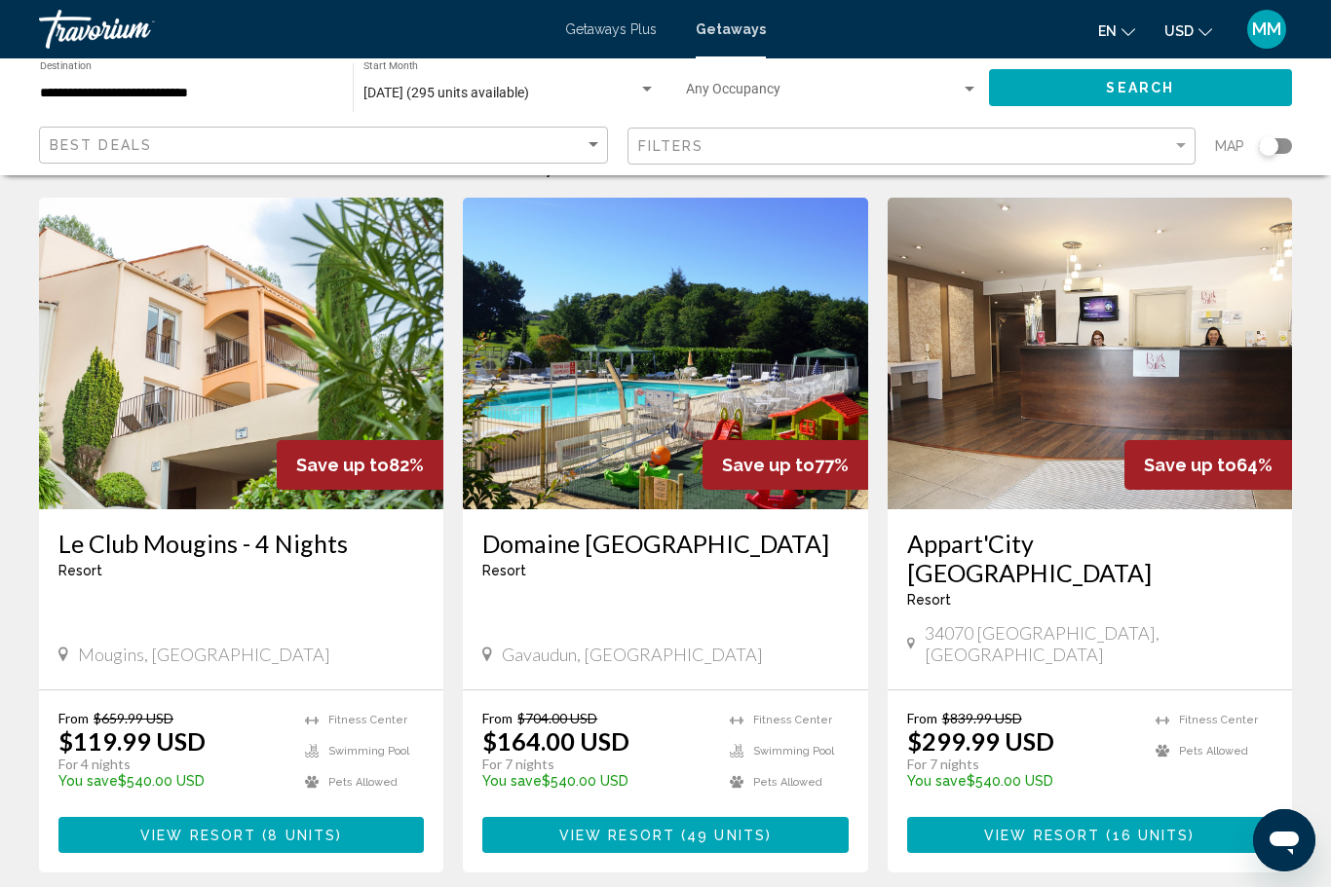
click at [1187, 23] on span "USD" at bounding box center [1178, 31] width 29 height 16
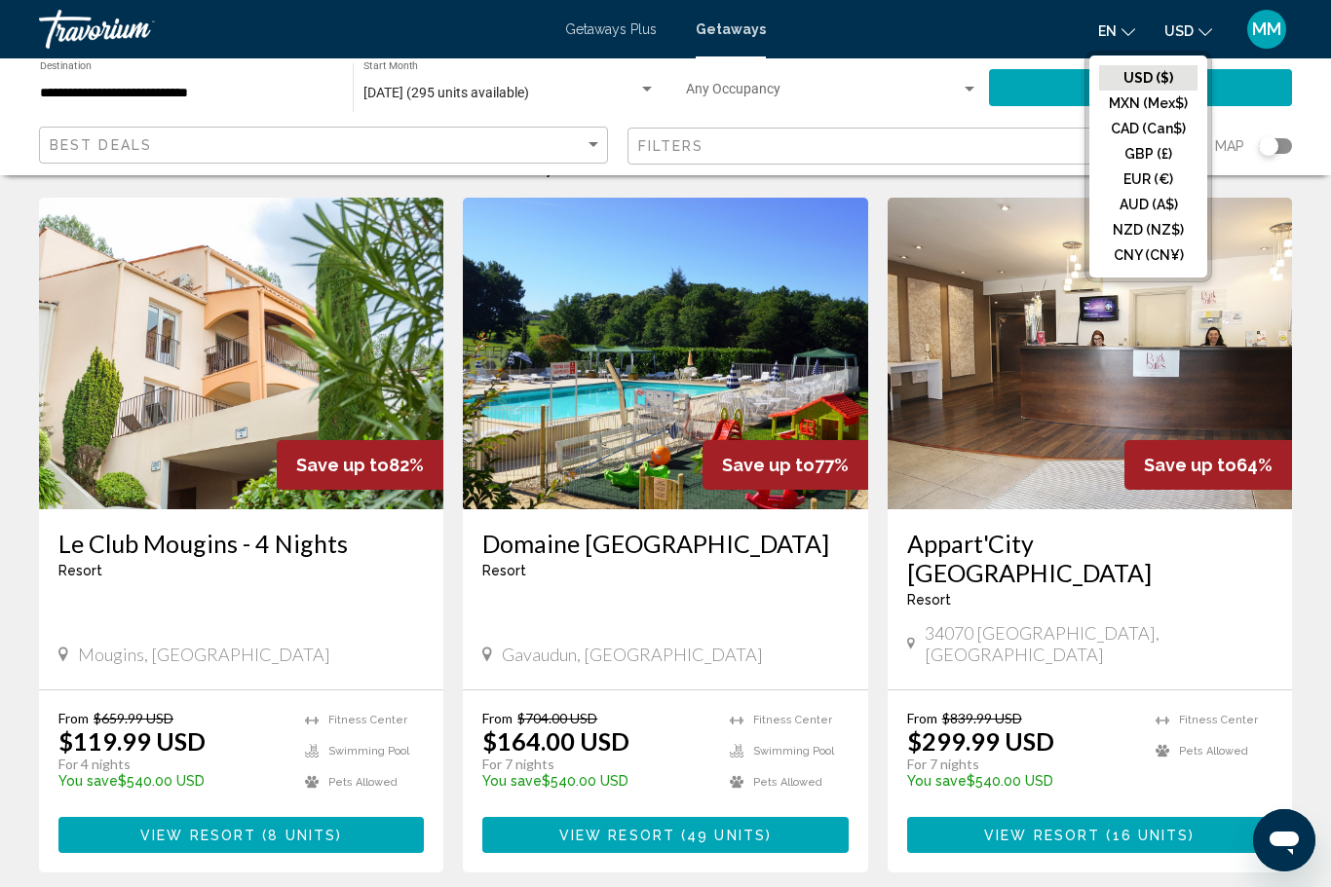
click at [1155, 125] on button "CAD (Can$)" at bounding box center [1148, 128] width 98 height 25
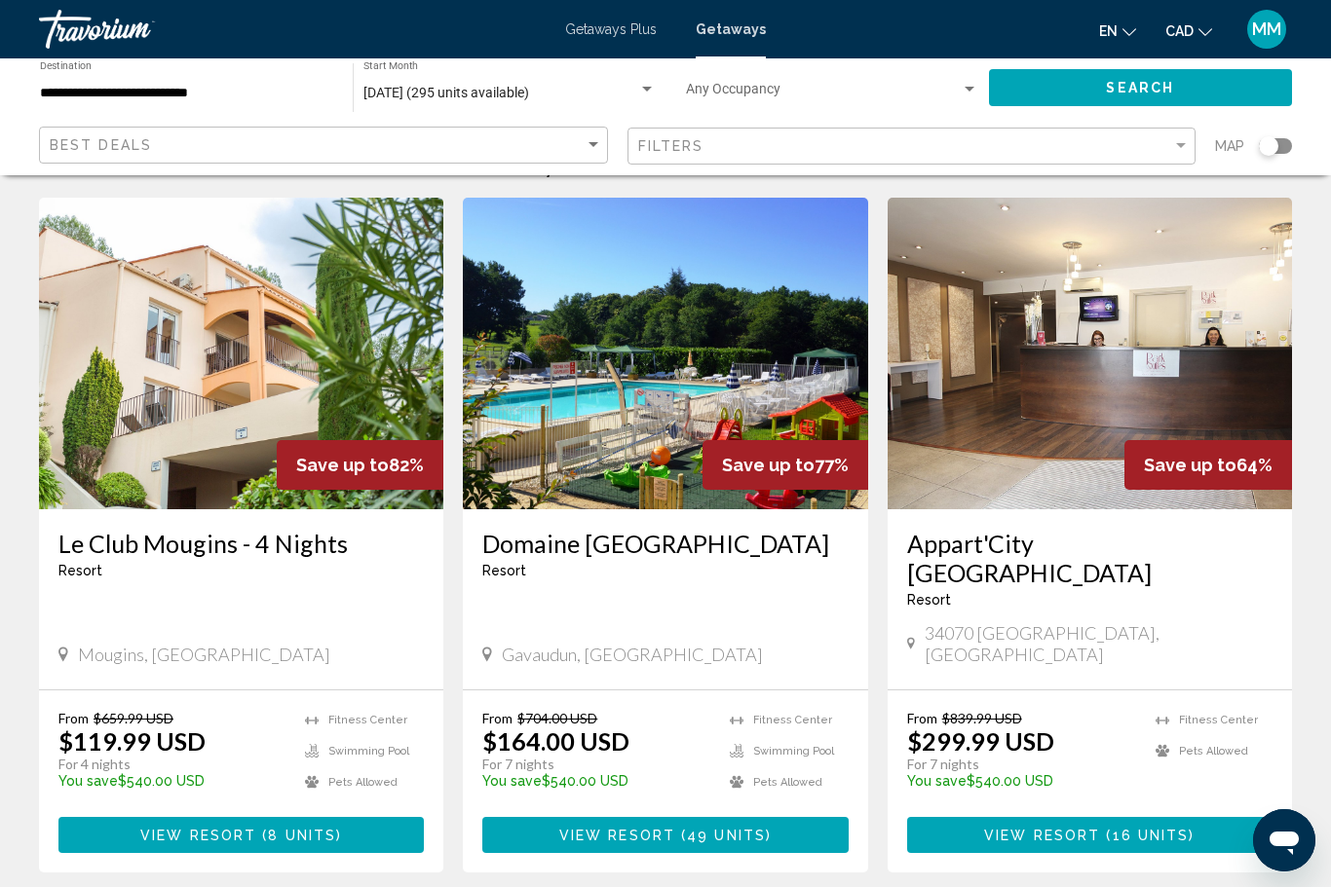
click at [1279, 140] on div "Search widget" at bounding box center [1275, 146] width 33 height 16
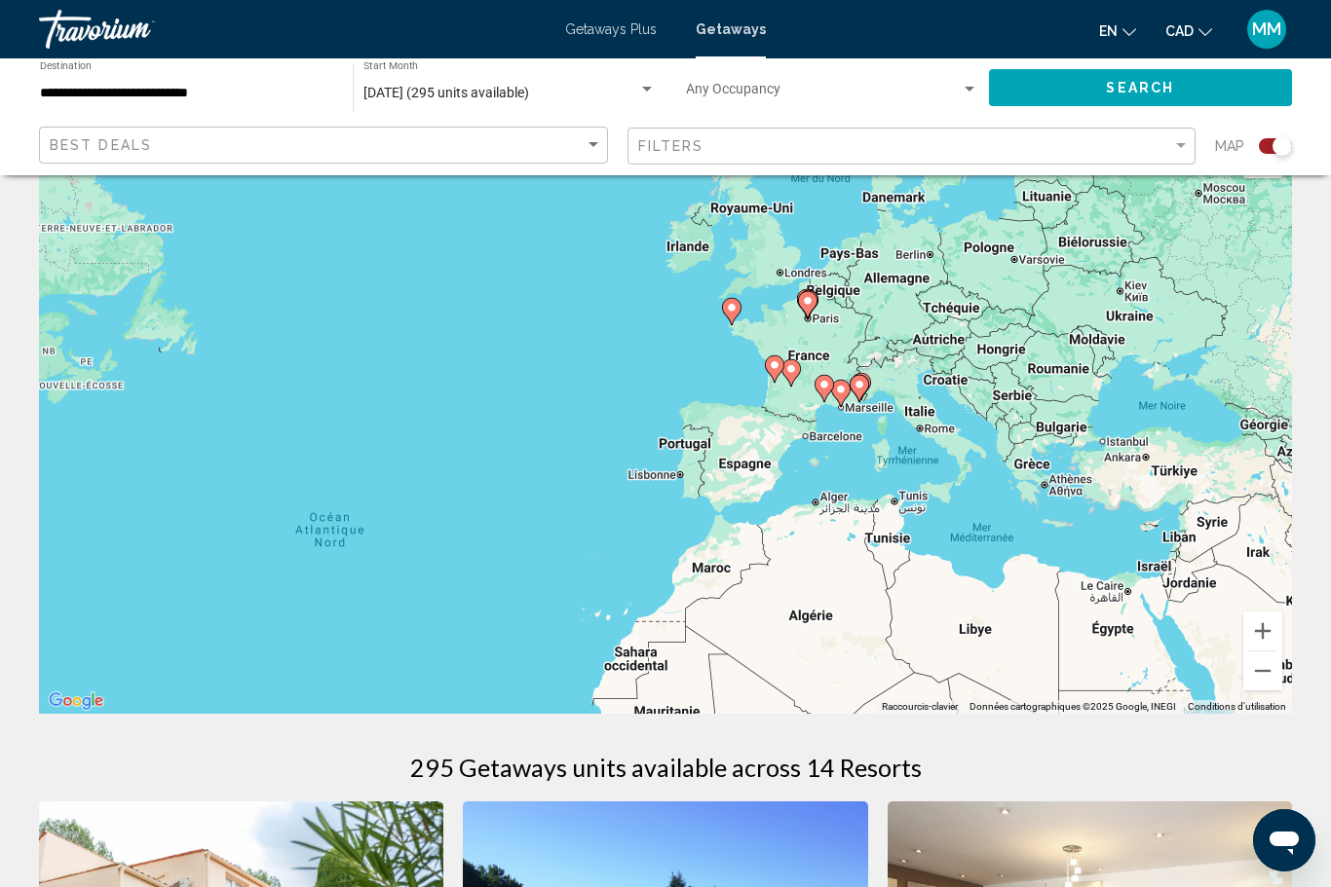
scroll to position [64, 0]
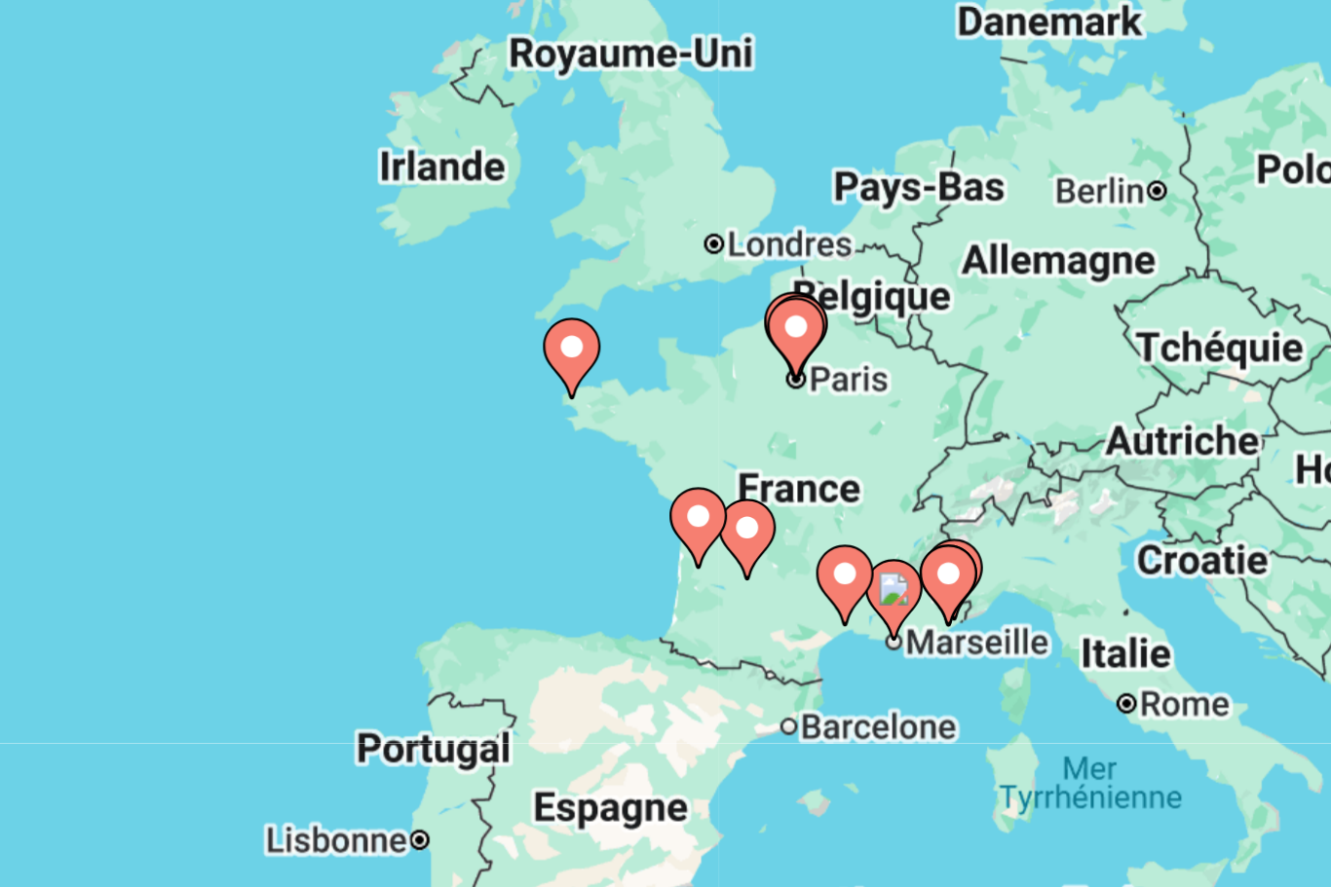
click at [795, 300] on gmp-advanced-marker "Main content" at bounding box center [804, 314] width 19 height 29
click at [796, 302] on icon "Main content" at bounding box center [805, 314] width 18 height 25
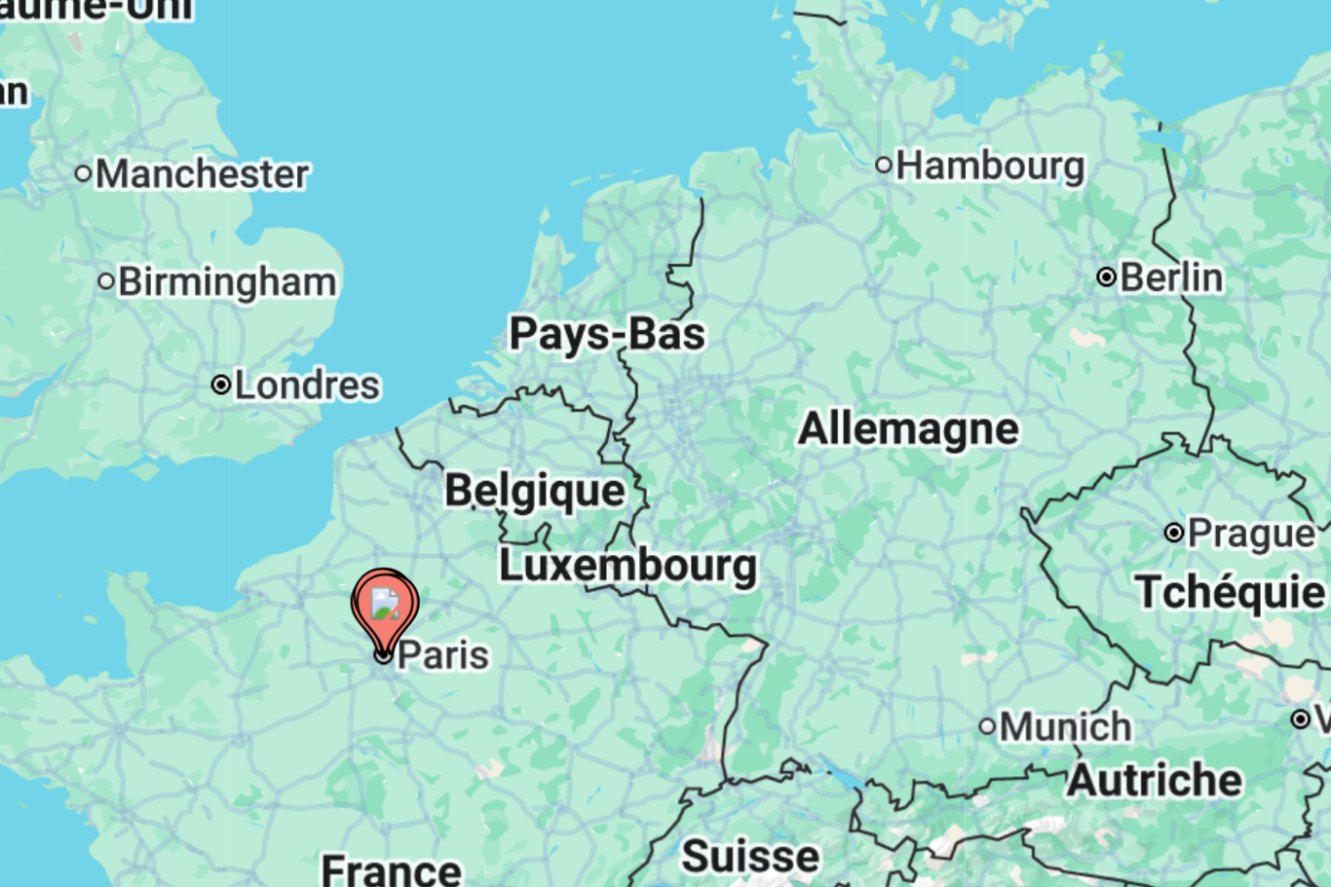
type input "**********"
click at [657, 395] on icon "Main content" at bounding box center [666, 407] width 18 height 25
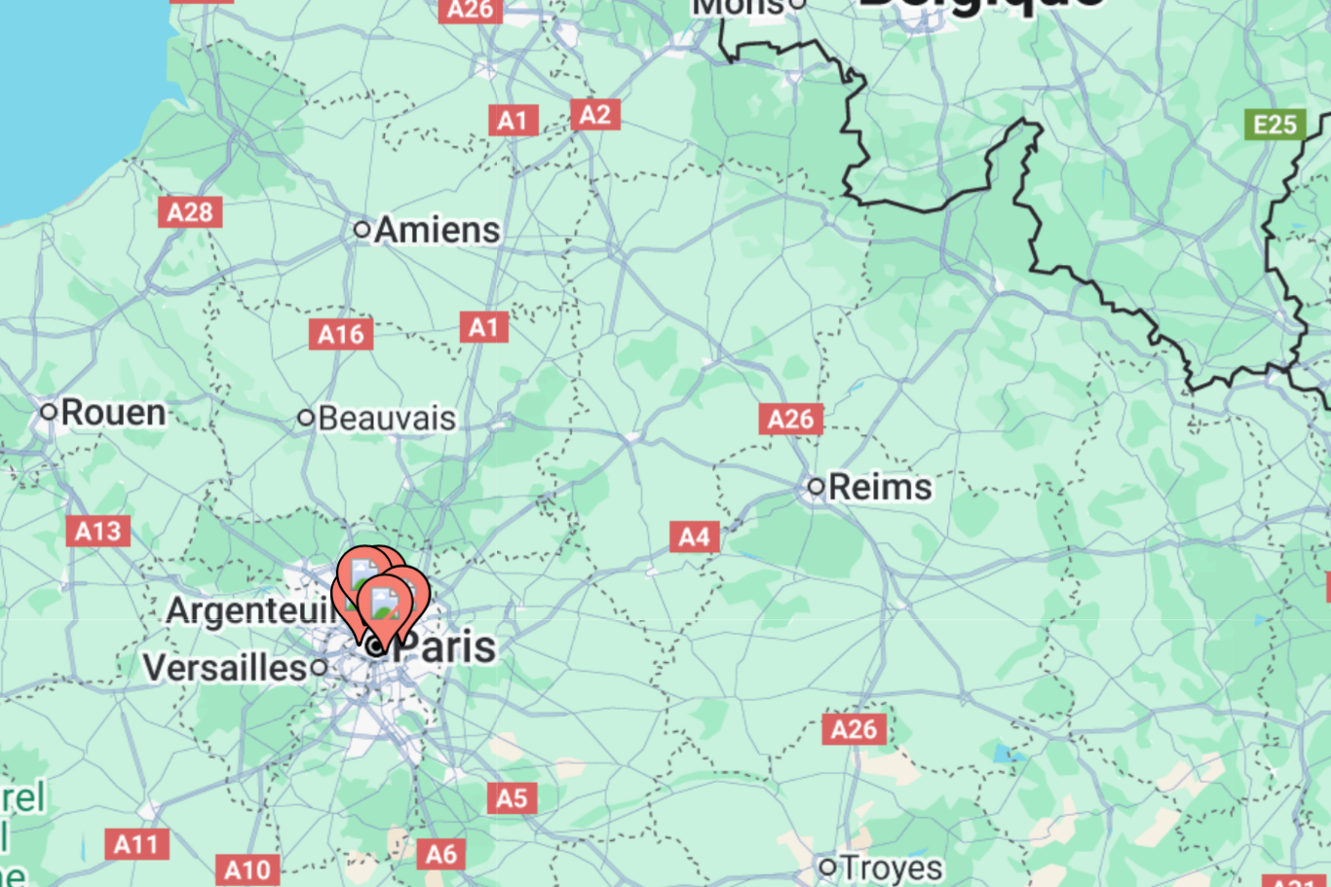
click at [657, 395] on icon "Main content" at bounding box center [666, 407] width 18 height 25
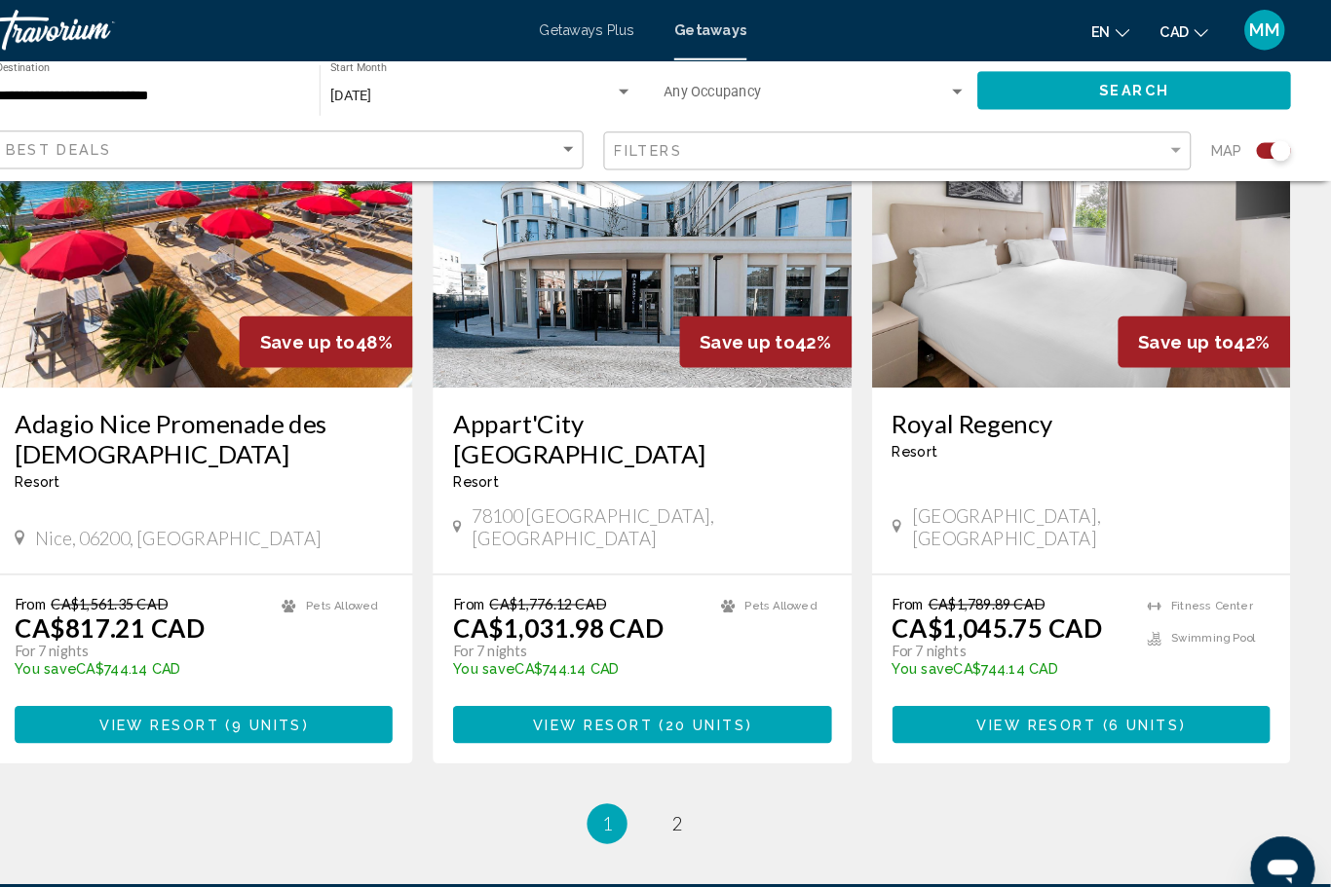
scroll to position [2948, 0]
click at [683, 780] on link "page 2" at bounding box center [700, 797] width 34 height 34
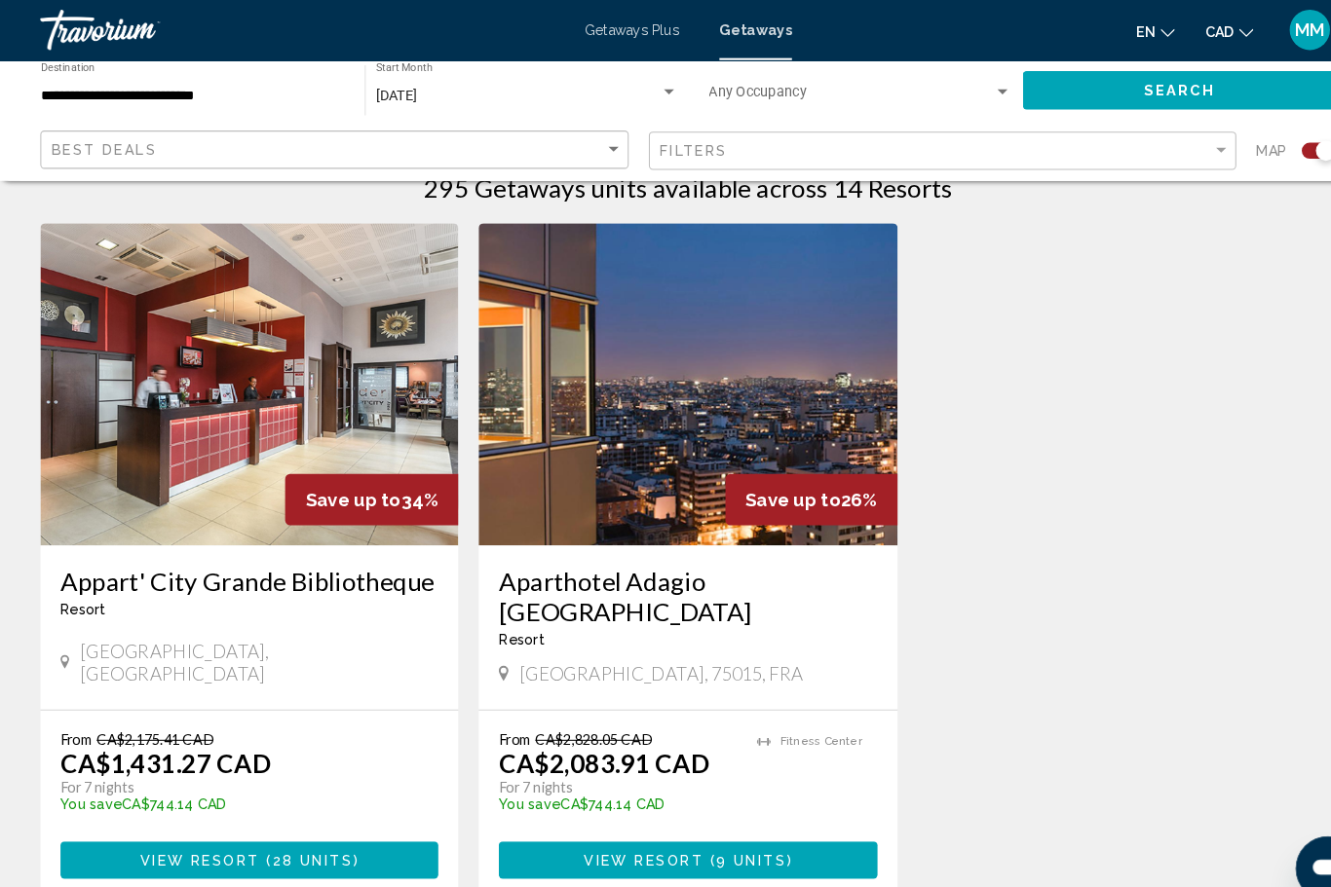
scroll to position [650, 0]
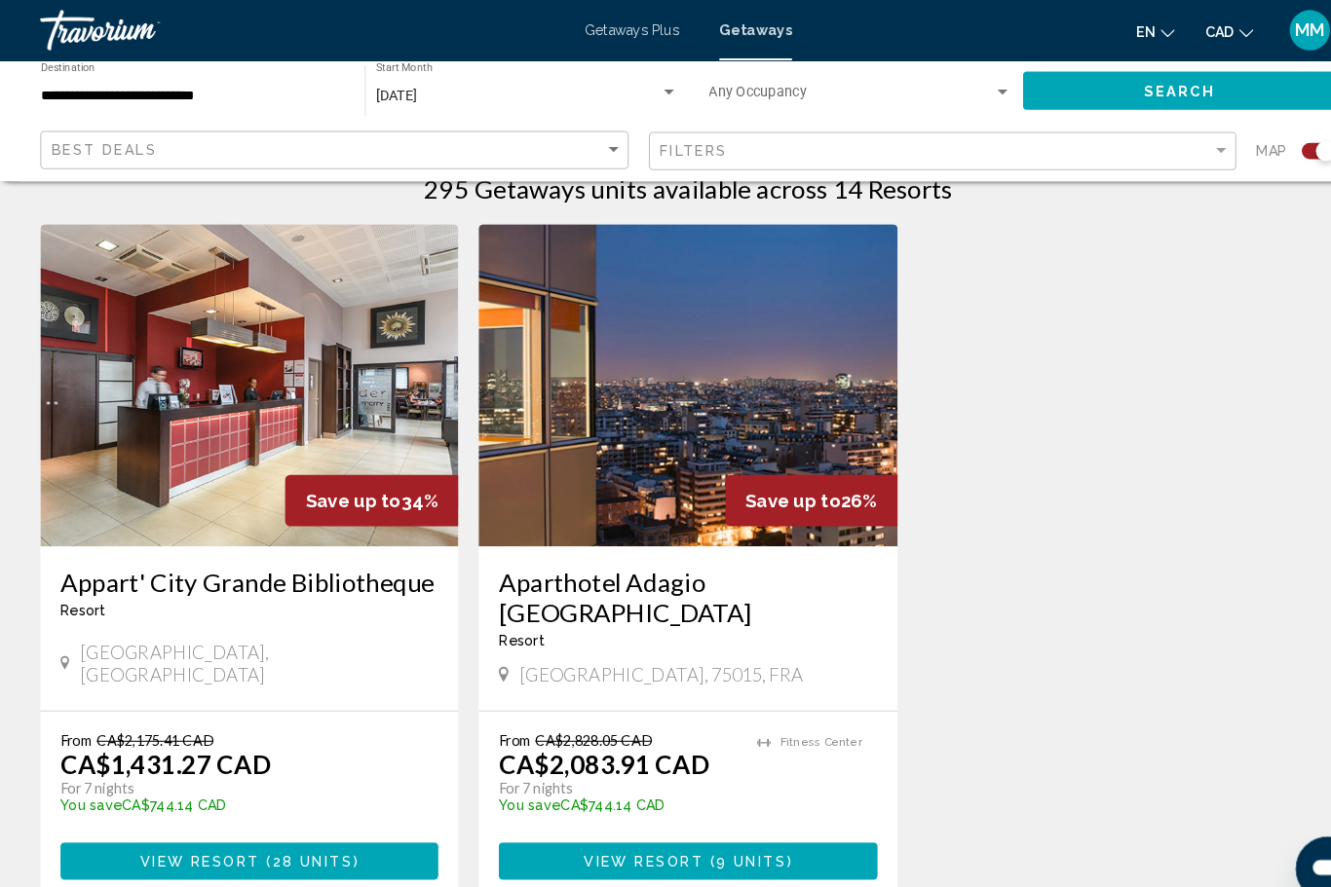
click at [226, 462] on img "Main content" at bounding box center [241, 373] width 404 height 312
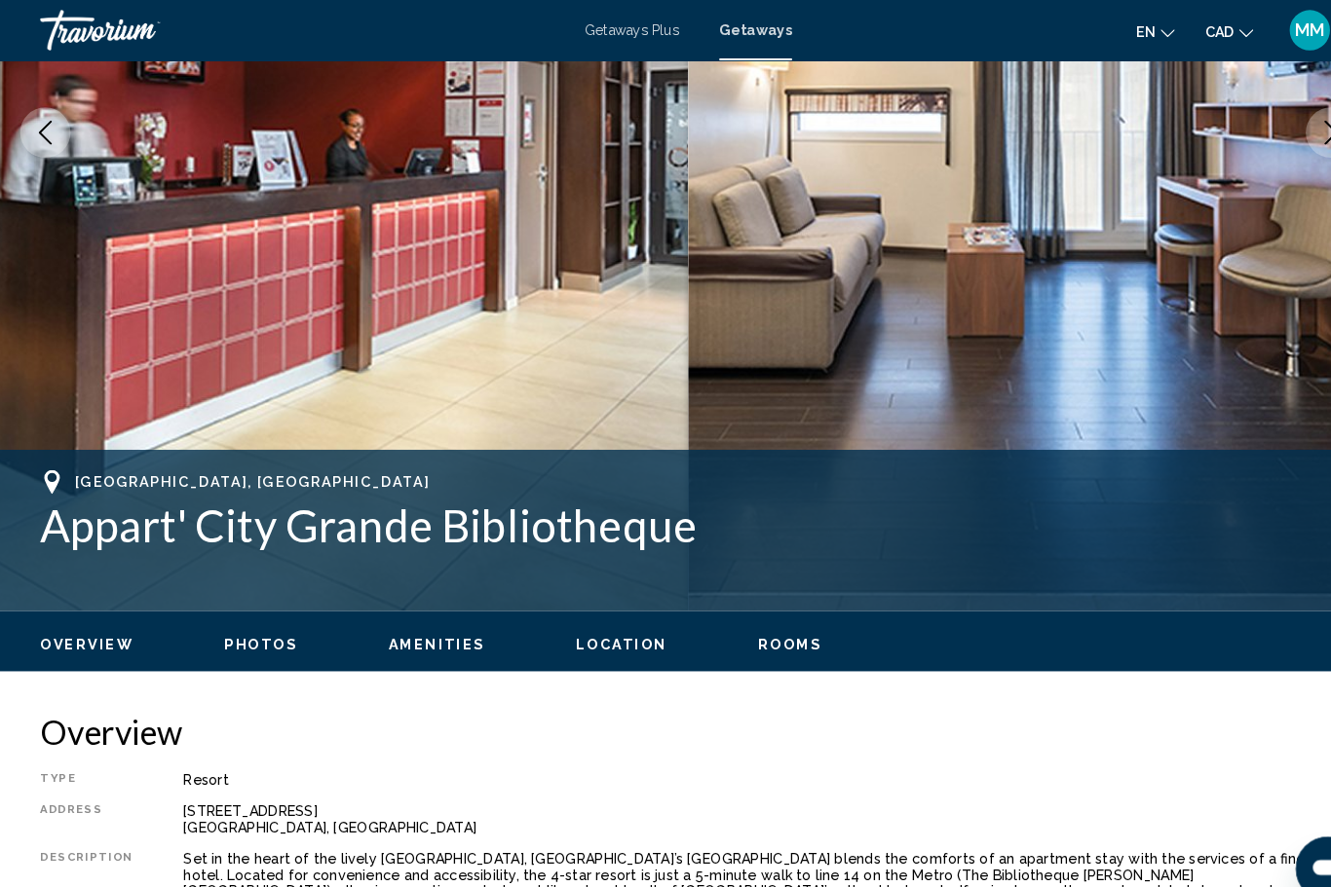
scroll to position [393, 0]
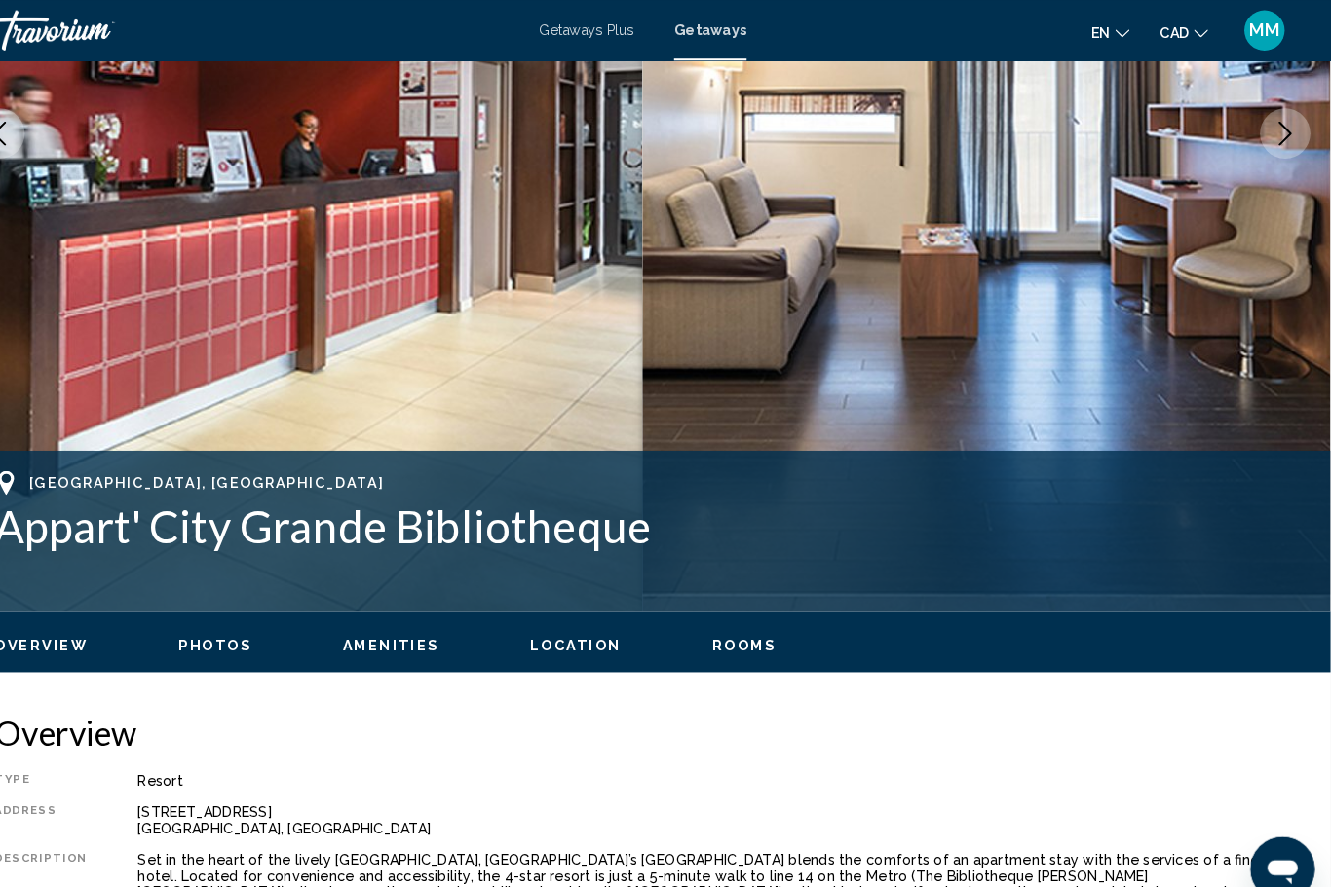
click at [217, 622] on span "Photos" at bounding box center [252, 624] width 71 height 16
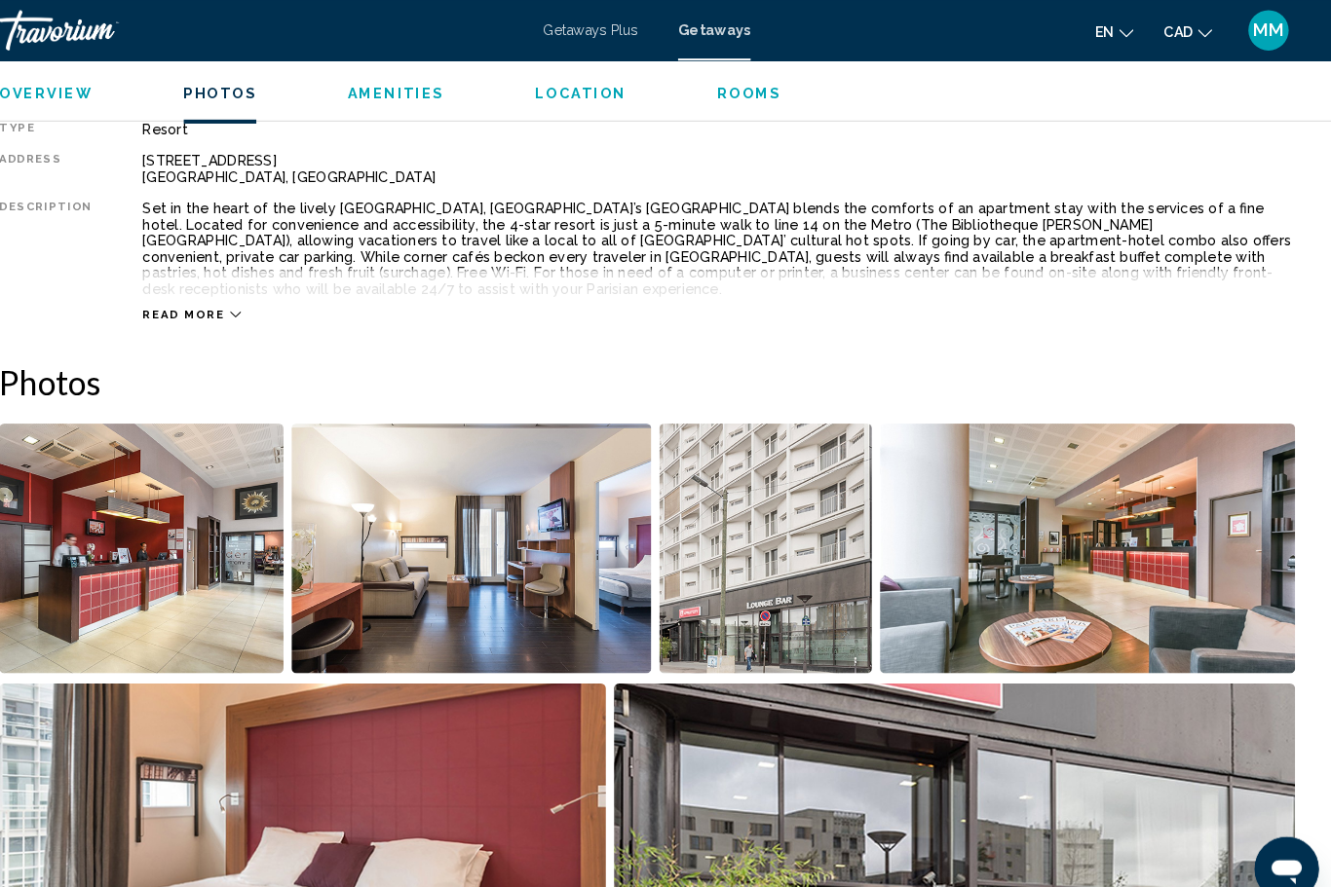
scroll to position [1240, 0]
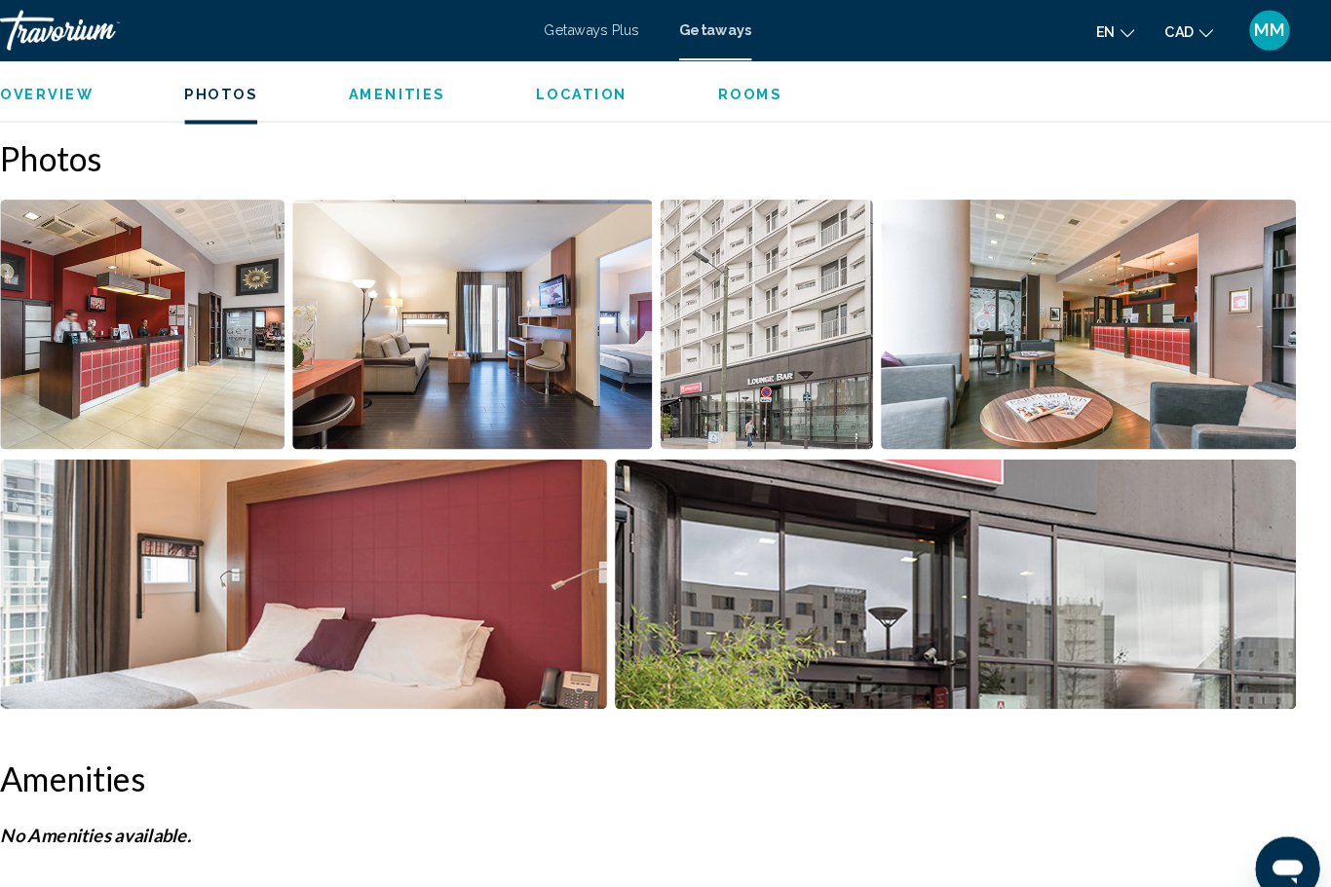
click at [384, 367] on img "Open full-screen image slider" at bounding box center [495, 314] width 348 height 242
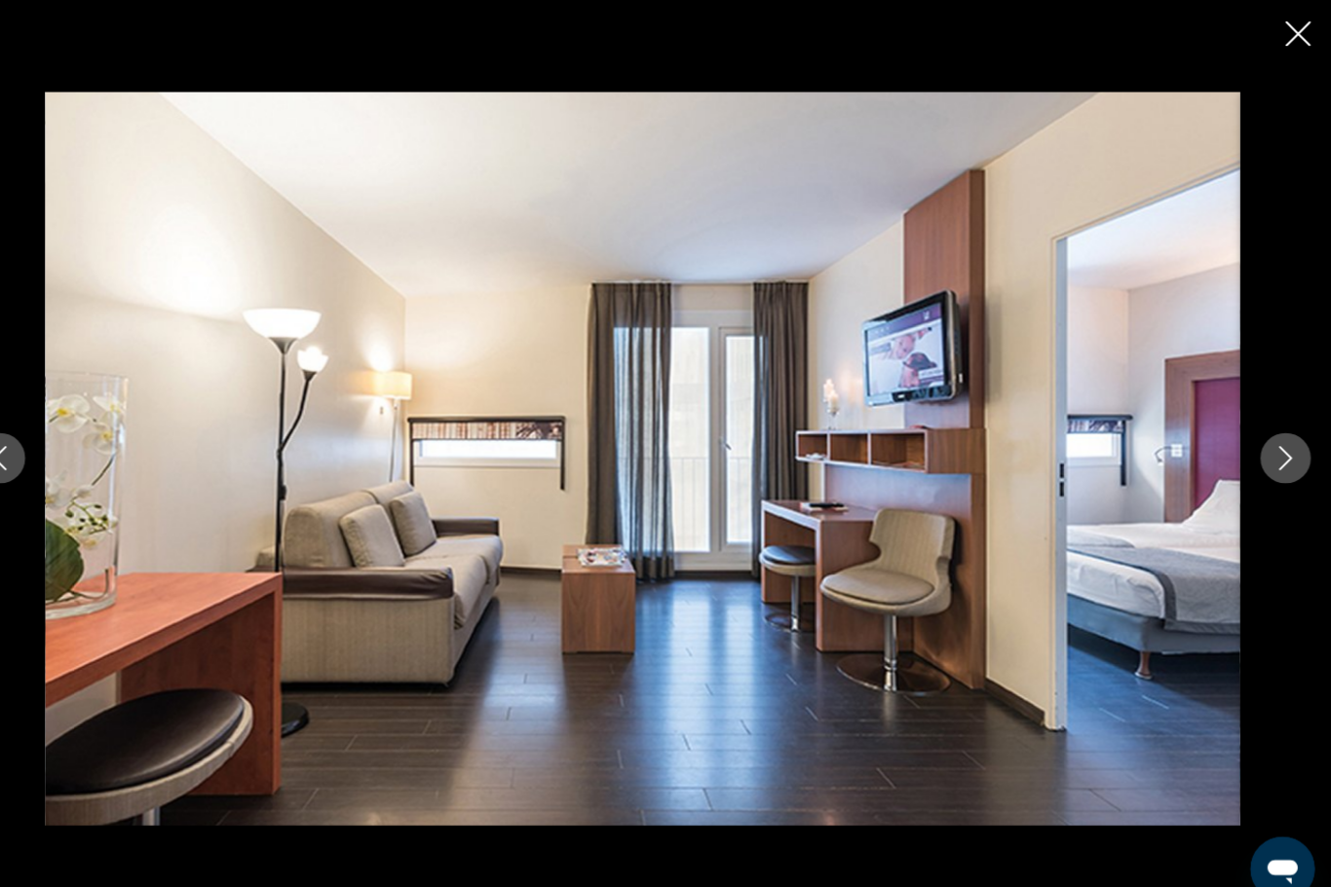
click at [1262, 468] on button "Next image" at bounding box center [1286, 443] width 49 height 49
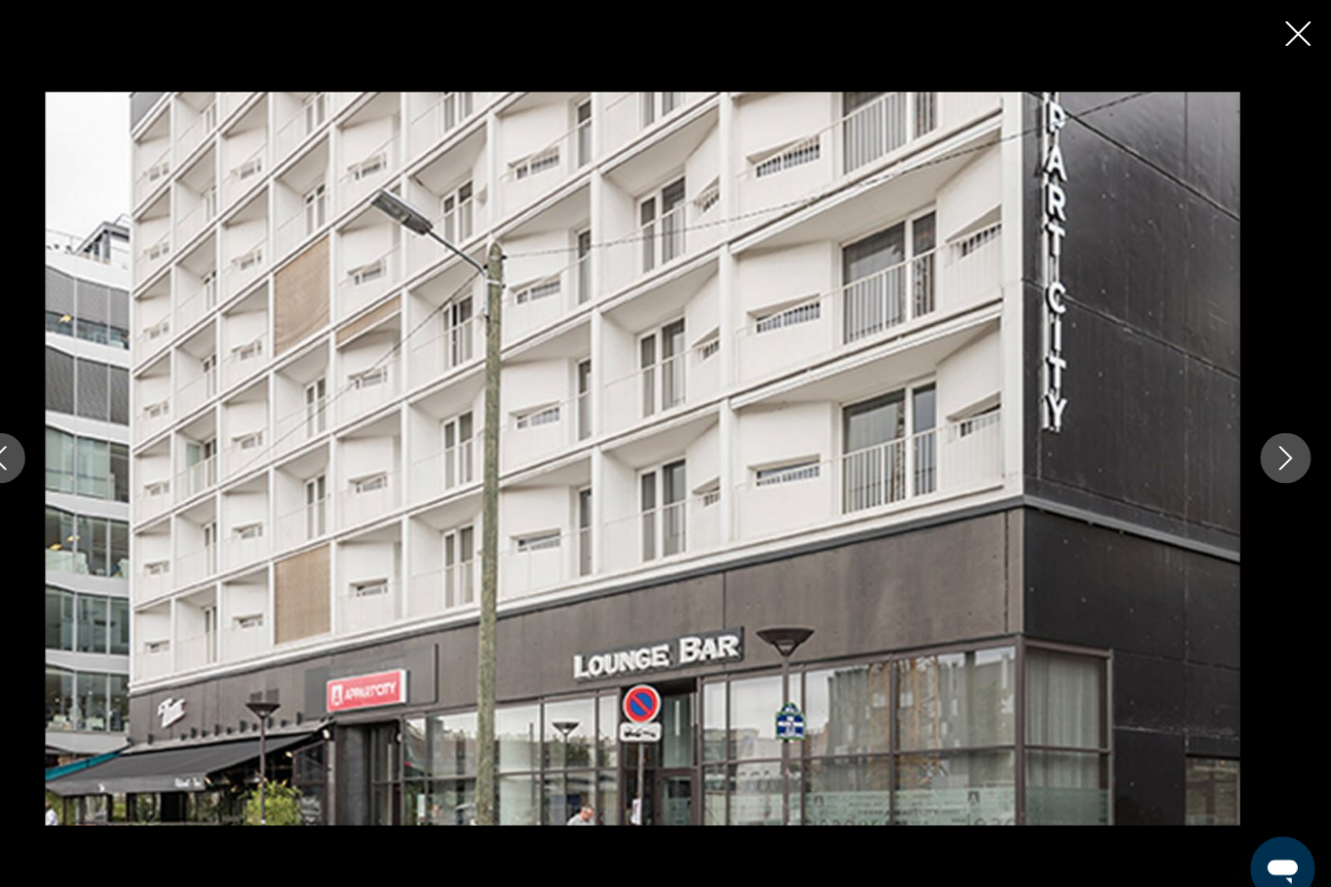
click at [1262, 444] on button "Next image" at bounding box center [1286, 443] width 49 height 49
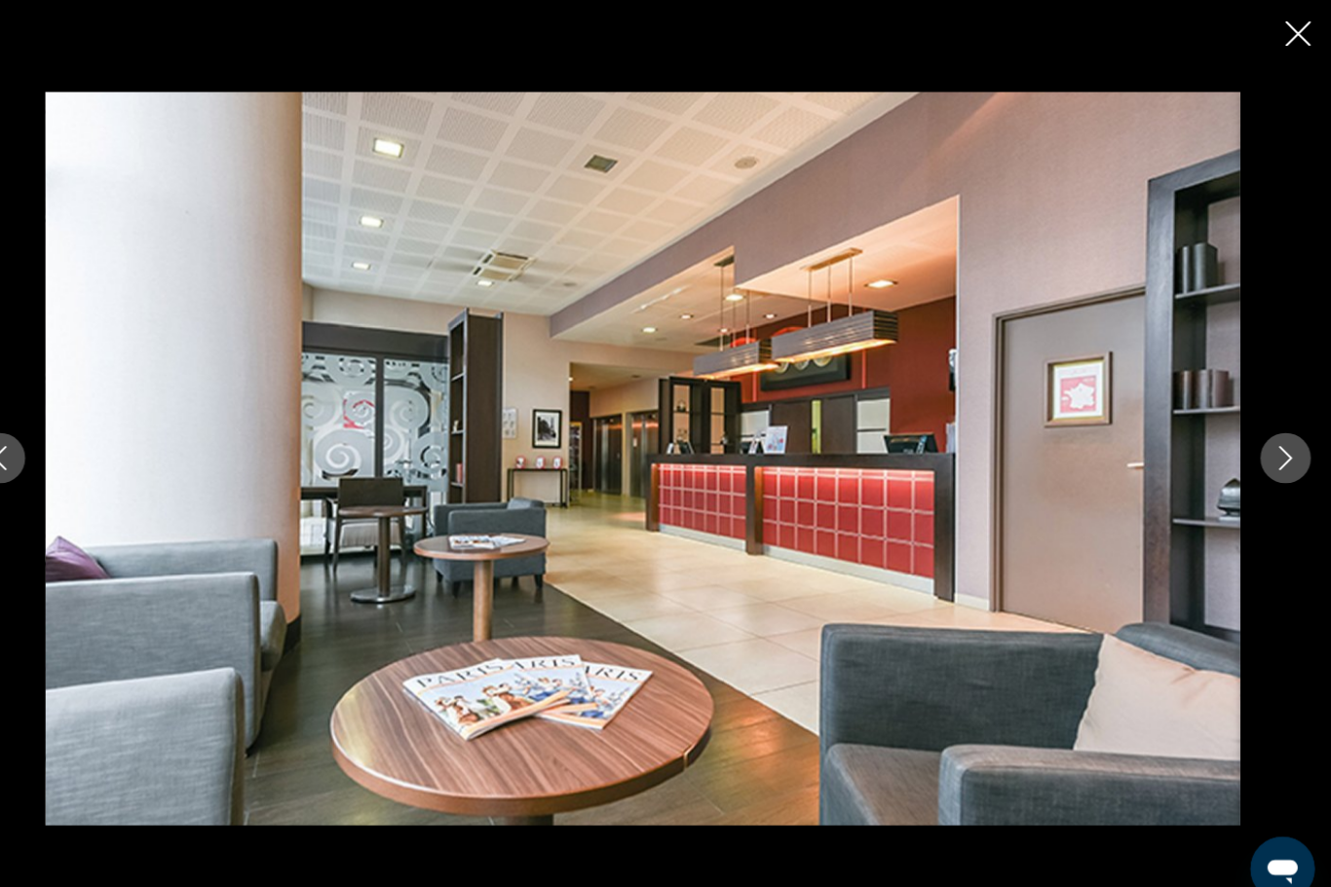
click at [1275, 449] on icon "Next image" at bounding box center [1286, 443] width 23 height 23
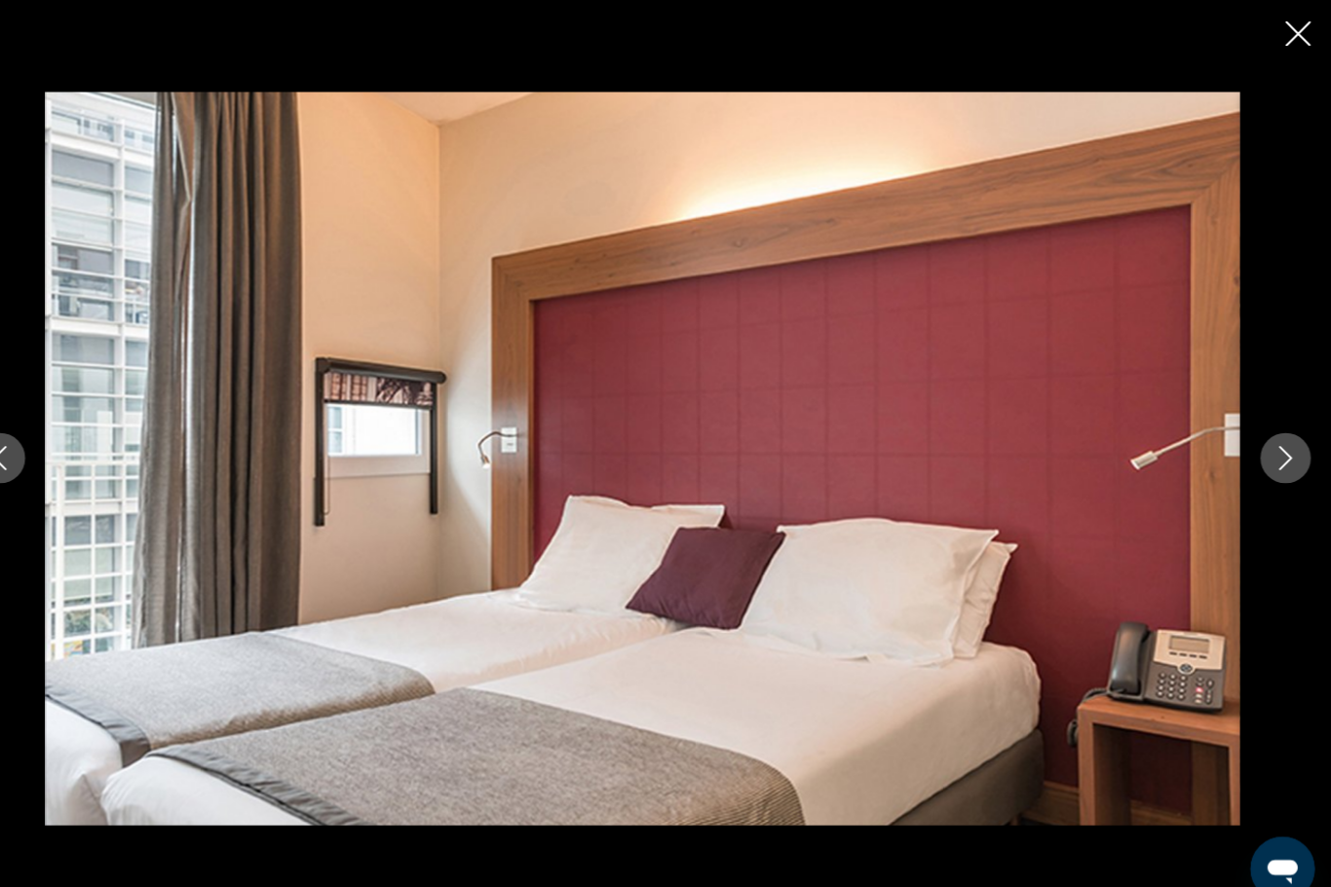
click at [1262, 461] on button "Next image" at bounding box center [1286, 443] width 49 height 49
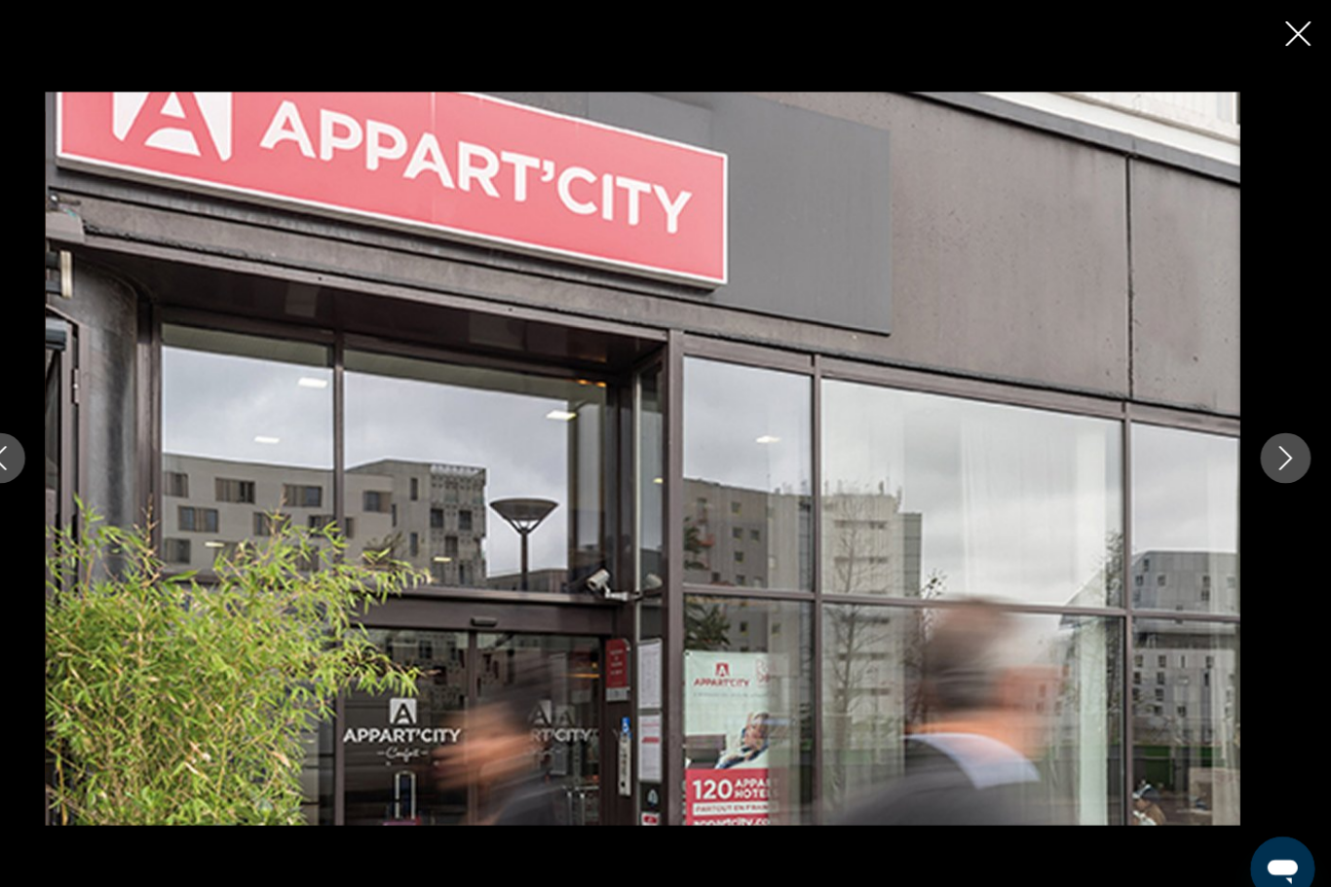
click at [1262, 465] on button "Next image" at bounding box center [1286, 443] width 49 height 49
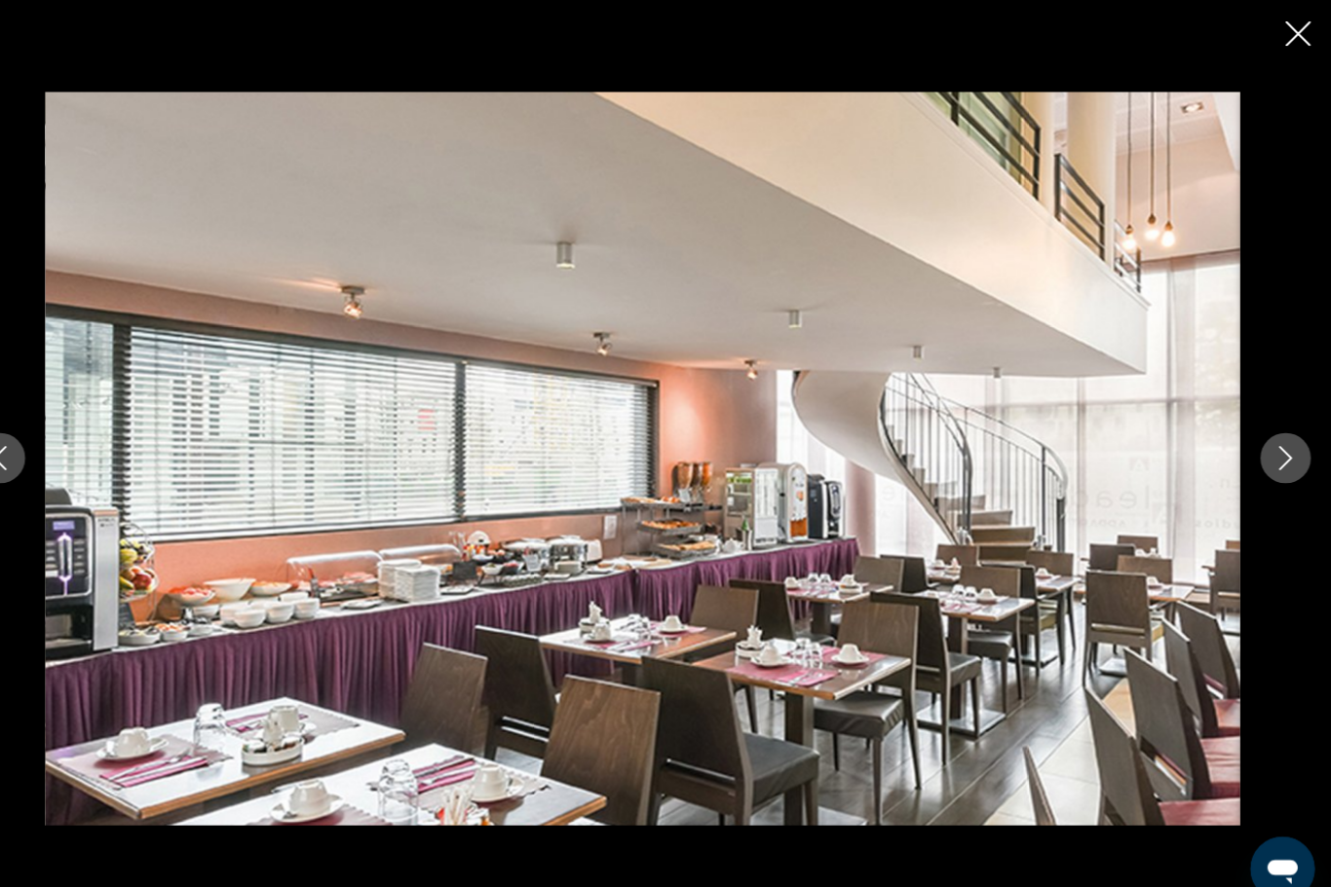
click at [1275, 455] on icon "Next image" at bounding box center [1286, 443] width 23 height 23
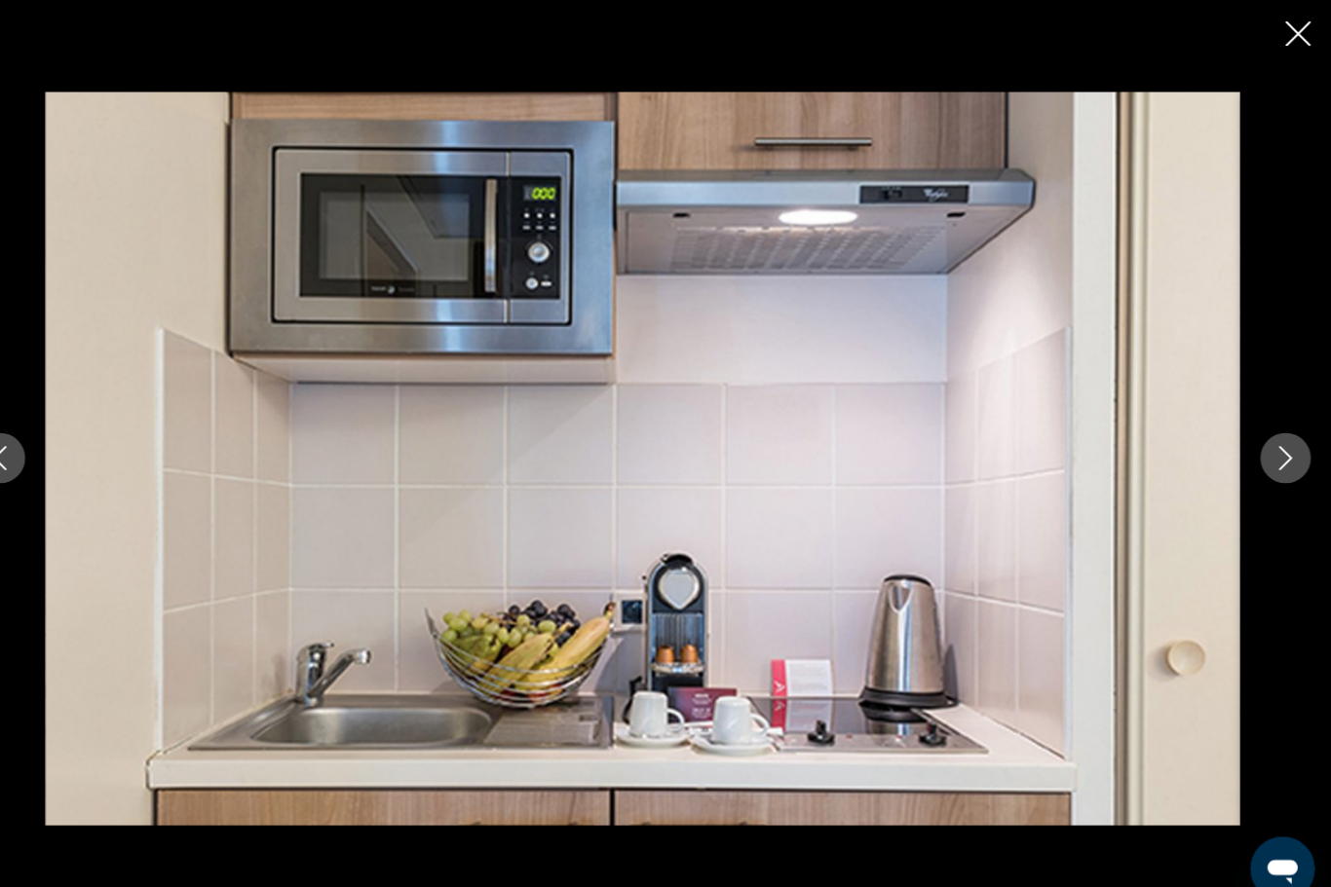
click at [1275, 455] on icon "Next image" at bounding box center [1286, 443] width 23 height 23
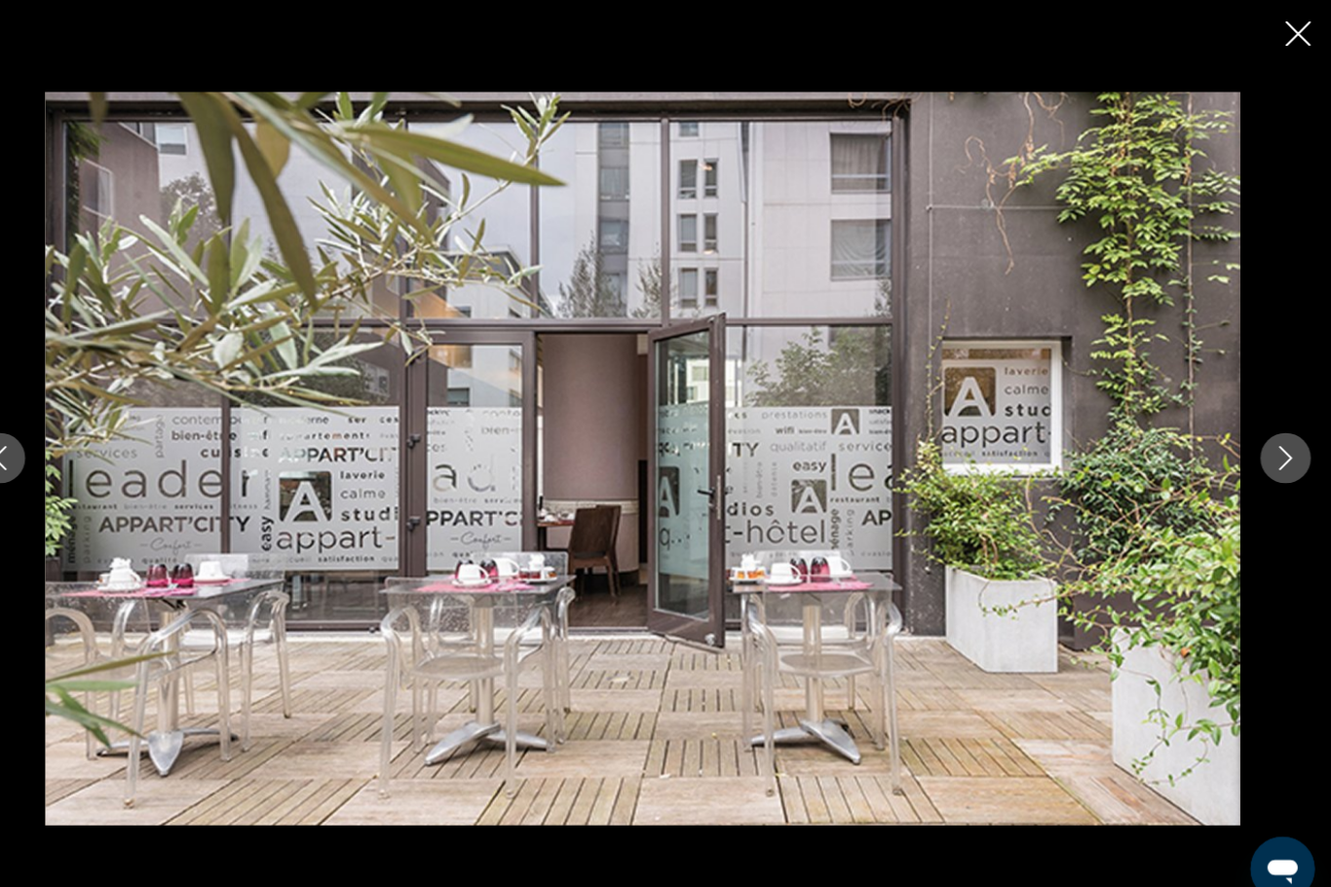
click at [1262, 468] on button "Next image" at bounding box center [1286, 443] width 49 height 49
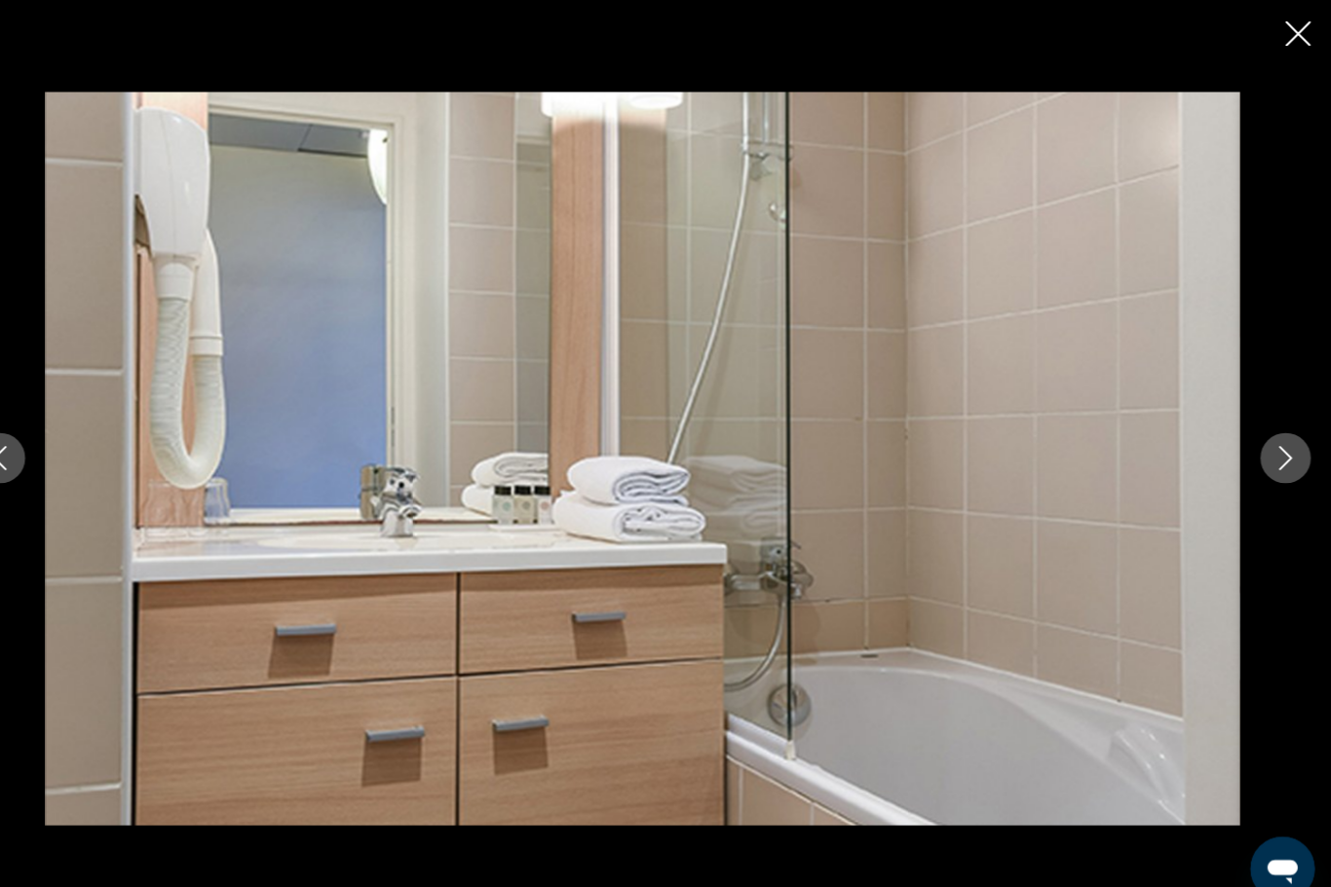
click at [1275, 455] on icon "Next image" at bounding box center [1286, 443] width 23 height 23
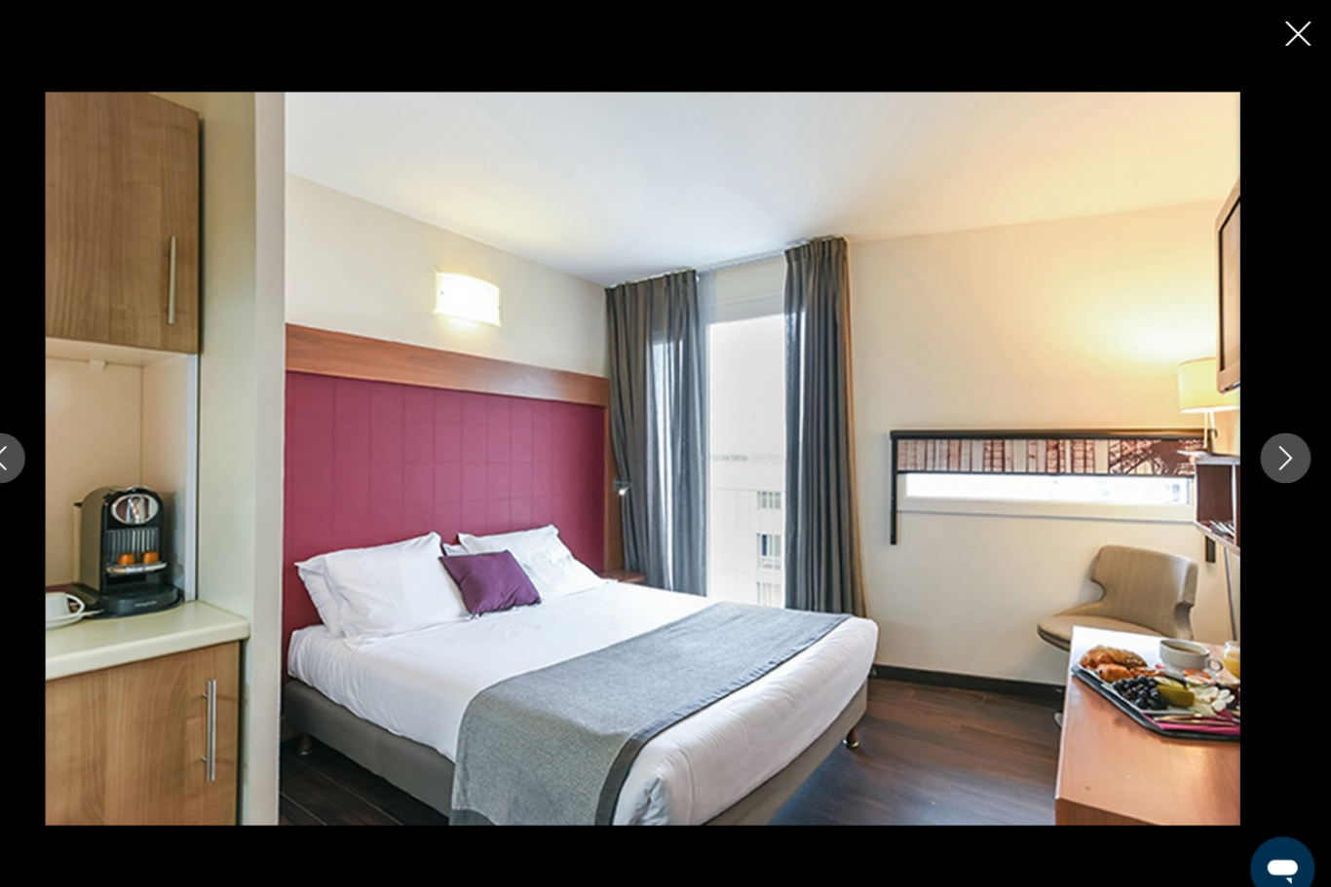
click at [1275, 455] on icon "Next image" at bounding box center [1286, 443] width 23 height 23
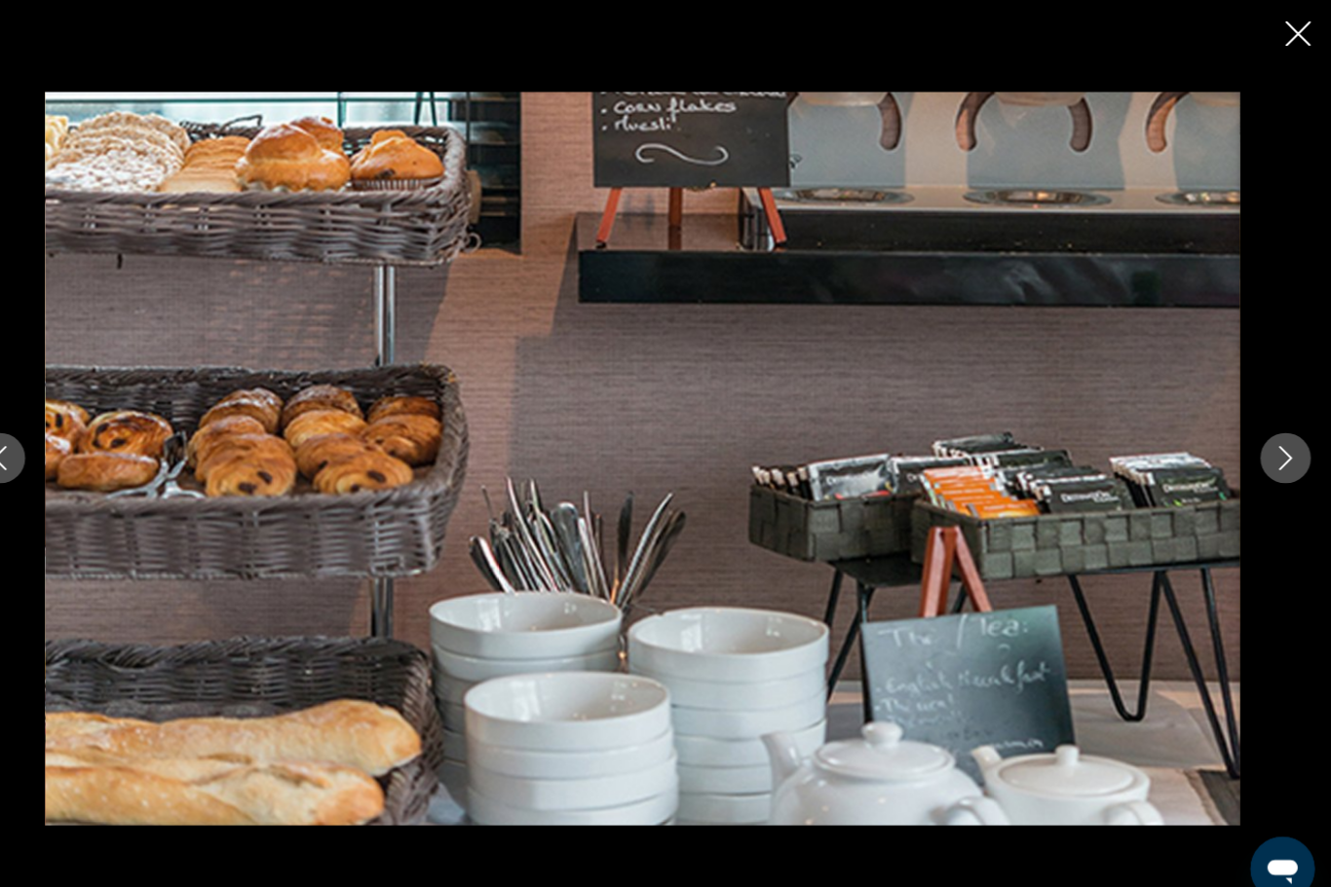
click at [1275, 455] on icon "Next image" at bounding box center [1286, 443] width 23 height 23
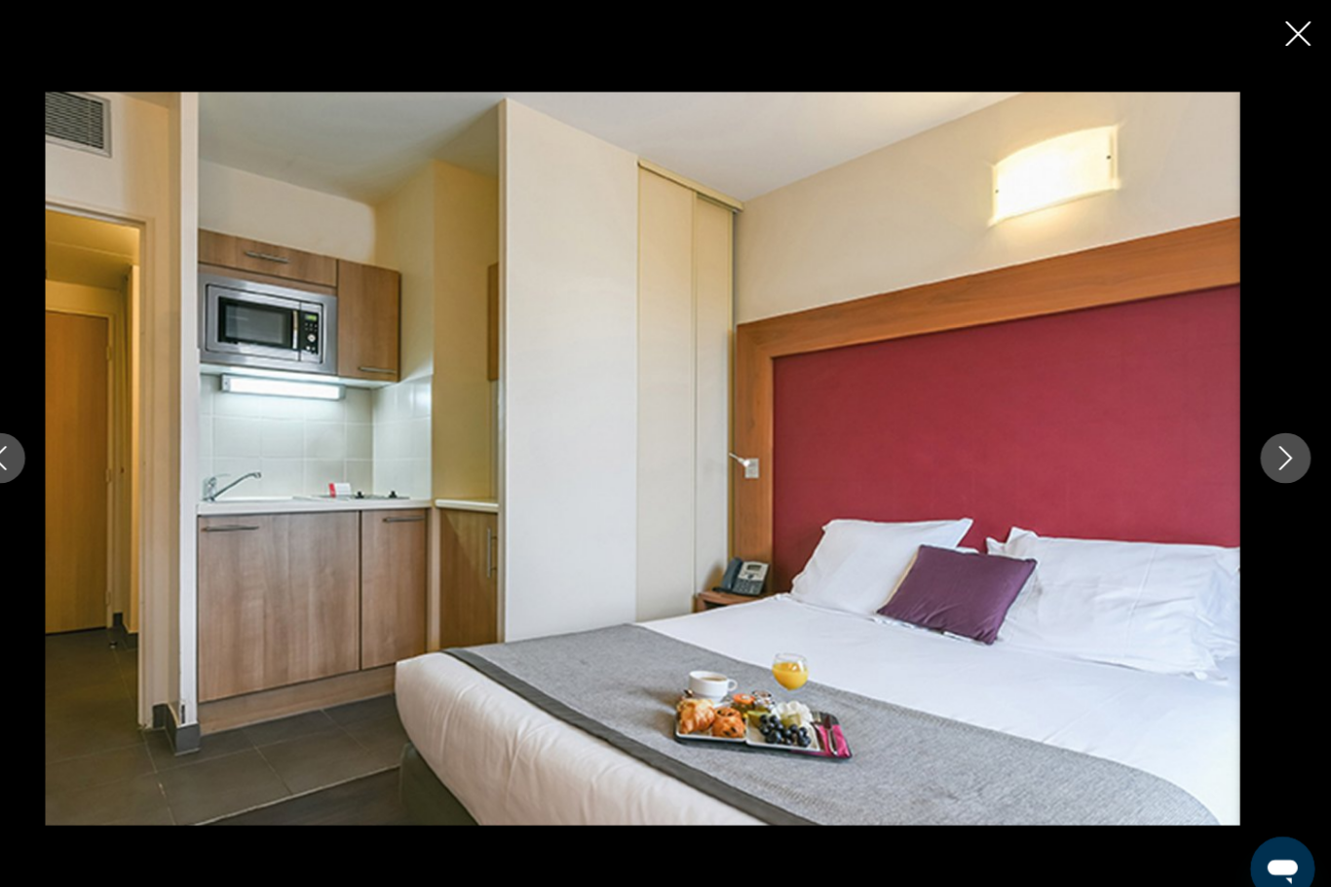
click at [1275, 455] on icon "Next image" at bounding box center [1286, 443] width 23 height 23
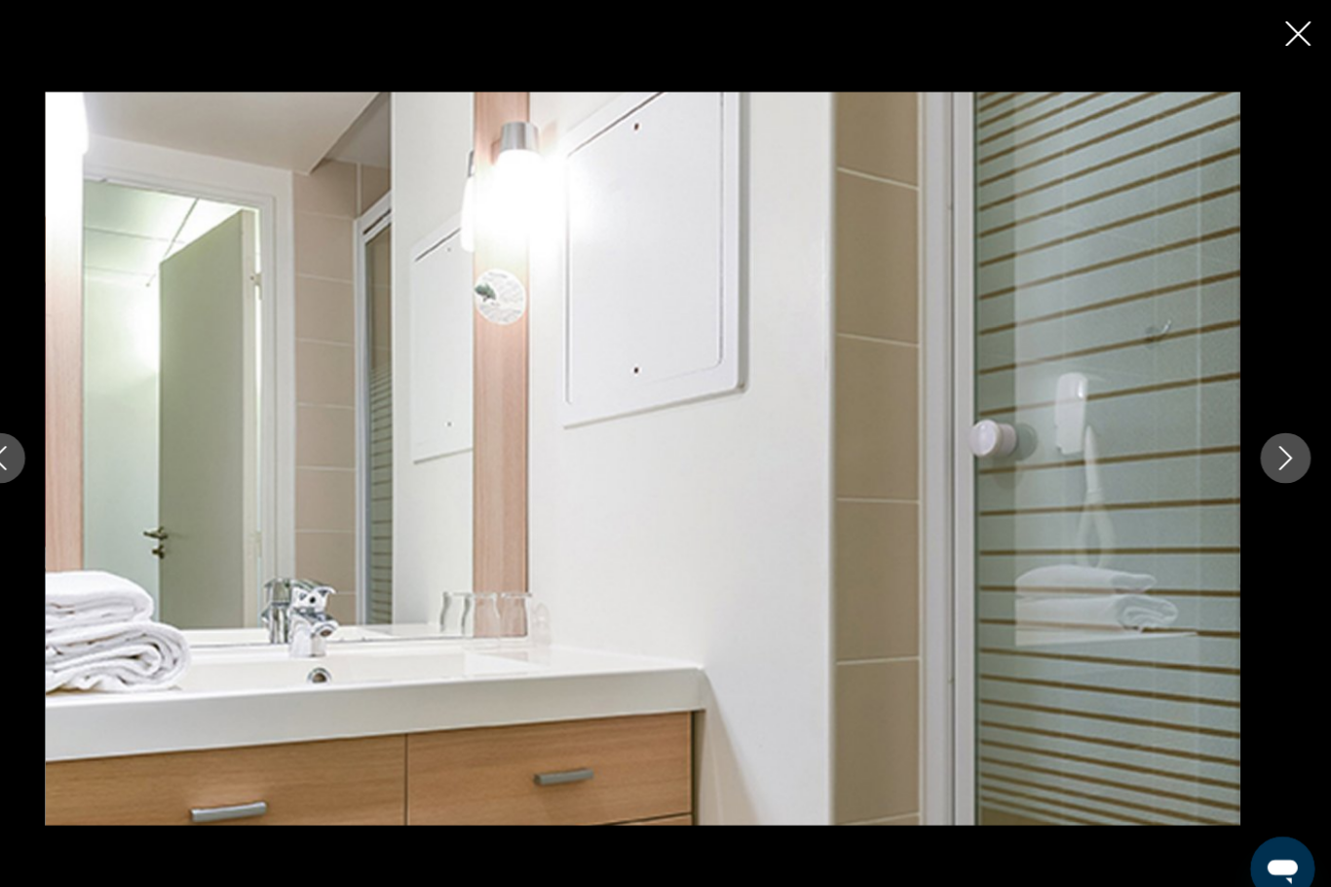
click at [1275, 455] on icon "Next image" at bounding box center [1286, 443] width 23 height 23
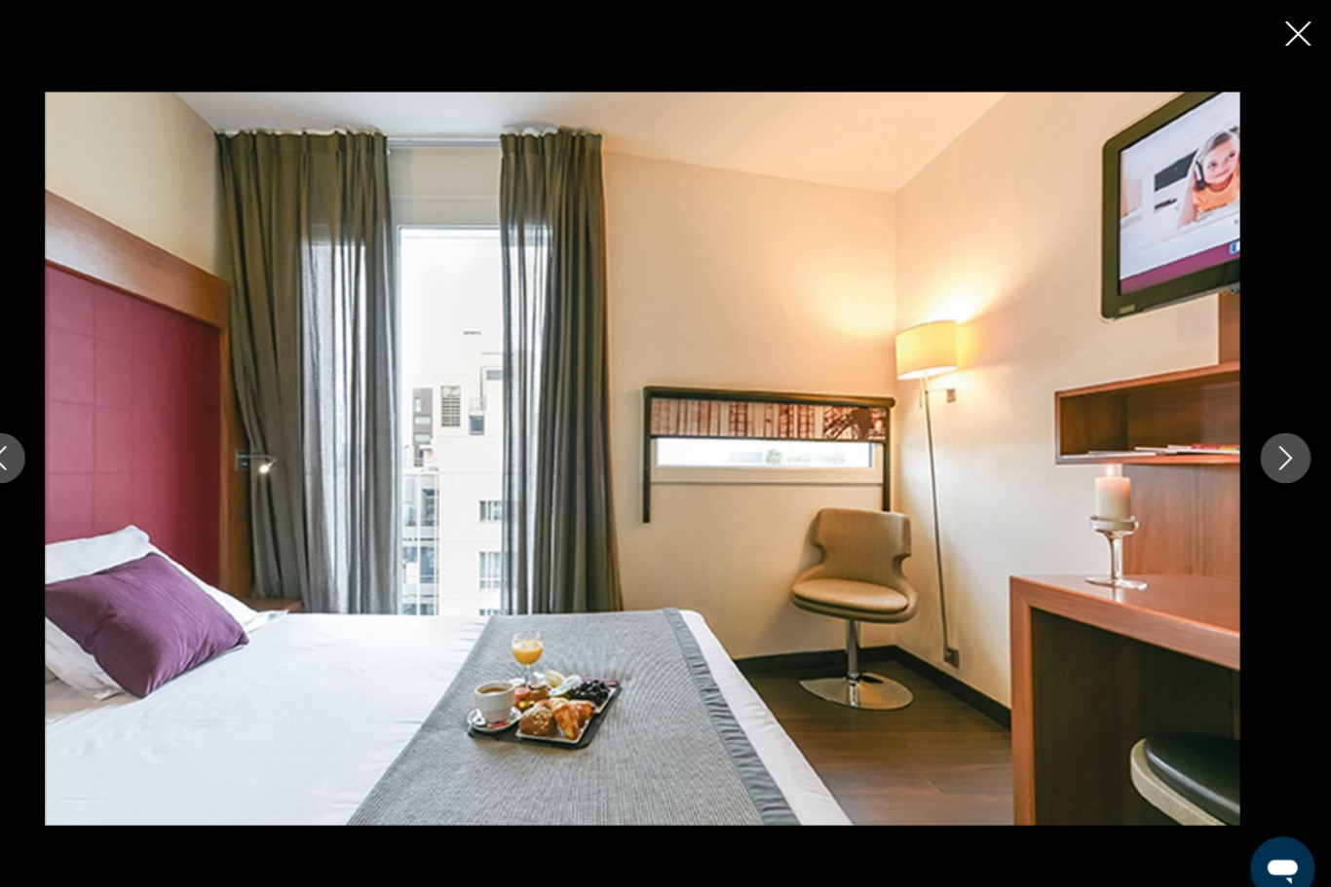
click at [1275, 455] on icon "Next image" at bounding box center [1286, 443] width 23 height 23
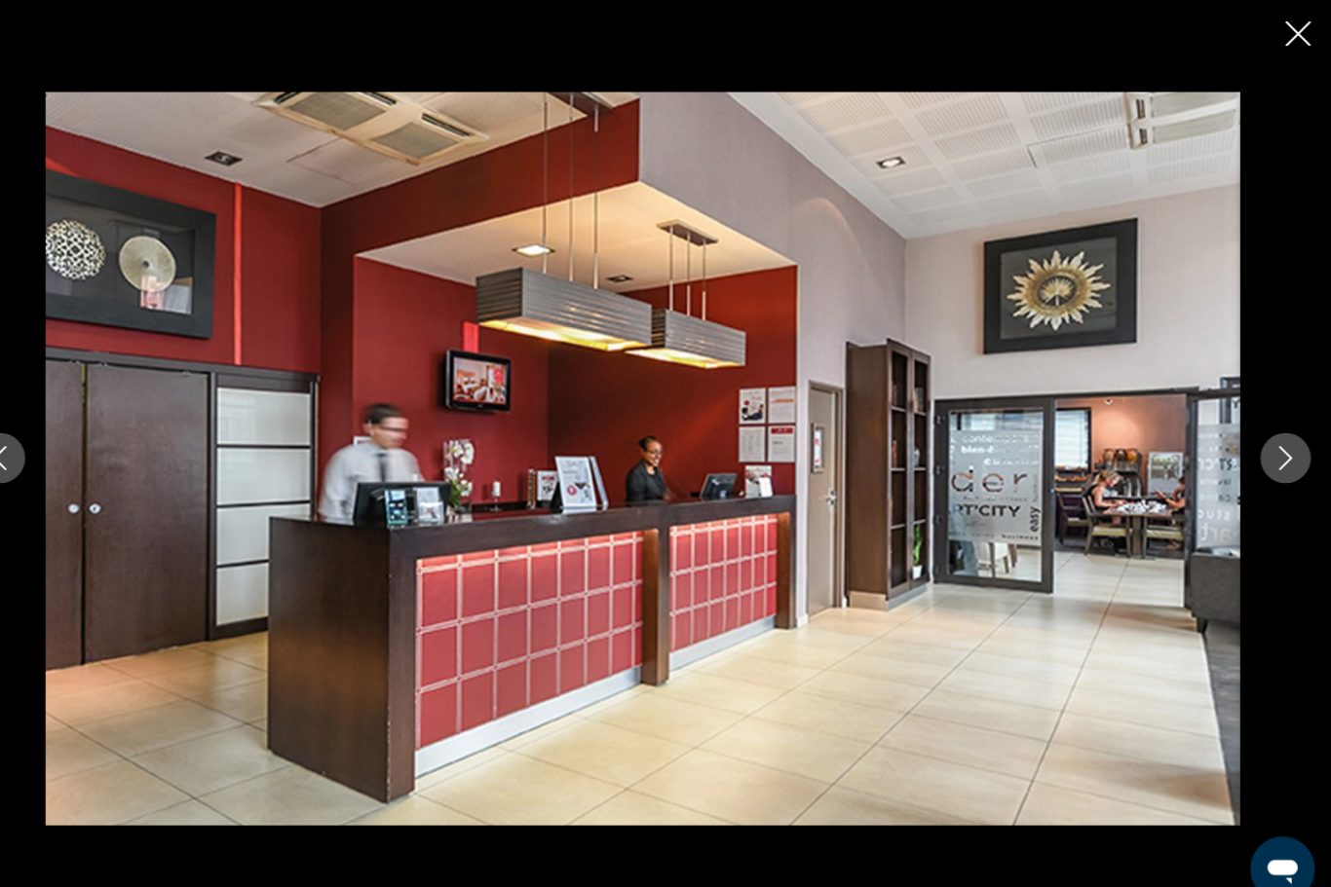
click at [1287, 27] on icon "Close slideshow" at bounding box center [1299, 32] width 24 height 24
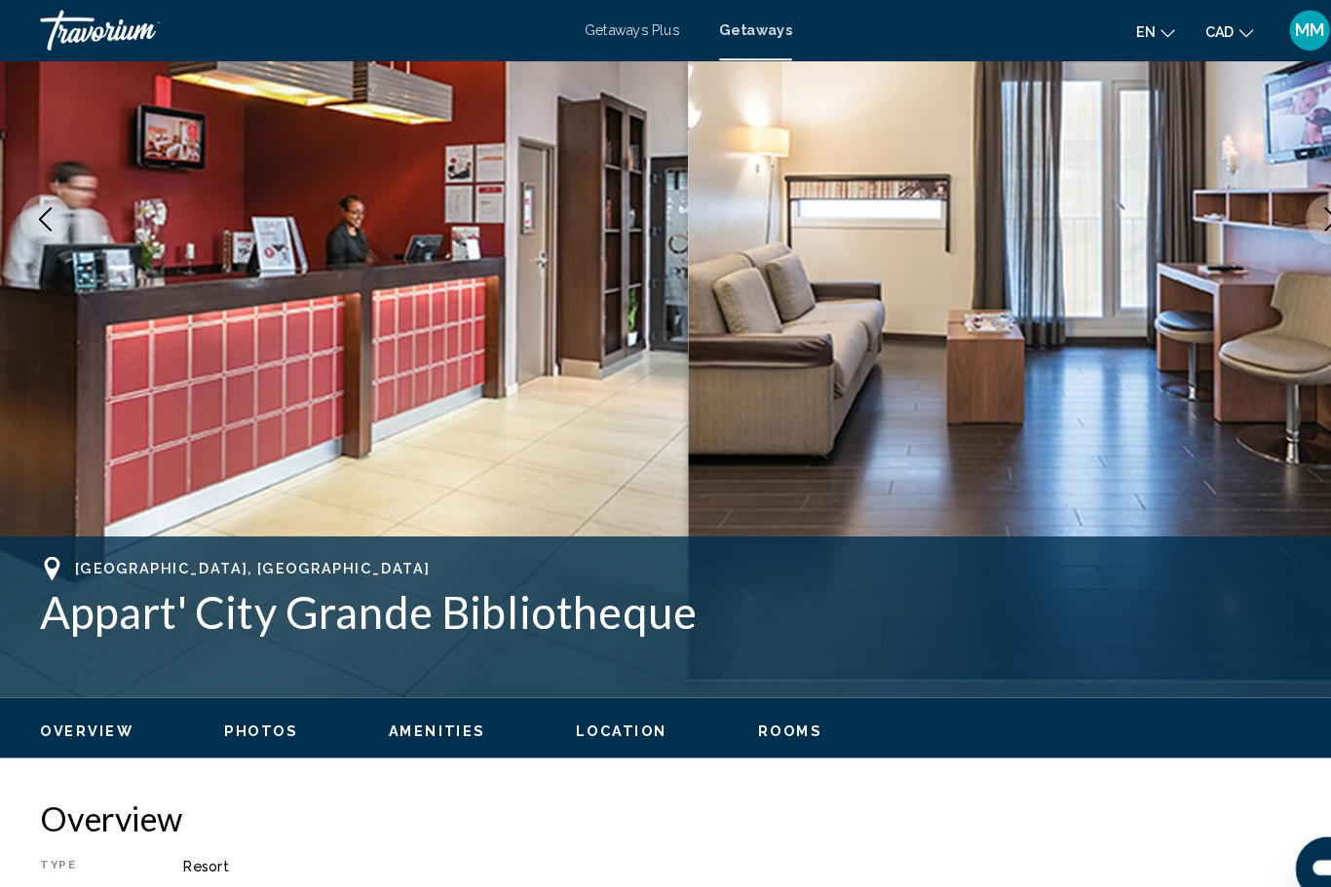
scroll to position [0, 0]
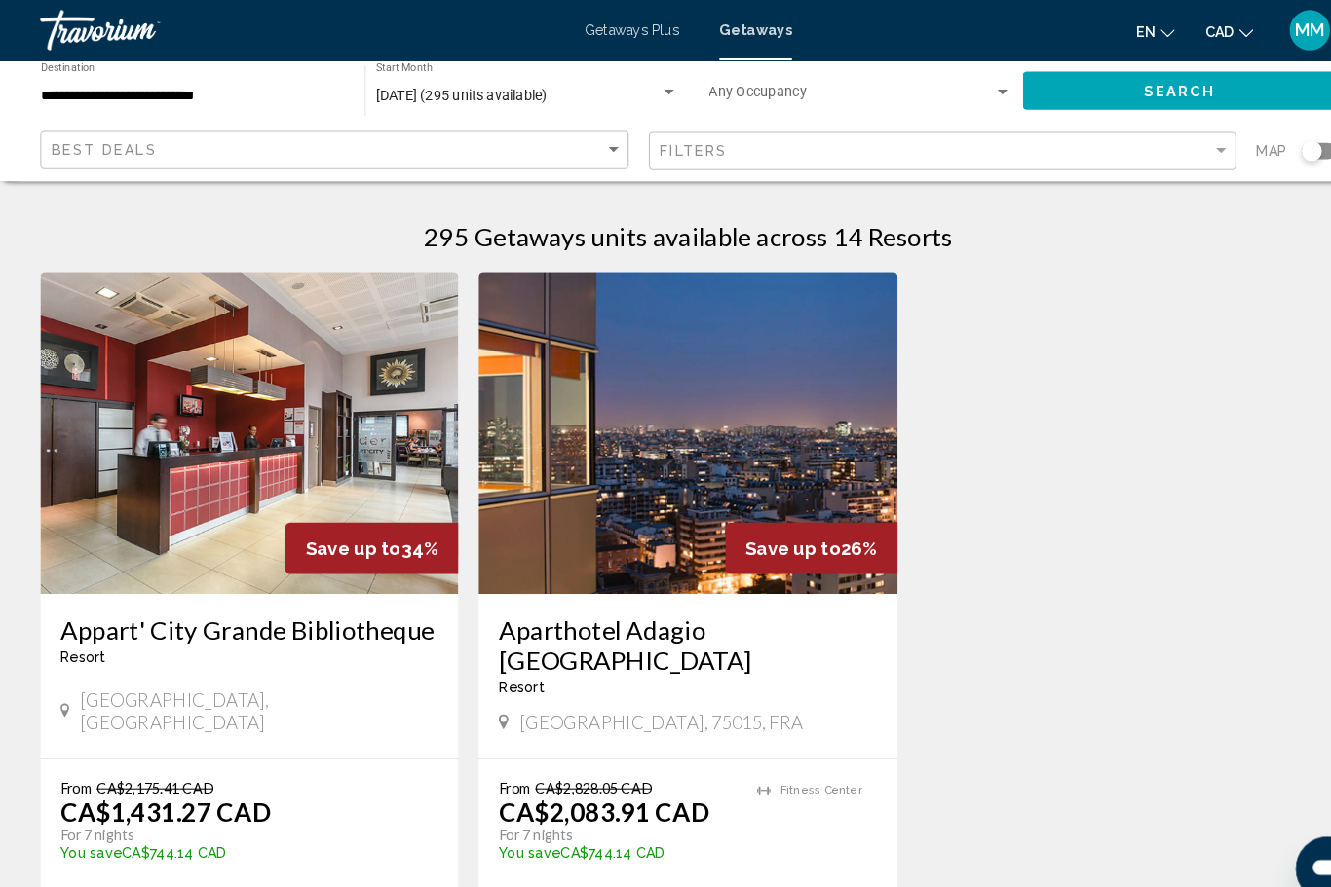
click at [599, 455] on img "Main content" at bounding box center [665, 419] width 404 height 312
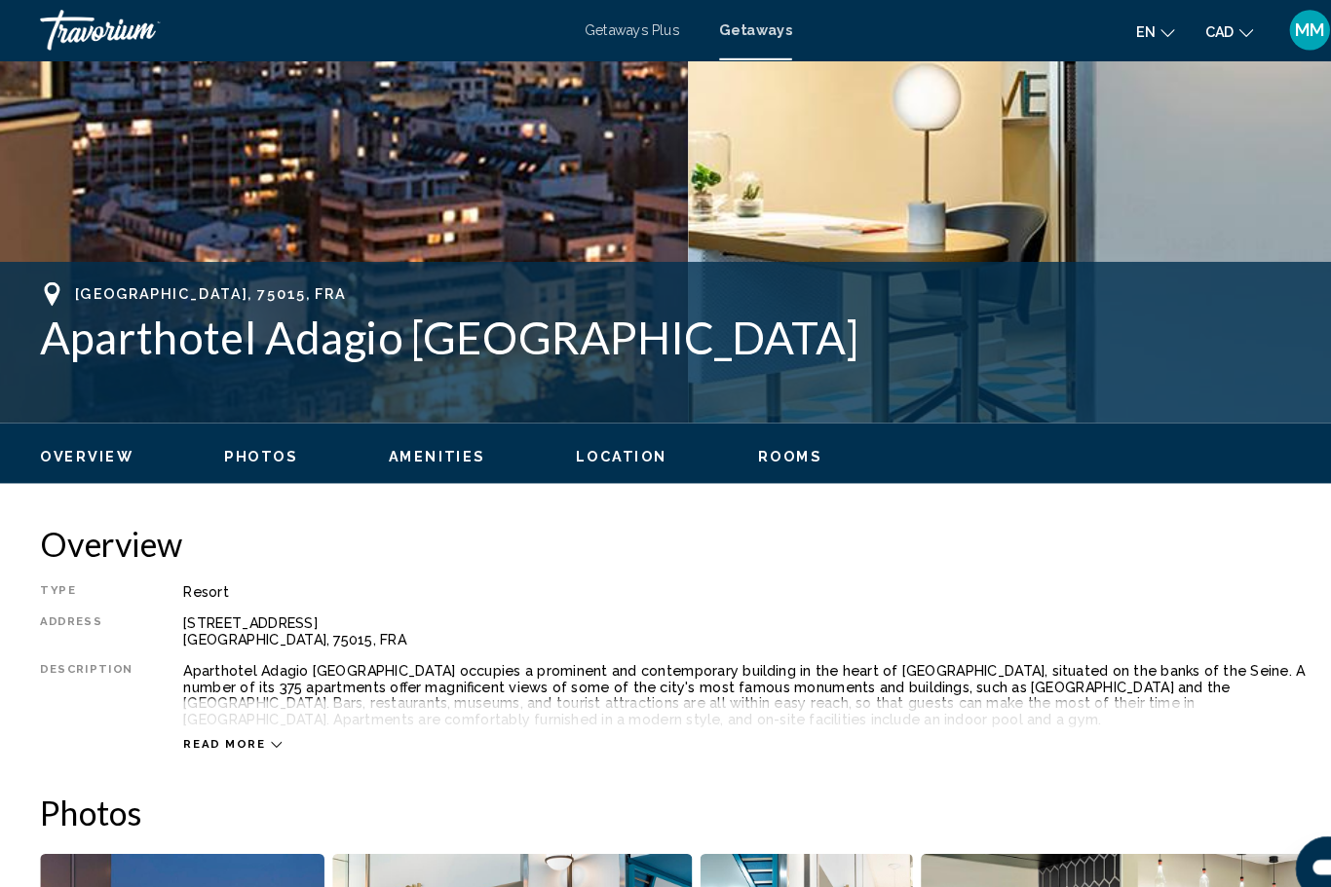
click at [269, 445] on span "Photos" at bounding box center [252, 441] width 71 height 16
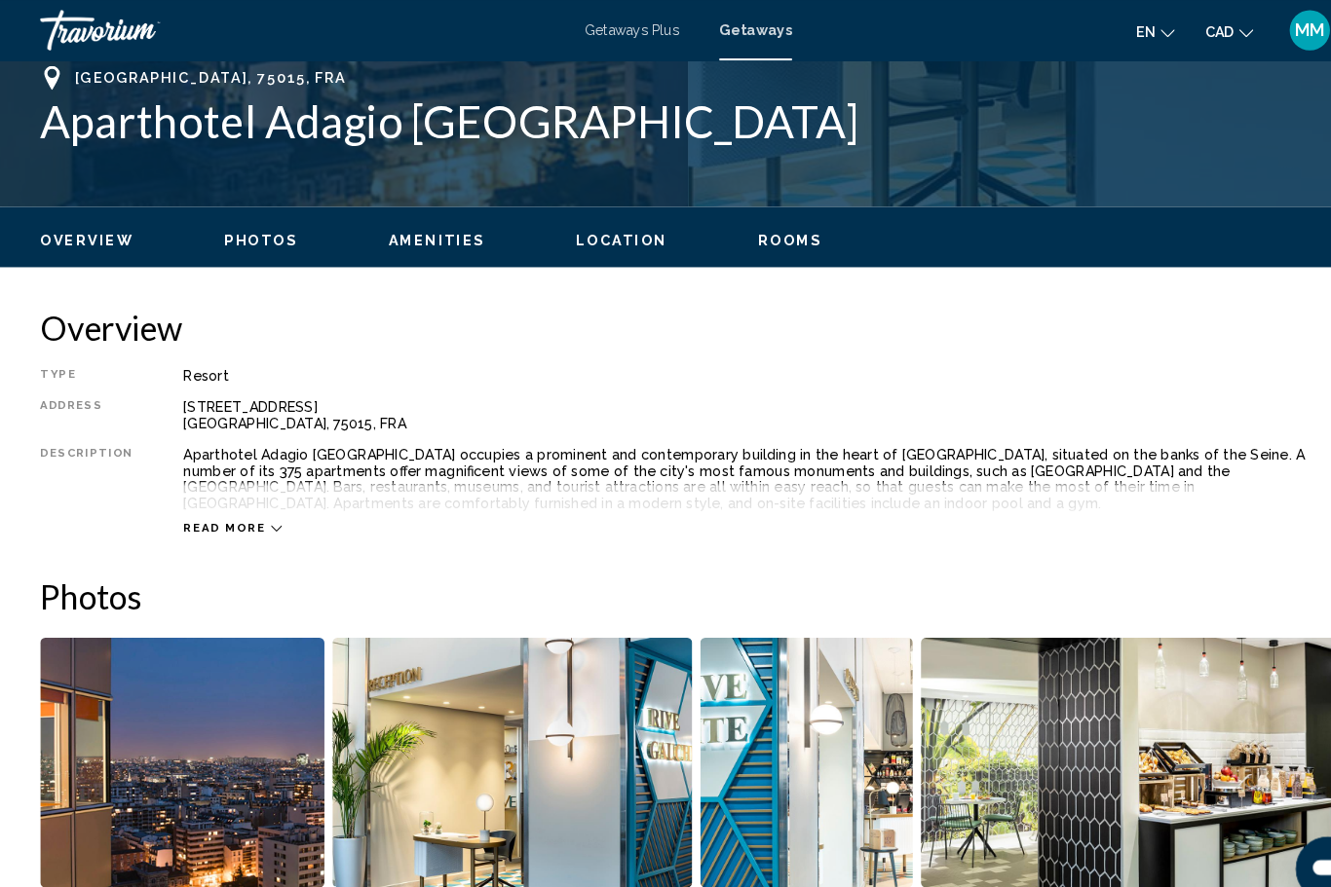
scroll to position [1224, 0]
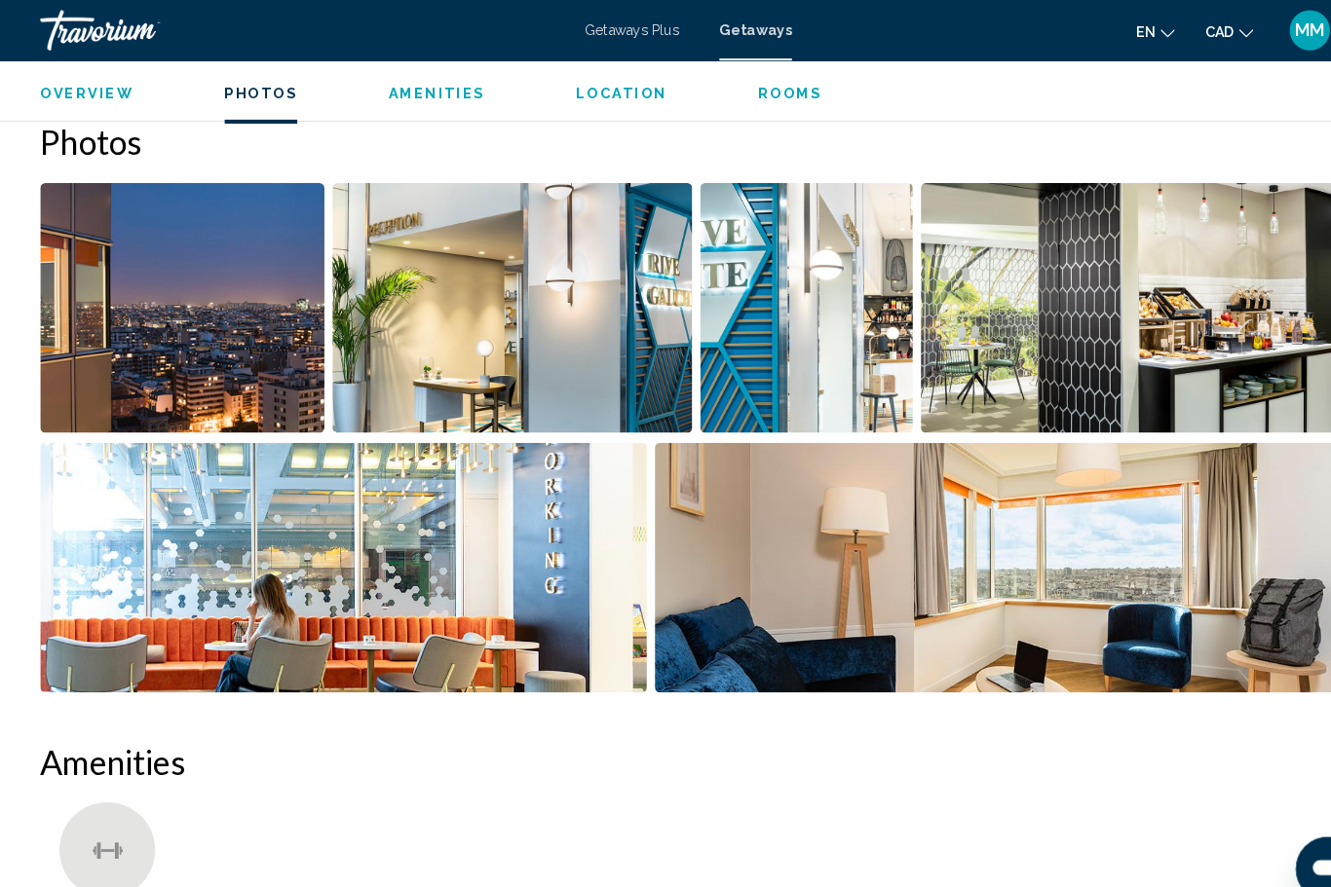
click at [1157, 584] on img "Open full-screen image slider" at bounding box center [962, 550] width 659 height 242
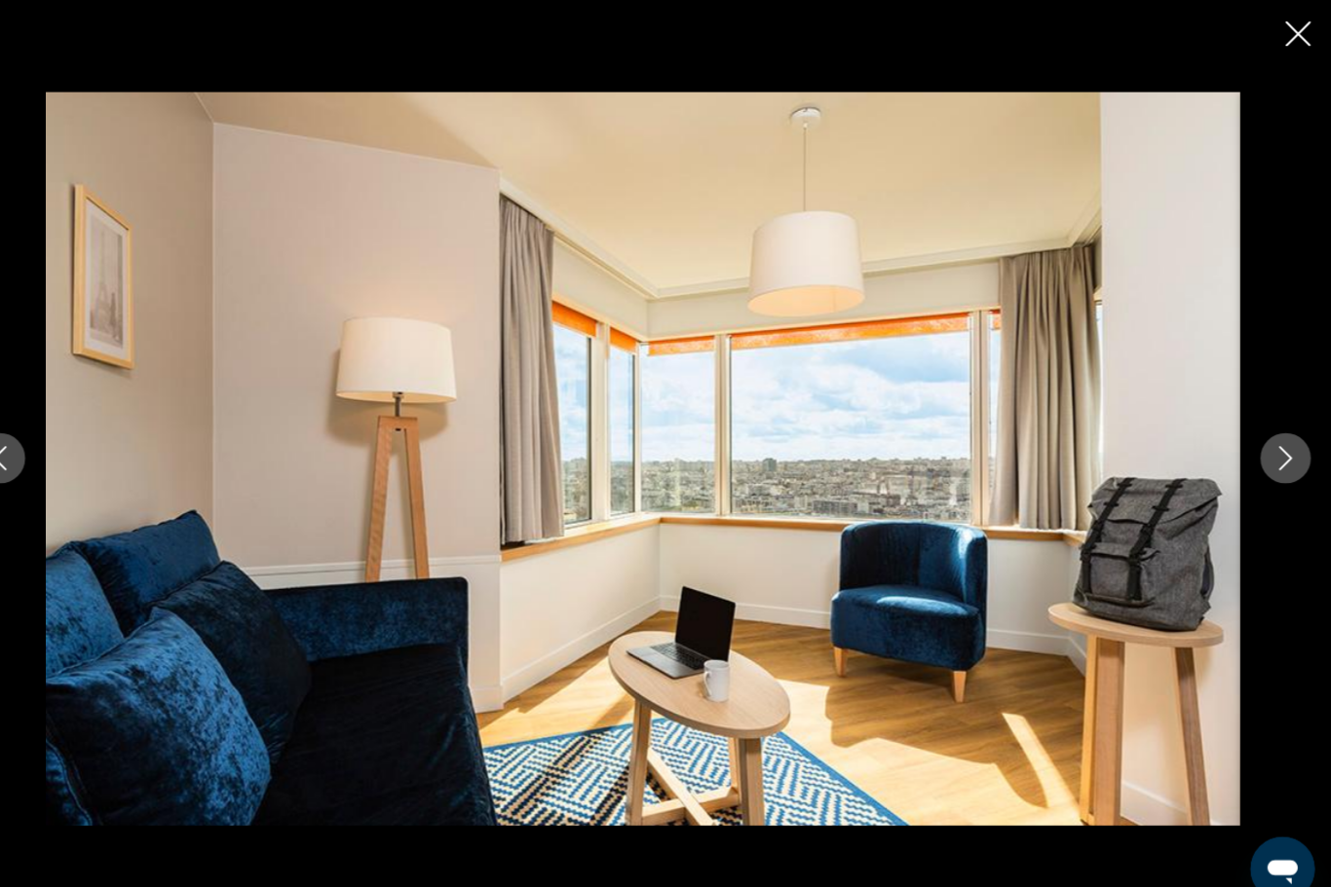
click at [1275, 455] on icon "Next image" at bounding box center [1286, 443] width 23 height 23
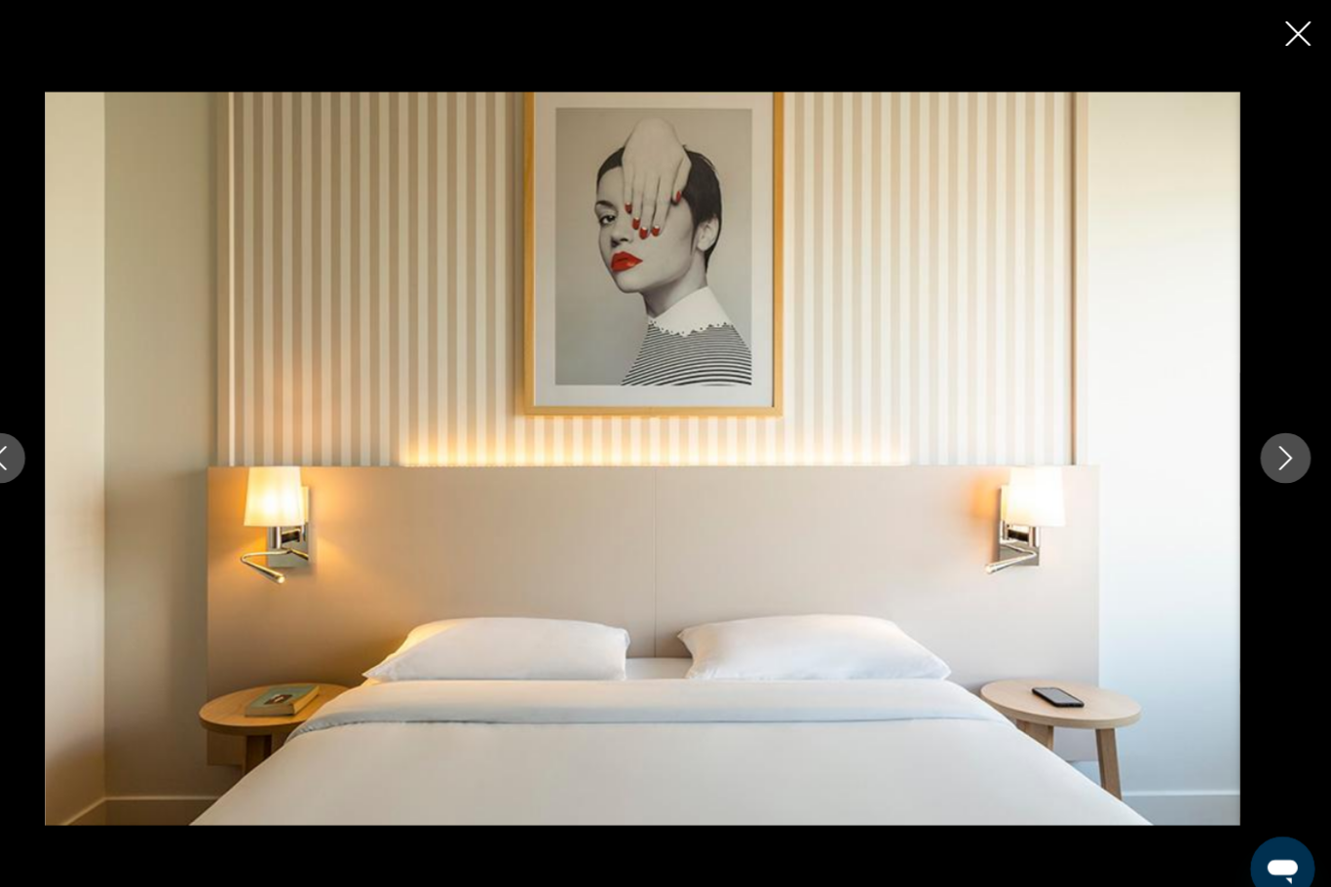
click at [1275, 455] on icon "Next image" at bounding box center [1286, 443] width 23 height 23
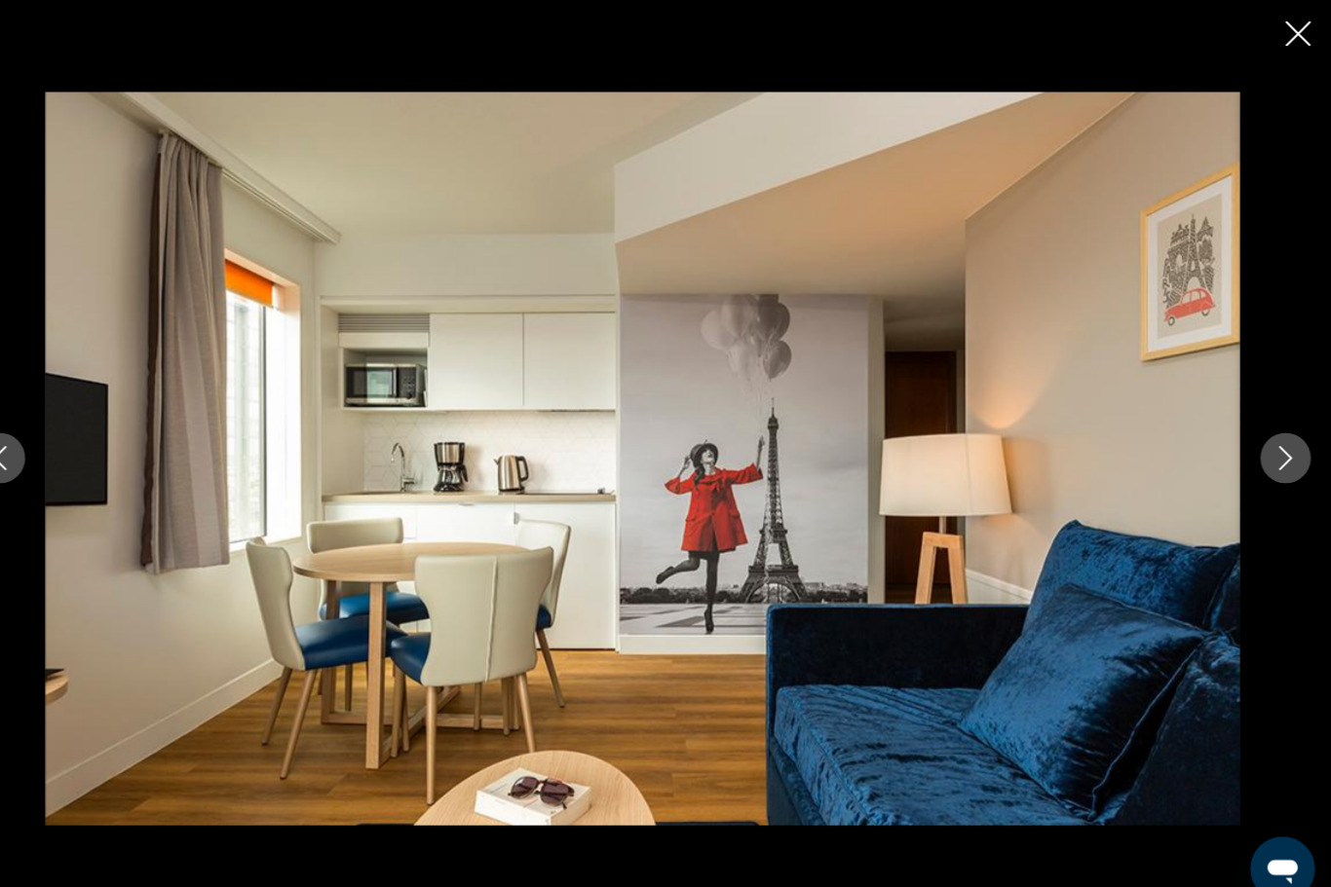
click at [1262, 468] on button "Next image" at bounding box center [1286, 443] width 49 height 49
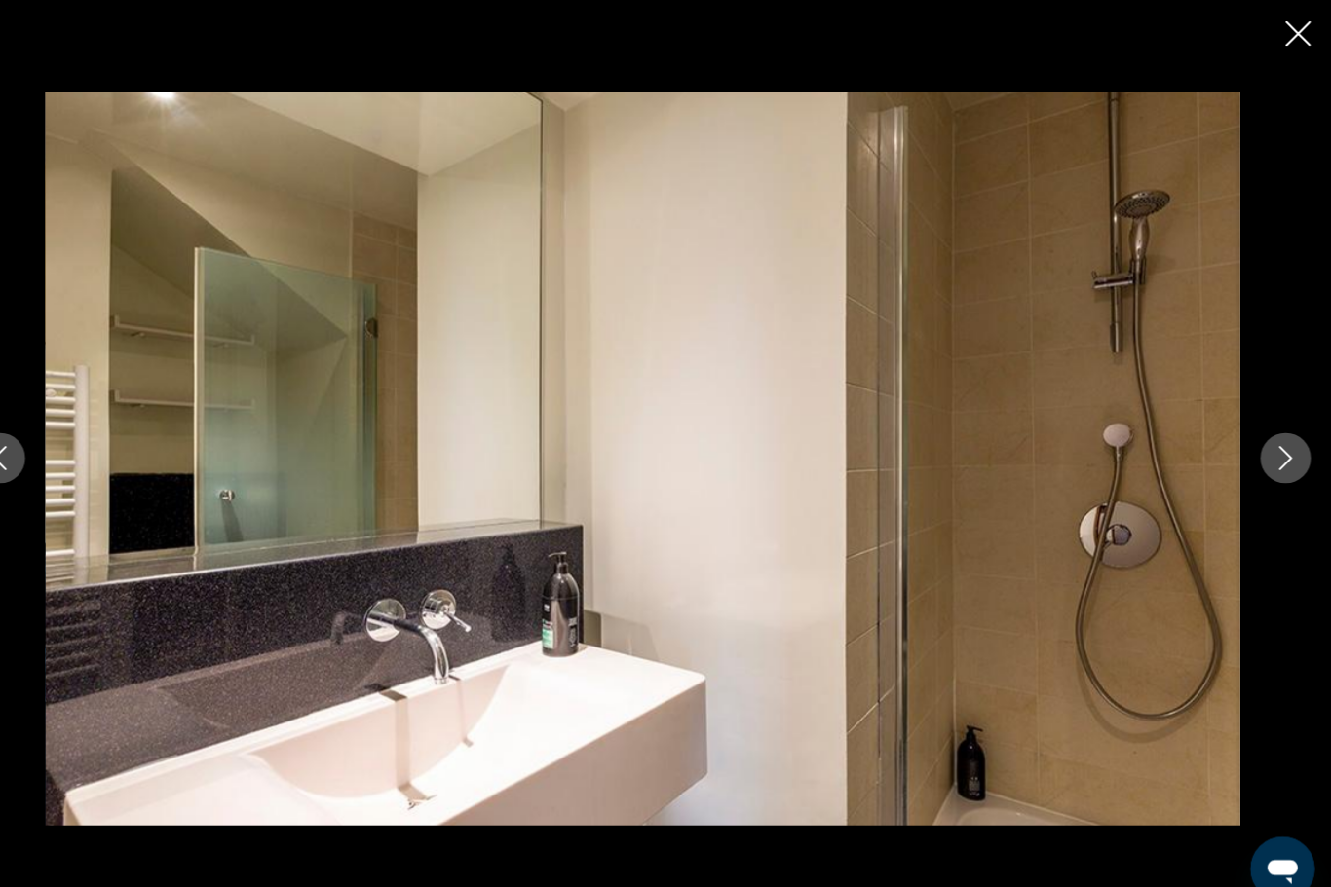
click at [1275, 455] on icon "Next image" at bounding box center [1286, 443] width 23 height 23
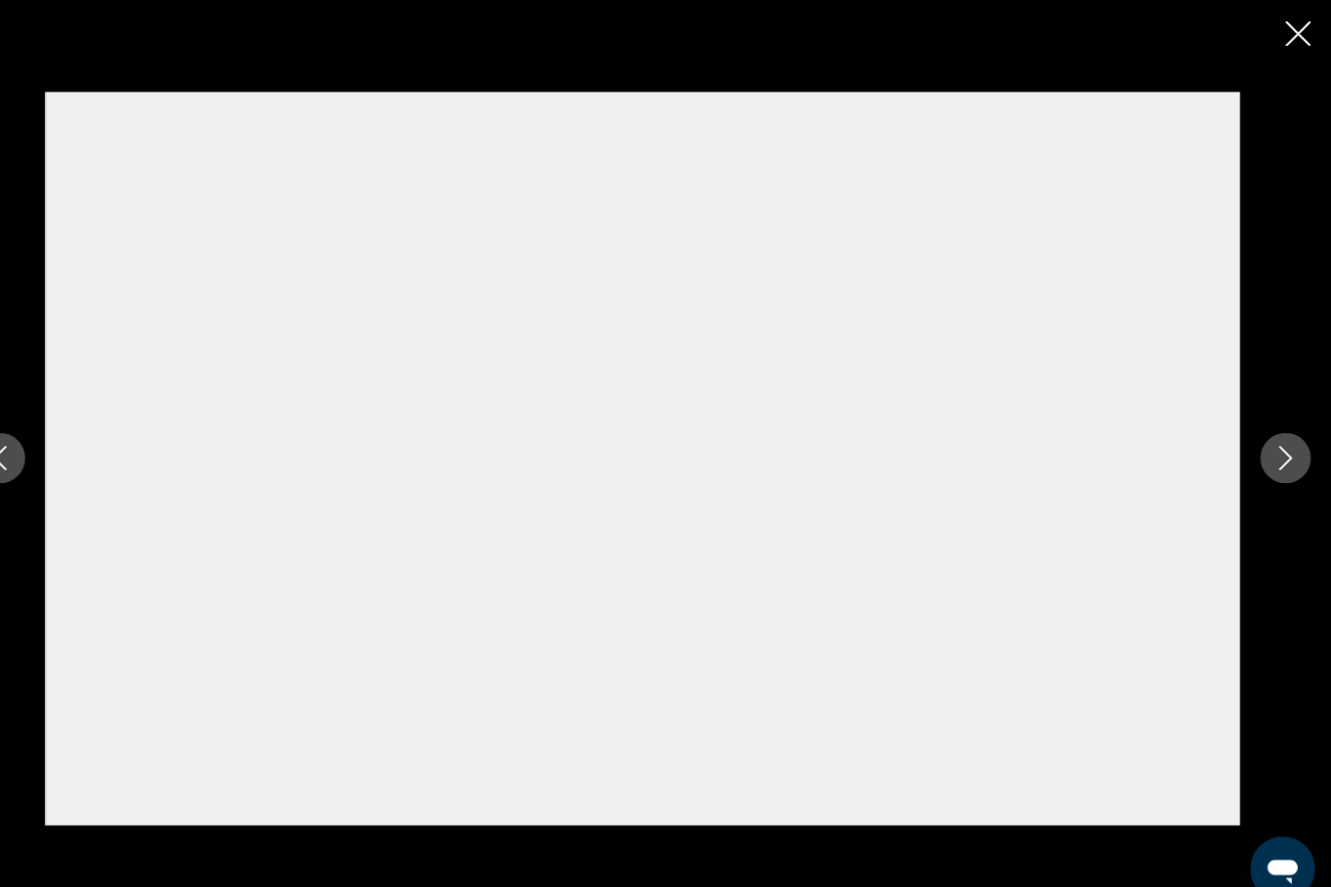
click at [1275, 455] on icon "Next image" at bounding box center [1286, 443] width 23 height 23
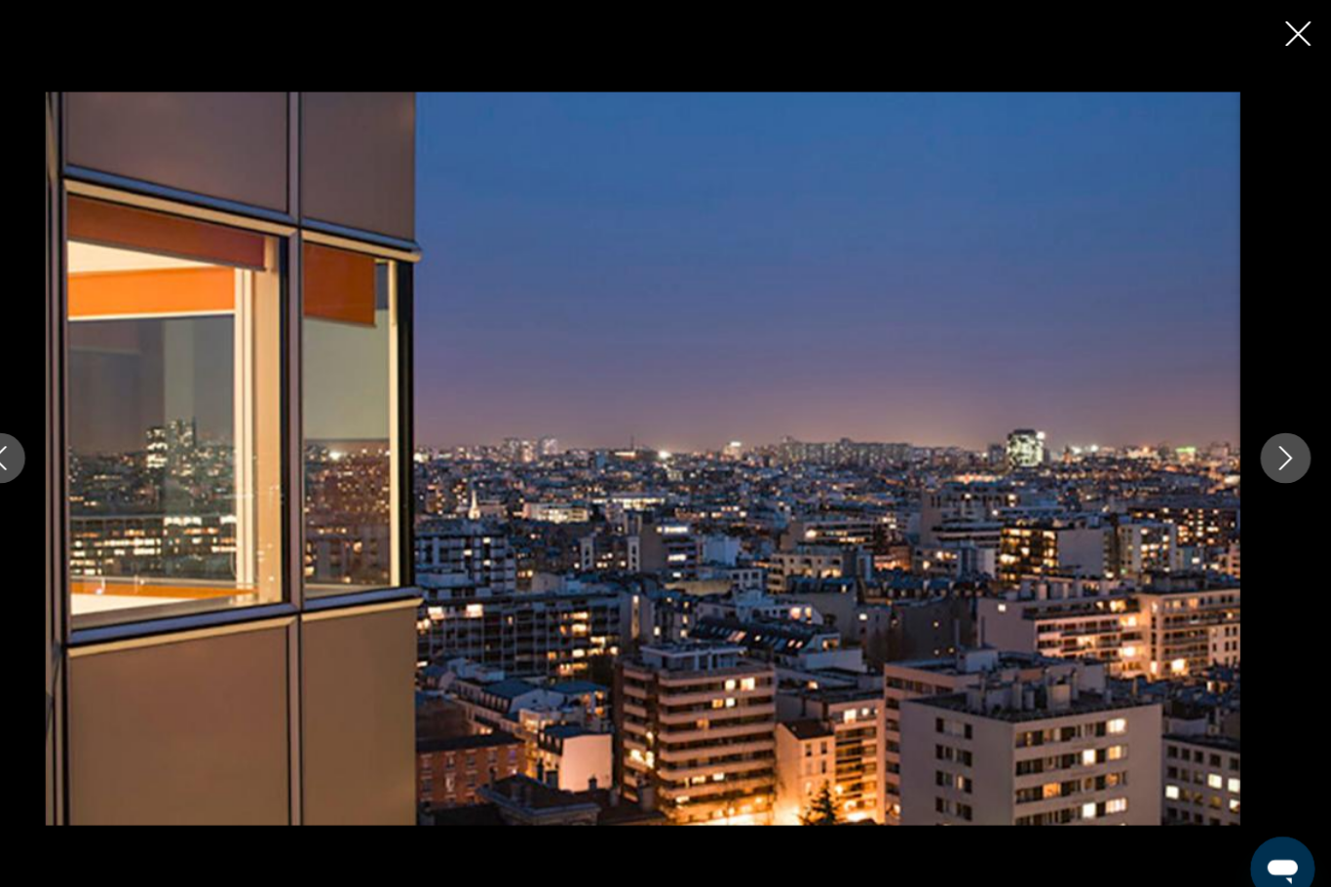
click at [1287, 31] on icon "Close slideshow" at bounding box center [1299, 32] width 24 height 24
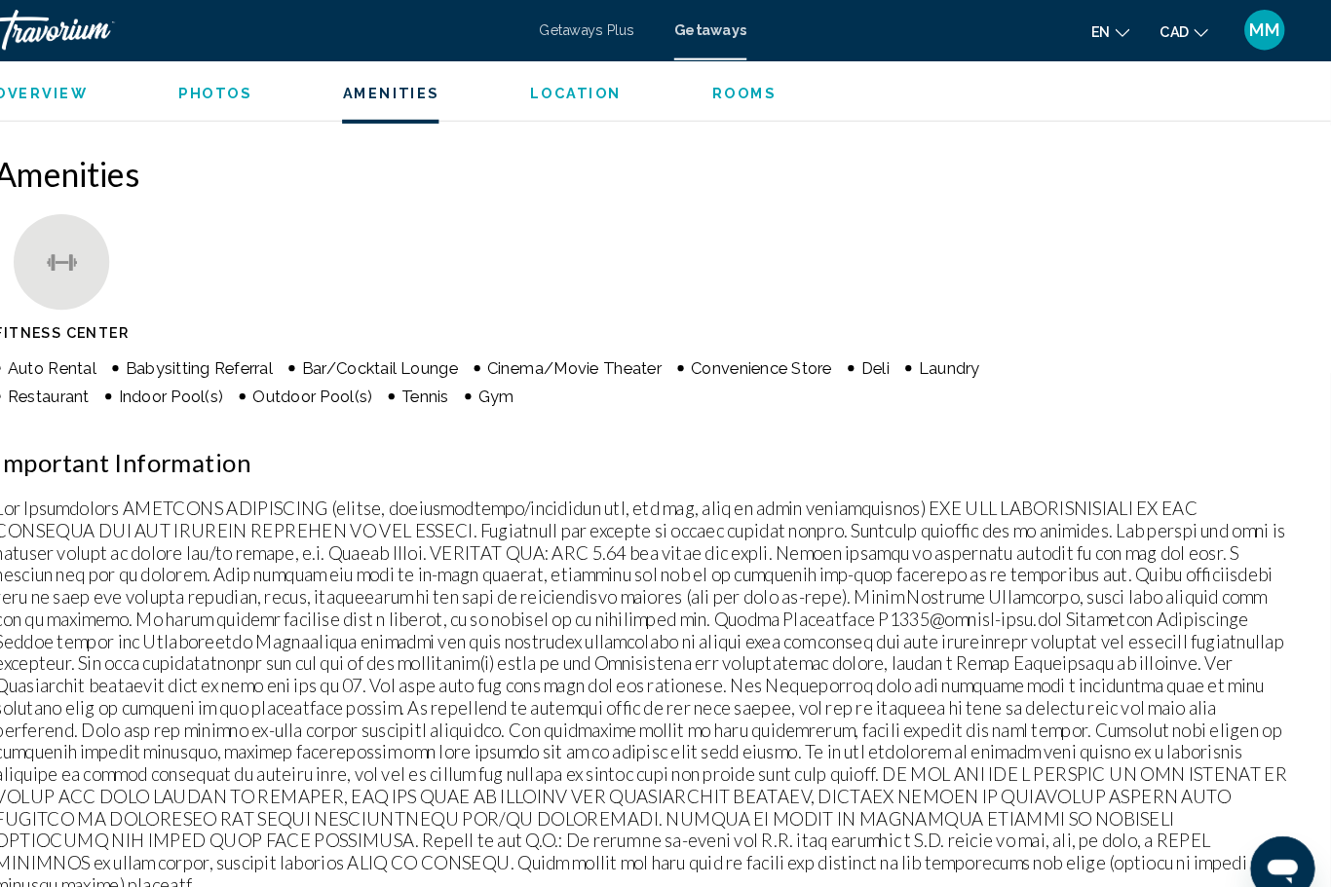
scroll to position [1863, 0]
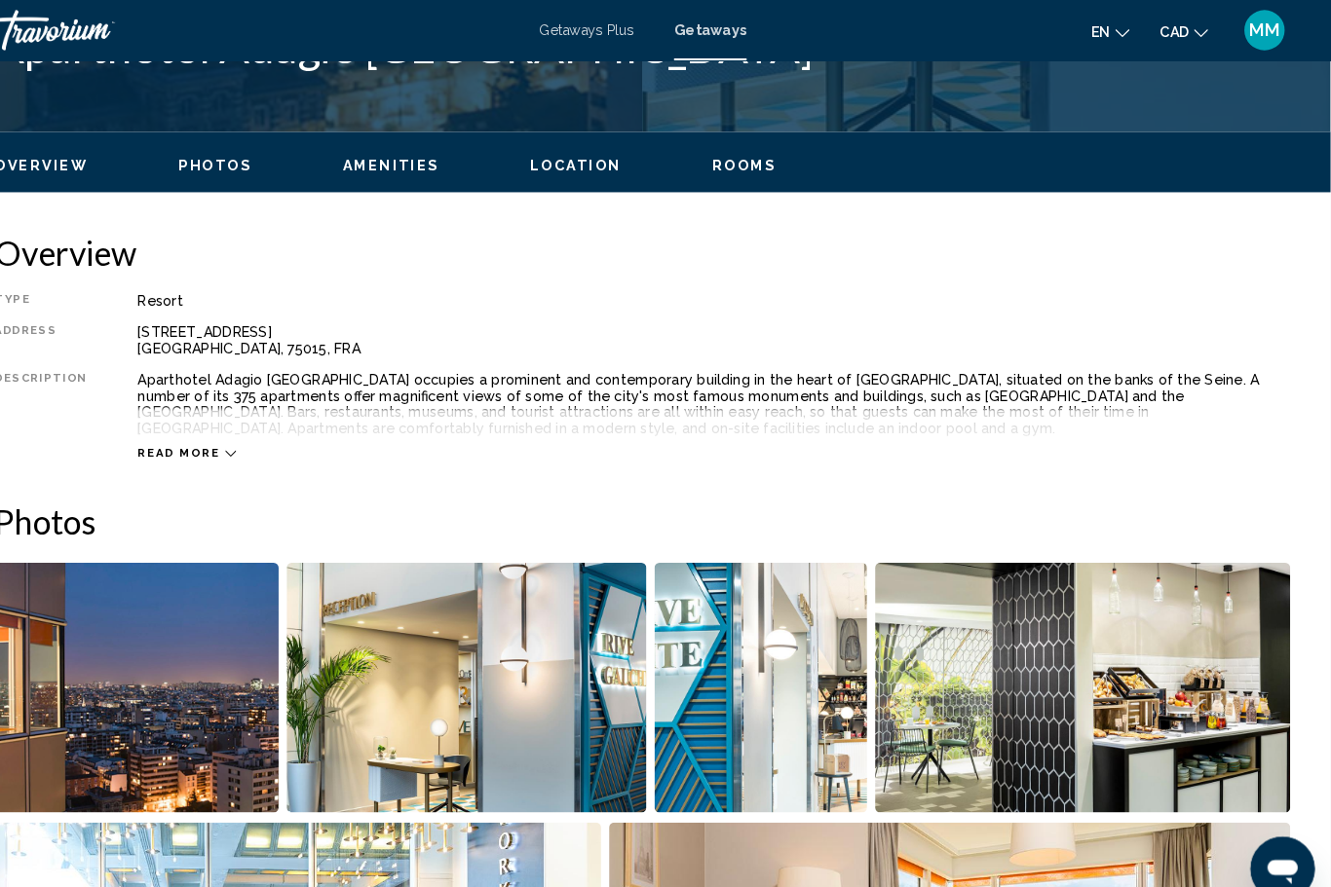
click at [556, 159] on span "Location" at bounding box center [600, 160] width 89 height 16
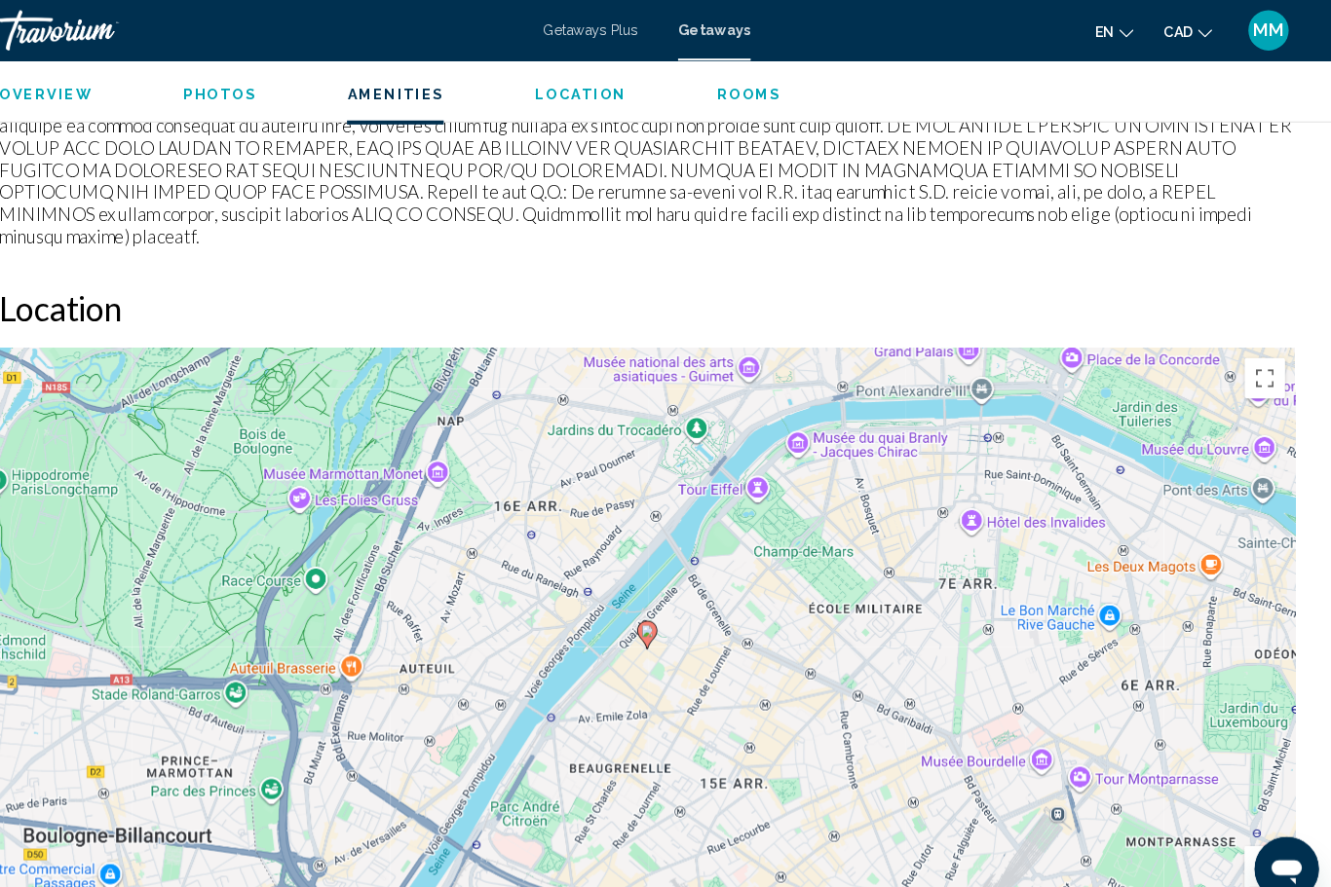
scroll to position [2559, 0]
